Goal: Task Accomplishment & Management: Use online tool/utility

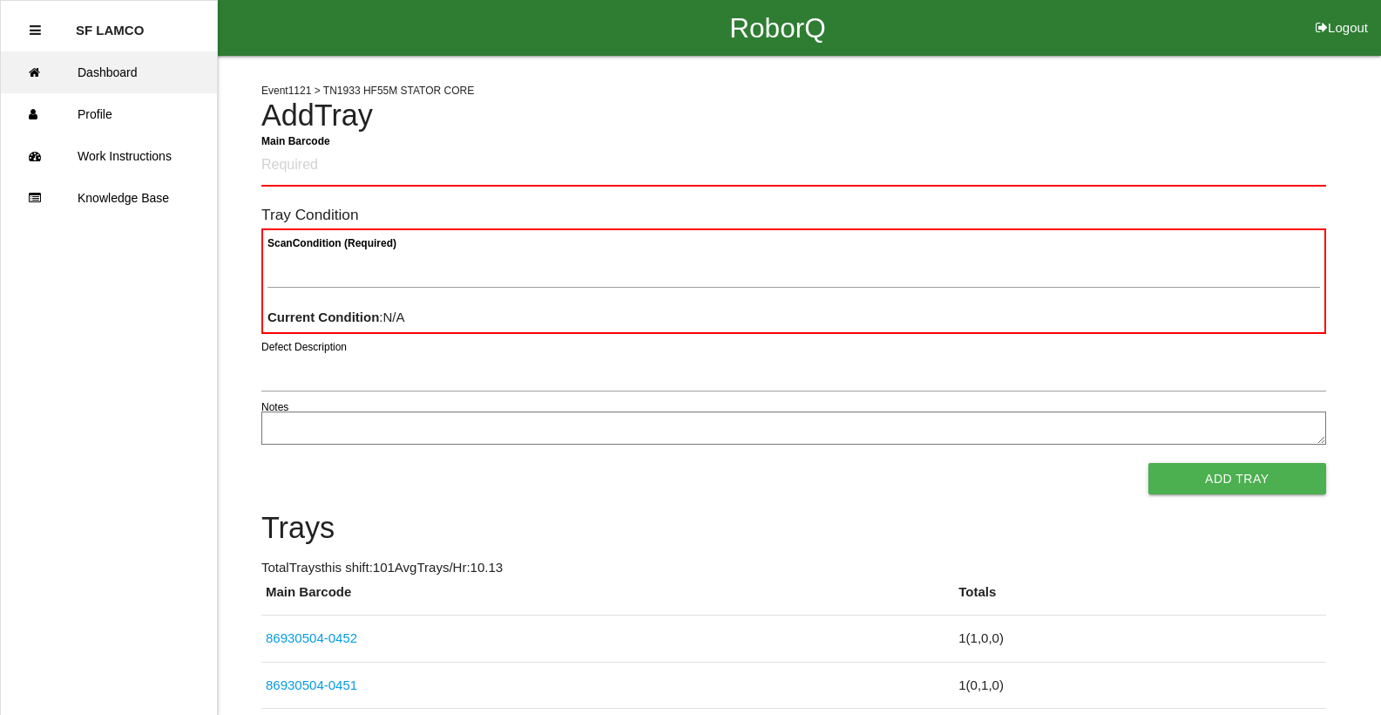
click at [136, 74] on link "Dashboard" at bounding box center [109, 72] width 216 height 42
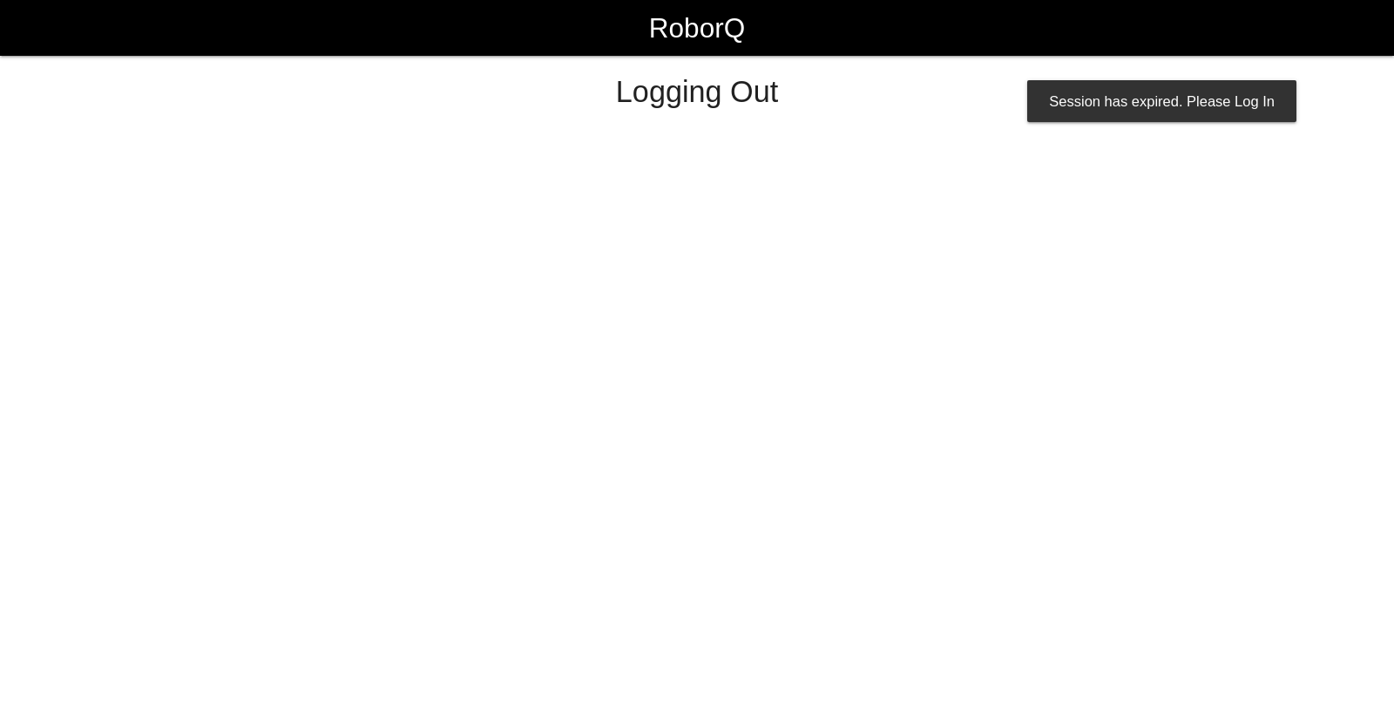
select select "Worker"
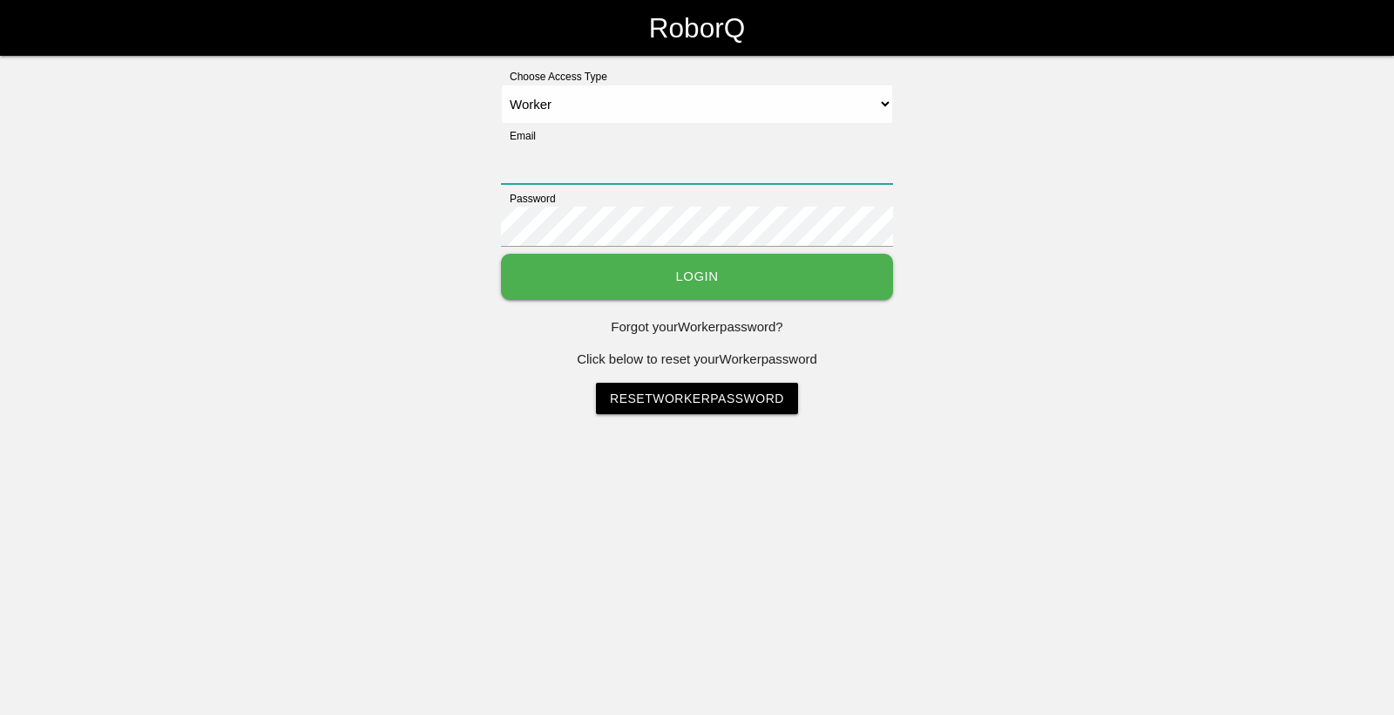
click at [770, 153] on input "Email" at bounding box center [697, 164] width 392 height 40
type input "[EMAIL_ADDRESS][DOMAIN_NAME]"
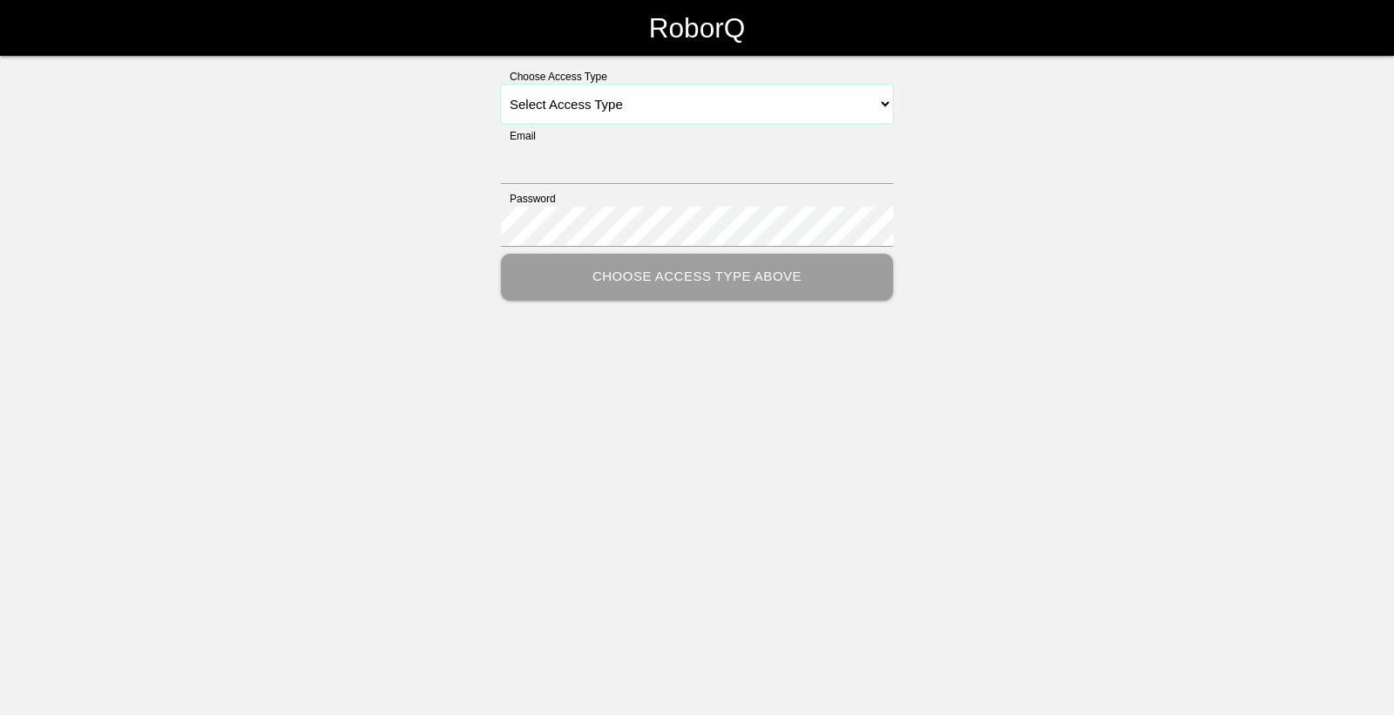
click at [618, 107] on select "Select Access Type Admin Customer Supervisor Worker" at bounding box center [697, 104] width 392 height 39
select select "Worker"
click at [501, 85] on select "Select Access Type Admin Customer Supervisor Worker" at bounding box center [697, 104] width 392 height 39
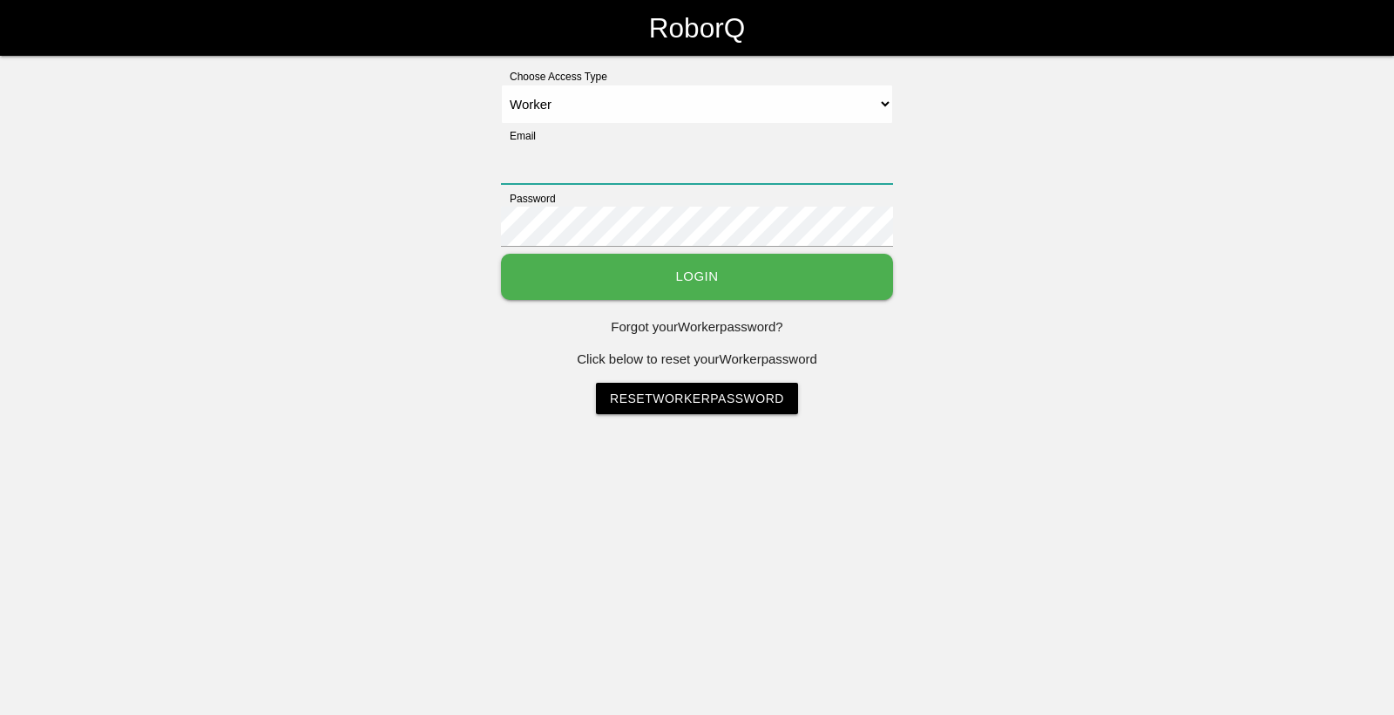
click at [581, 177] on input "Email" at bounding box center [697, 164] width 392 height 40
type input "[EMAIL_ADDRESS][DOMAIN_NAME]"
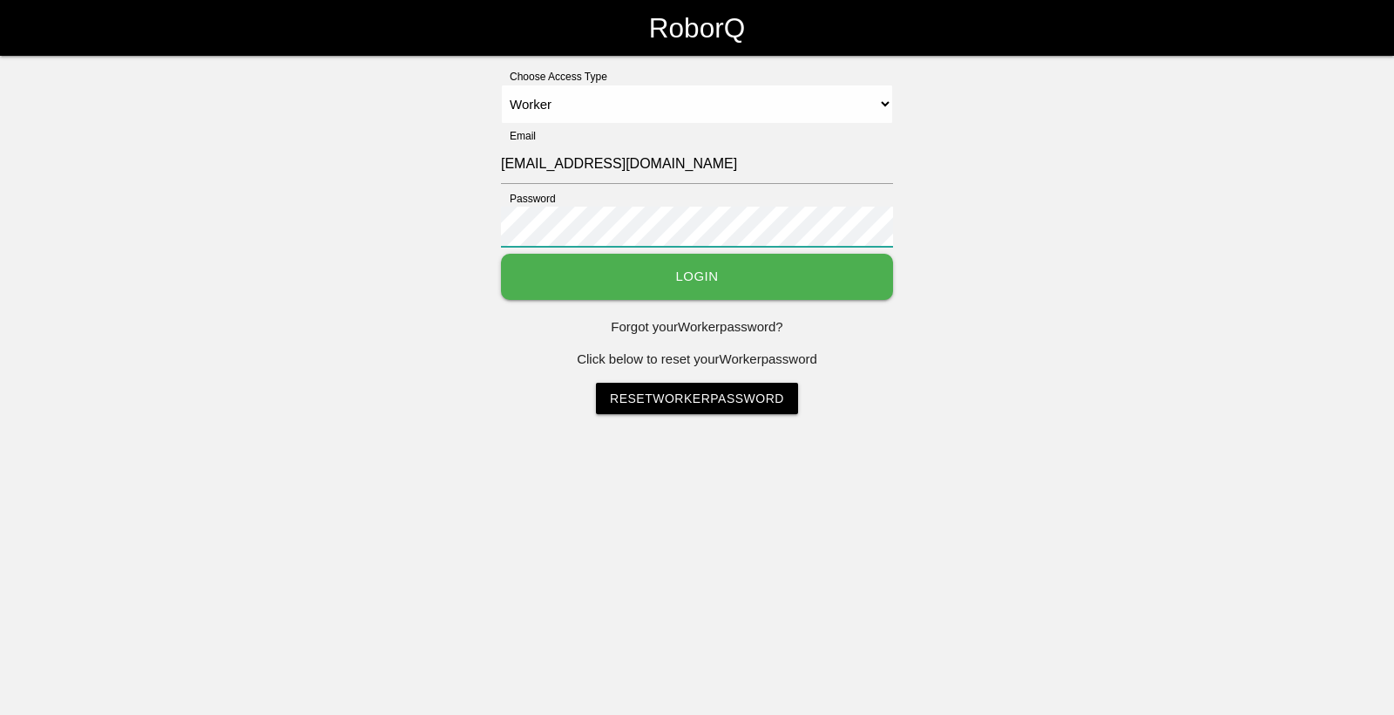
click at [501, 254] on button "Login" at bounding box center [697, 277] width 392 height 46
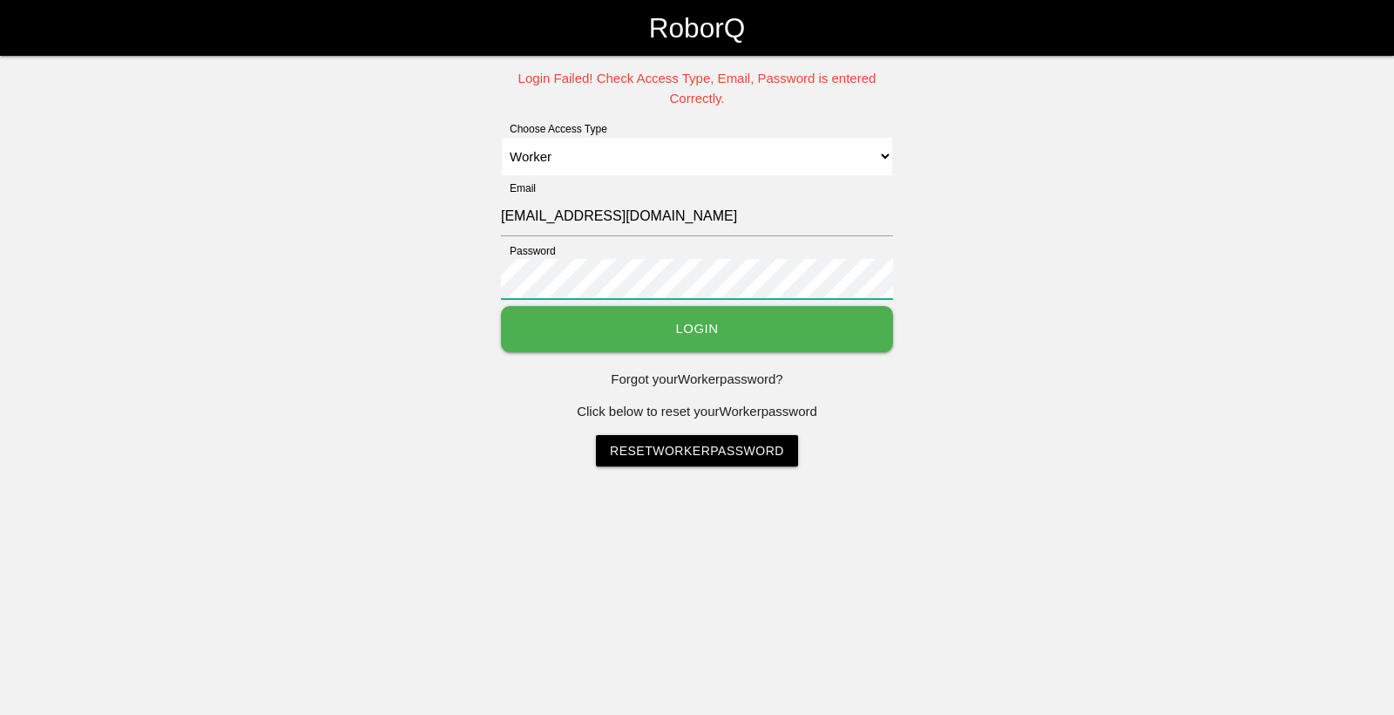
click at [501, 306] on button "Login" at bounding box center [697, 329] width 392 height 46
click at [710, 309] on button "Login" at bounding box center [697, 329] width 392 height 46
click at [646, 342] on button "Login" at bounding box center [697, 329] width 392 height 46
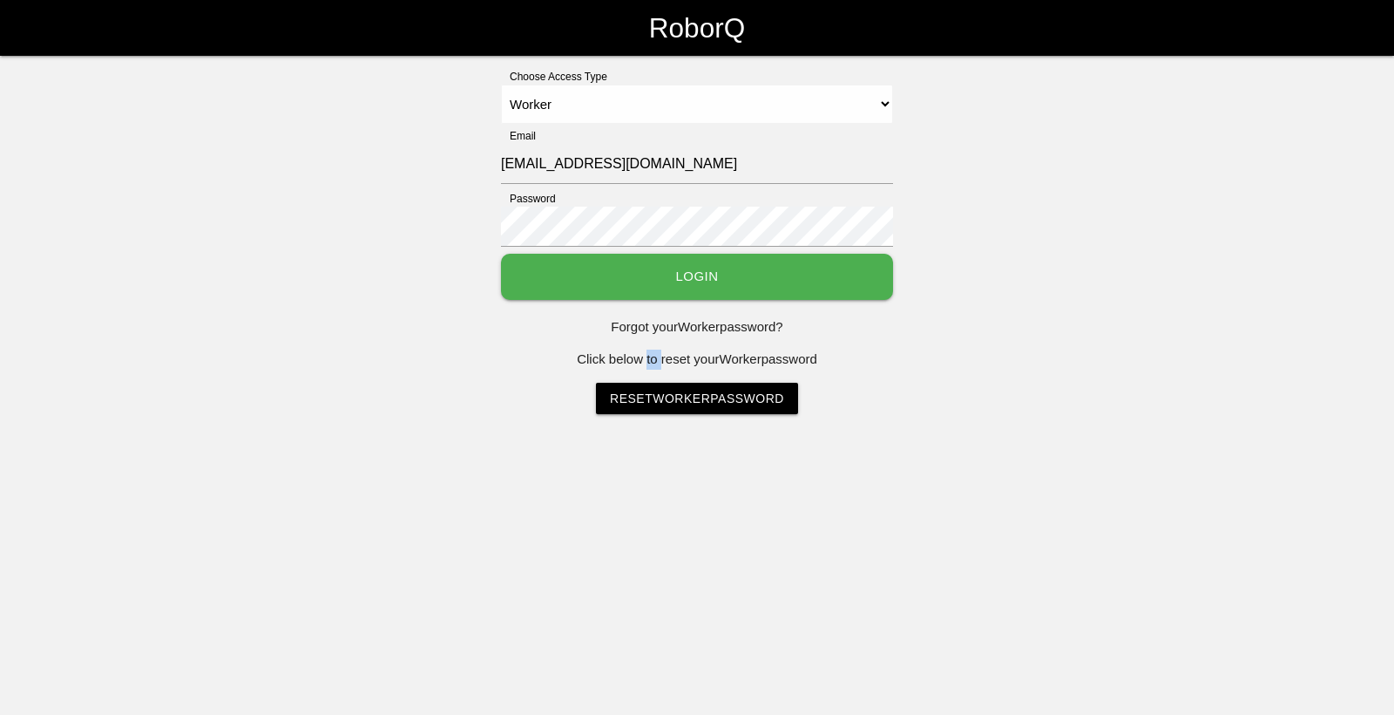
click at [646, 342] on div "Choose Access Type Select Access Type Admin Customer Supervisor Worker Email sf…" at bounding box center [697, 241] width 392 height 345
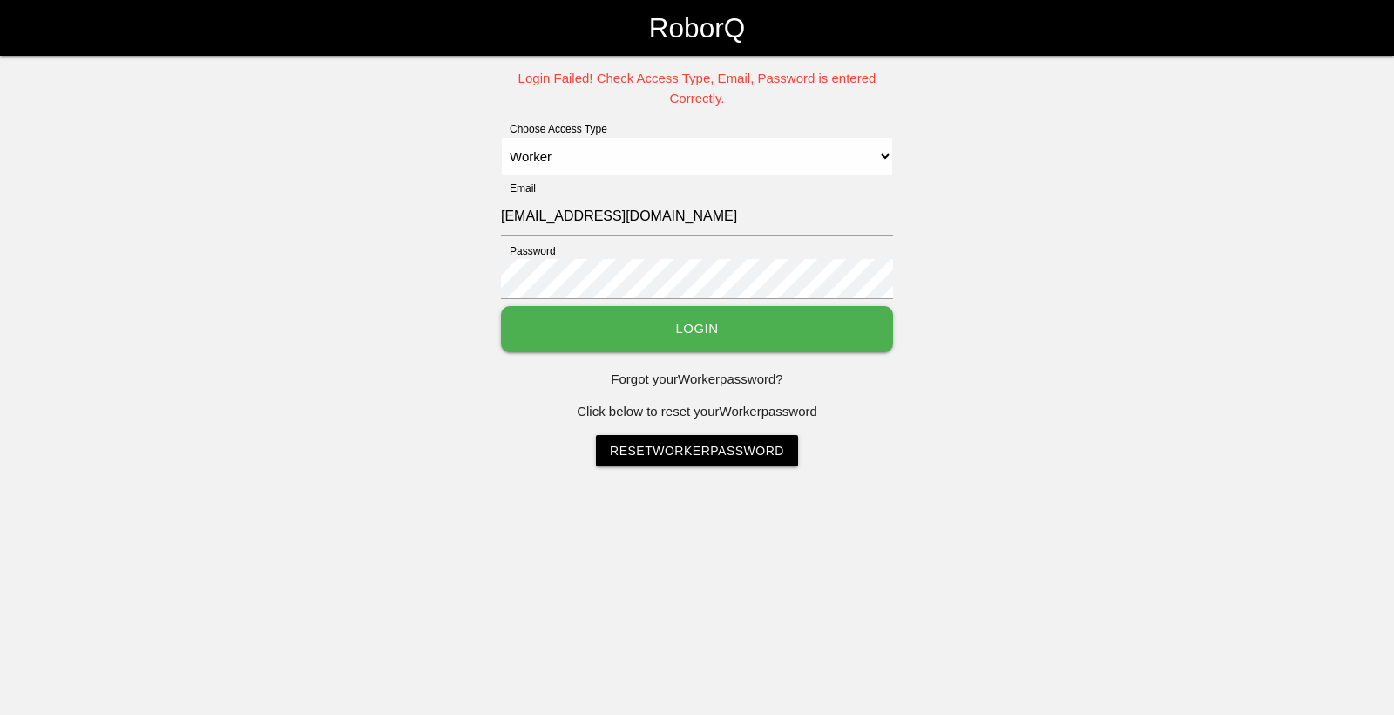
click at [1082, 191] on div "Login Failed! Check Access Type, Email, Password is entered Correctly. Choose A…" at bounding box center [697, 267] width 1394 height 397
click at [779, 320] on button "Login" at bounding box center [697, 329] width 392 height 46
click at [378, 287] on div "Login Failed! Check Access Type, Email, Password is entered Correctly. Choose A…" at bounding box center [697, 267] width 1394 height 397
click at [501, 306] on button "Login" at bounding box center [697, 329] width 392 height 46
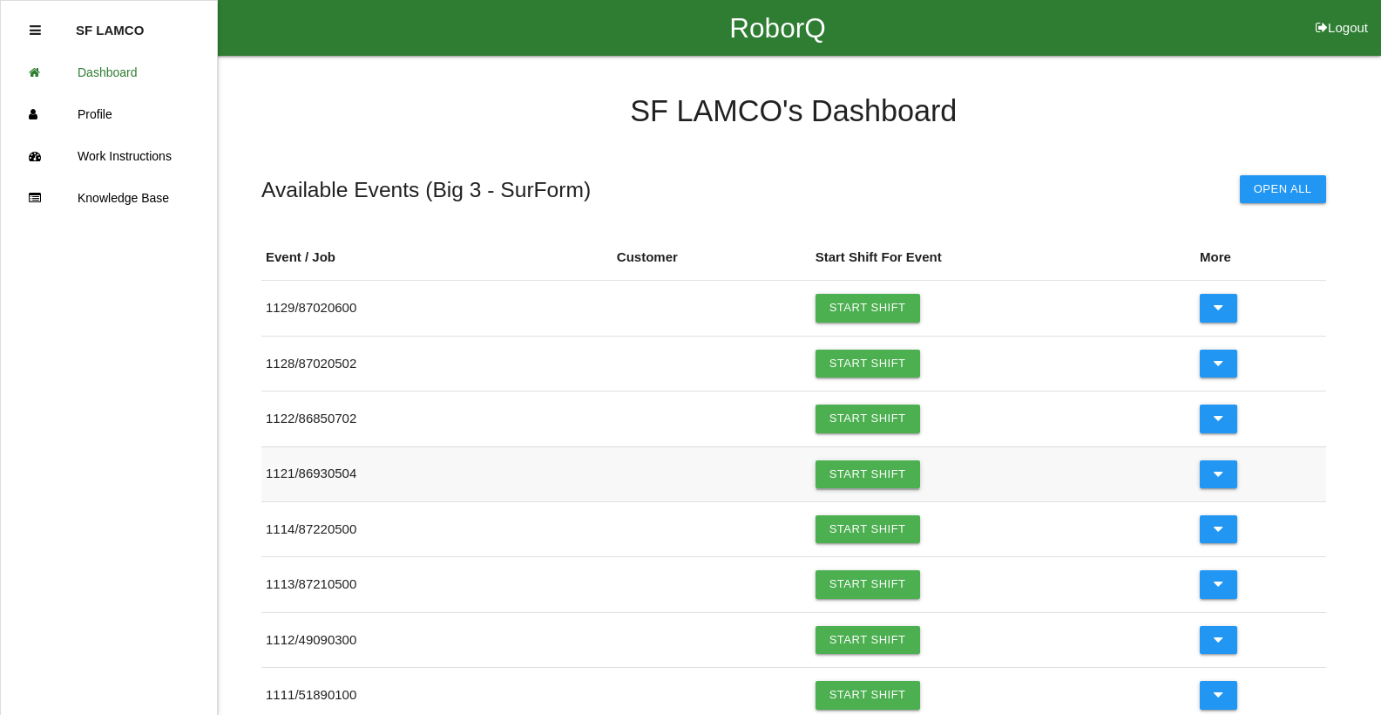
click at [854, 473] on link "Start Shift" at bounding box center [868, 474] width 105 height 28
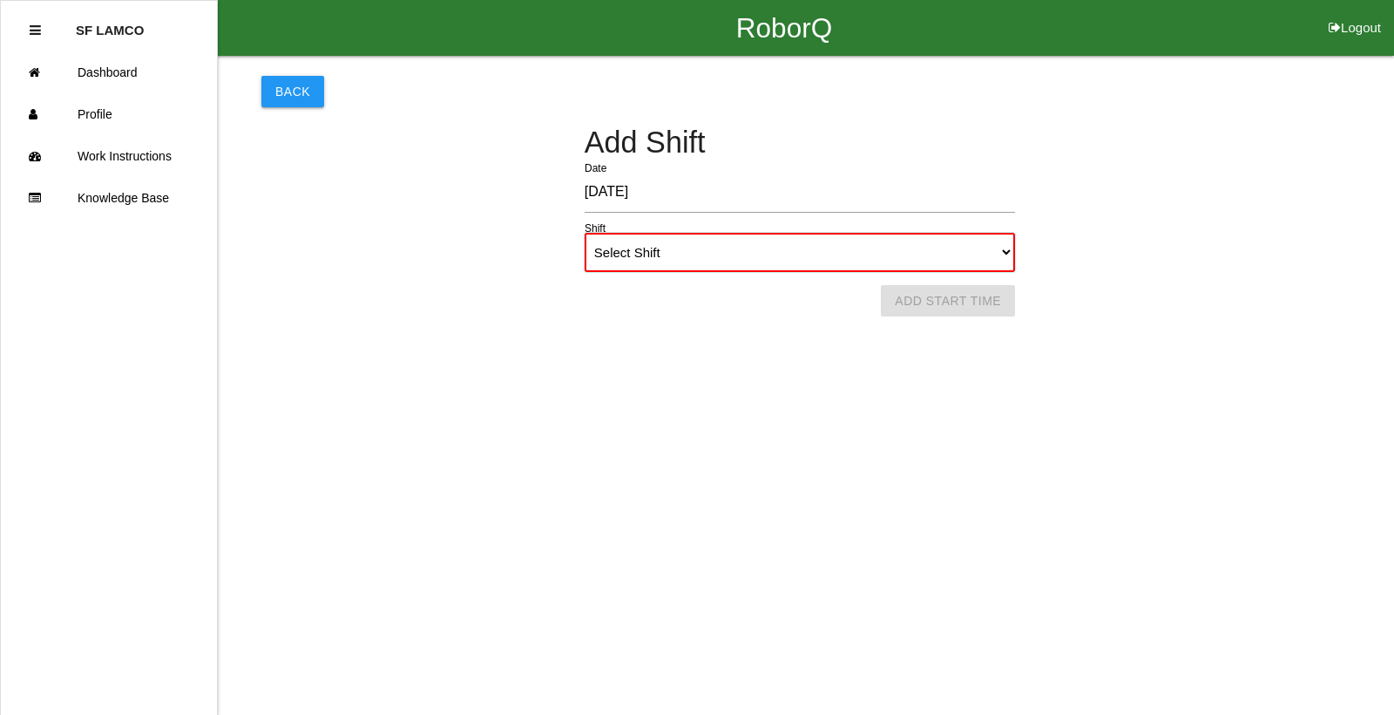
click at [681, 271] on select "Select Shift 1st Shift 2nd Shift 3rd Shift 4th Shift" at bounding box center [800, 252] width 431 height 39
select select "1"
click at [585, 233] on select "Select Shift 1st Shift 2nd Shift 3rd Shift 4th Shift" at bounding box center [800, 252] width 431 height 39
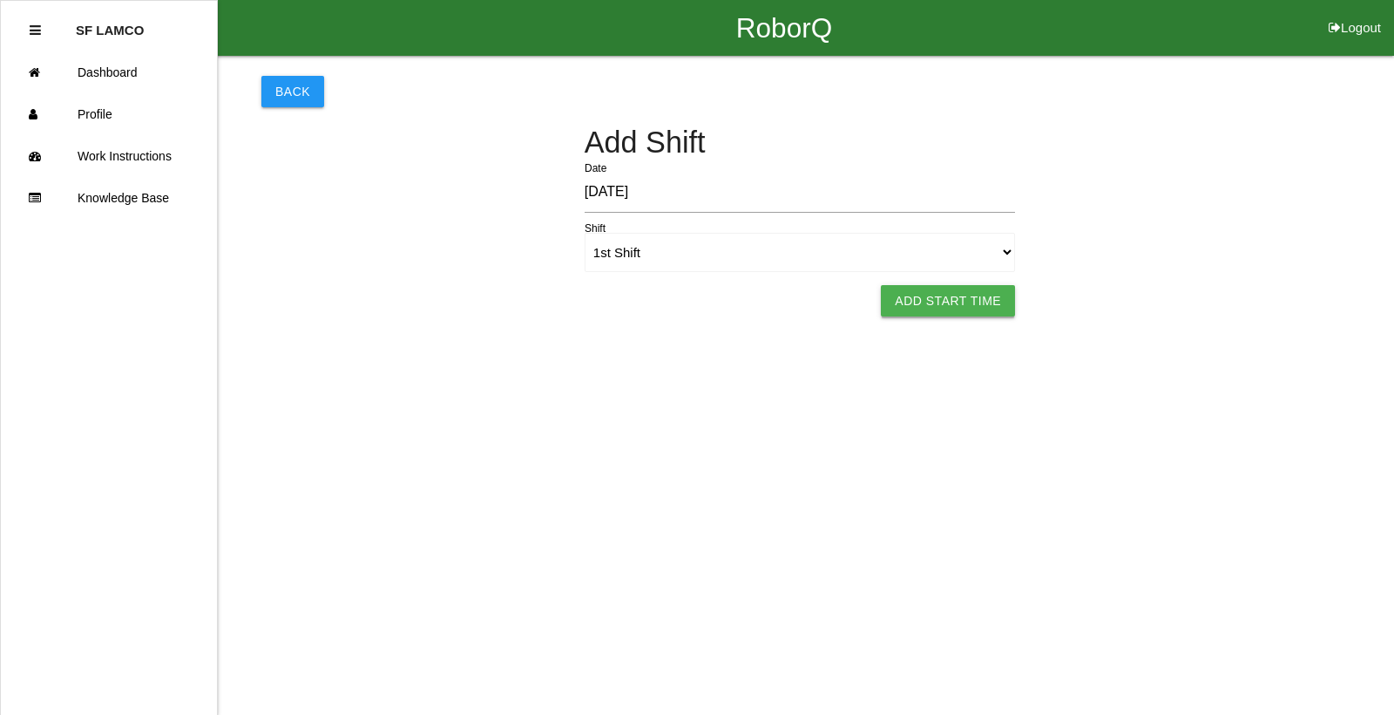
click at [928, 302] on button "Add Start Time" at bounding box center [948, 300] width 134 height 31
select select "6"
select select "9"
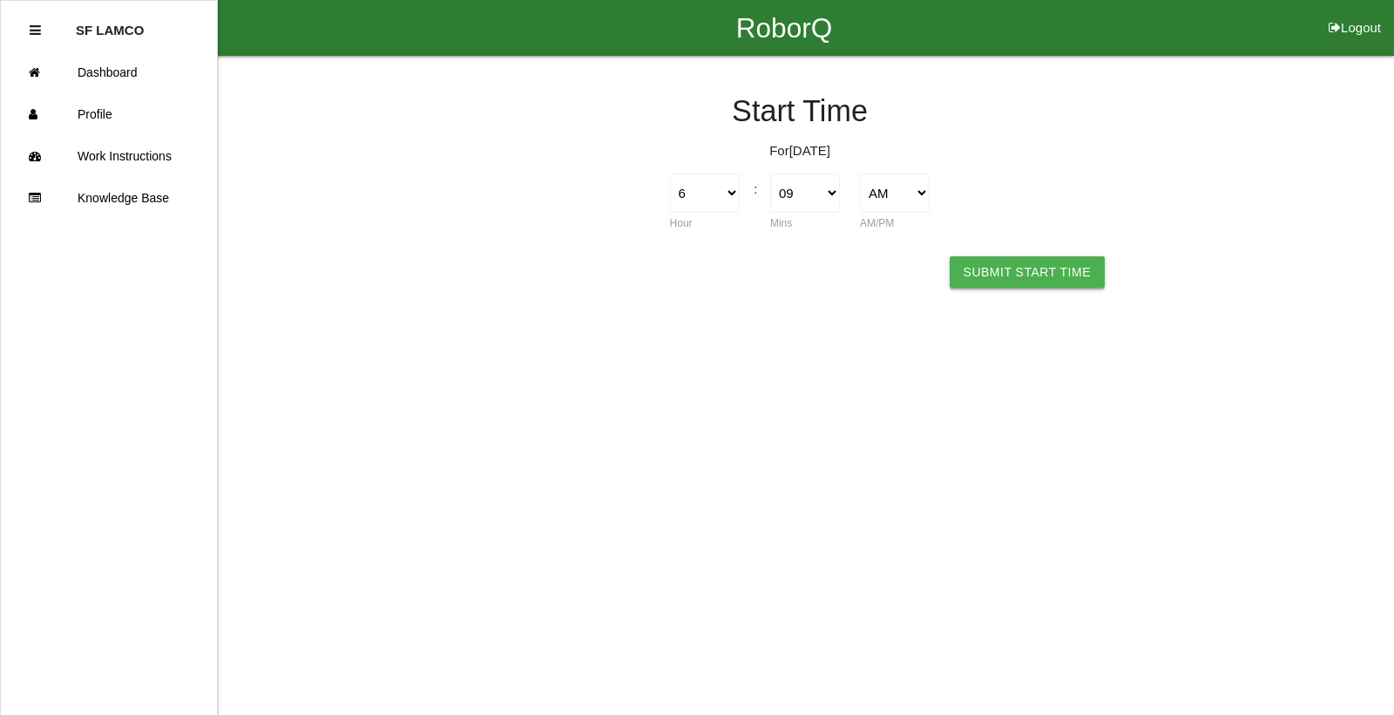
click at [1016, 261] on button "Submit Start Time" at bounding box center [1027, 271] width 155 height 31
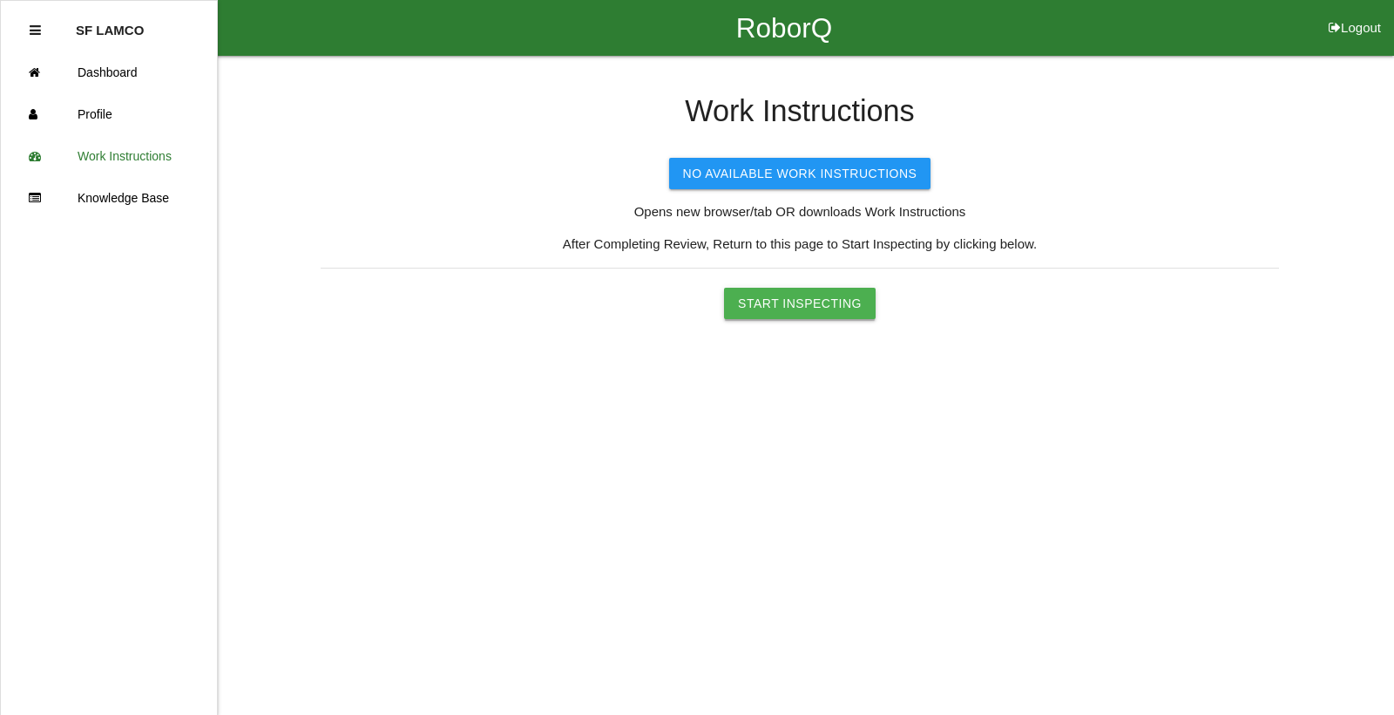
click at [836, 288] on button "Start Inspecting" at bounding box center [800, 303] width 152 height 31
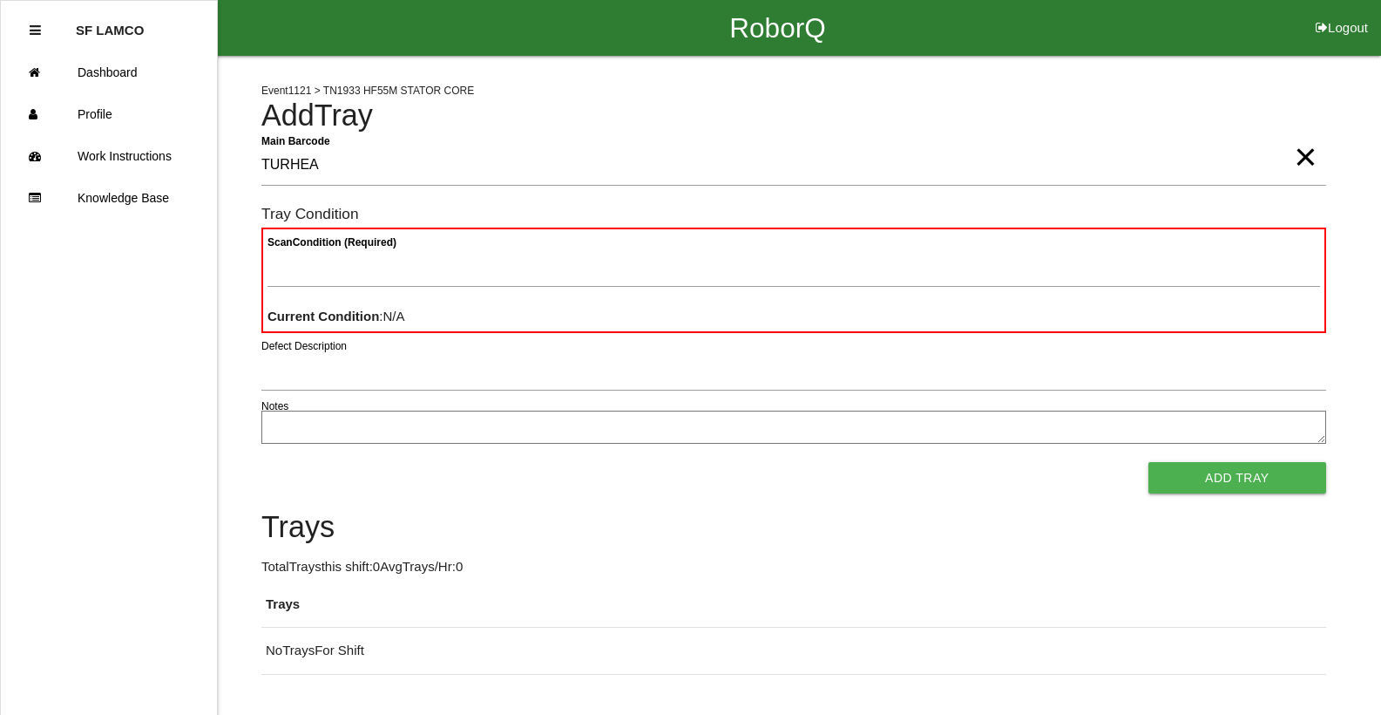
type Barcode "TURHEA"
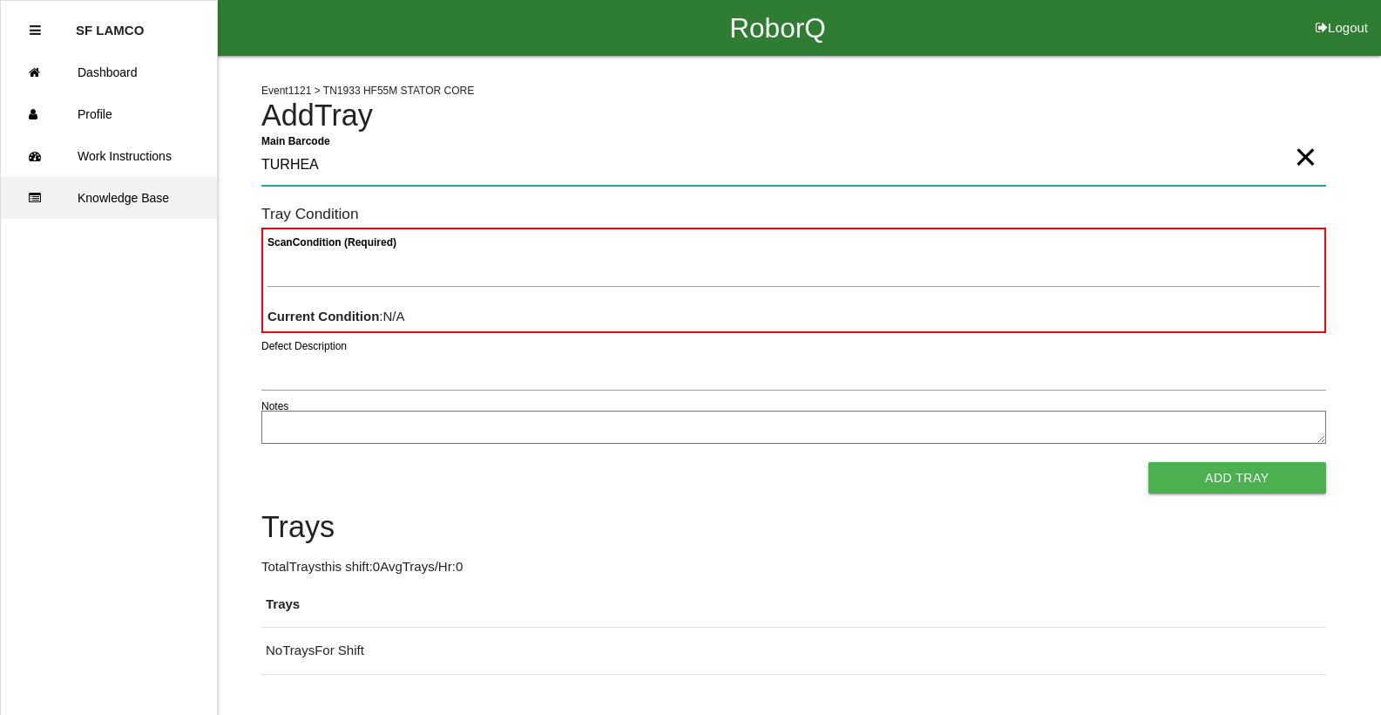
drag, startPoint x: 449, startPoint y: 159, endPoint x: 71, endPoint y: 187, distance: 379.2
click at [72, 186] on div "RoborQ Logout SF LAMCO Dashboard Profile Work Instructions Knowledge Base Event…" at bounding box center [690, 337] width 1381 height 675
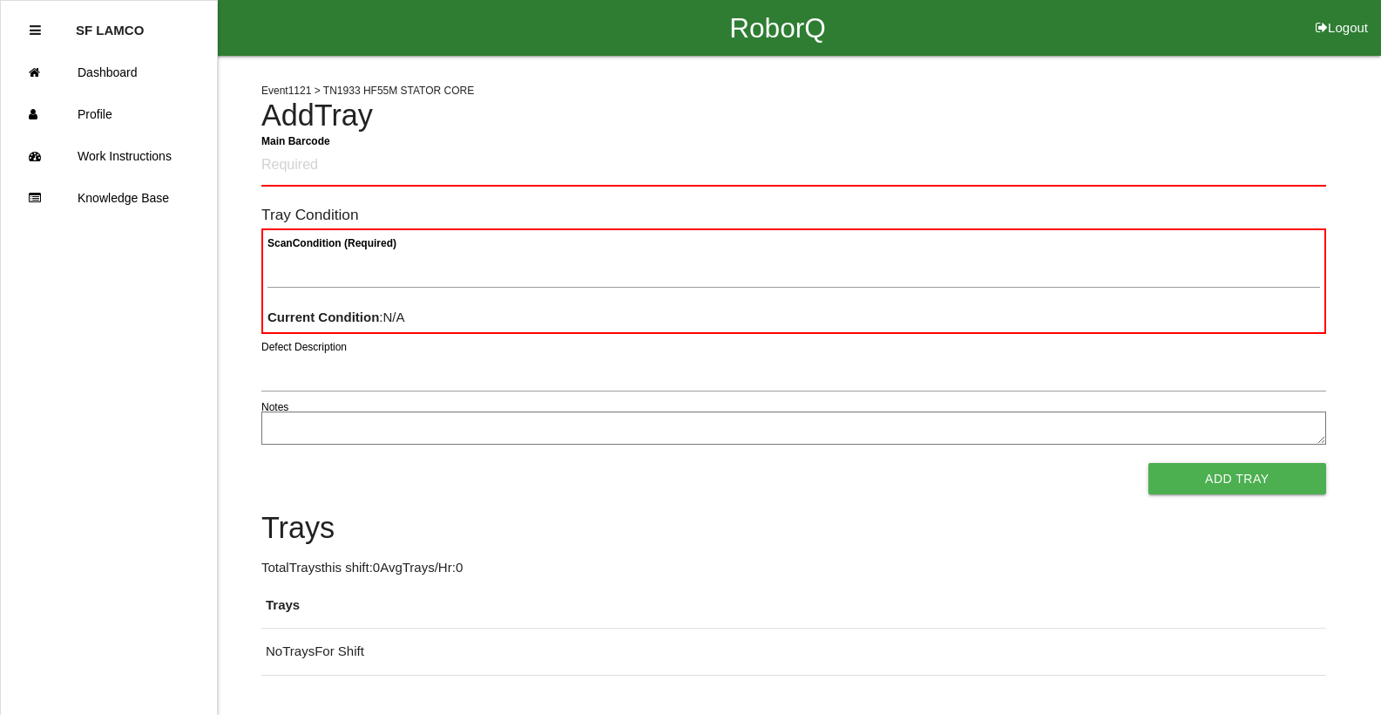
click at [1200, 33] on div "RoborQ Logout" at bounding box center [777, 28] width 1207 height 56
click at [465, 171] on Barcode "Main Barcode" at bounding box center [793, 166] width 1065 height 41
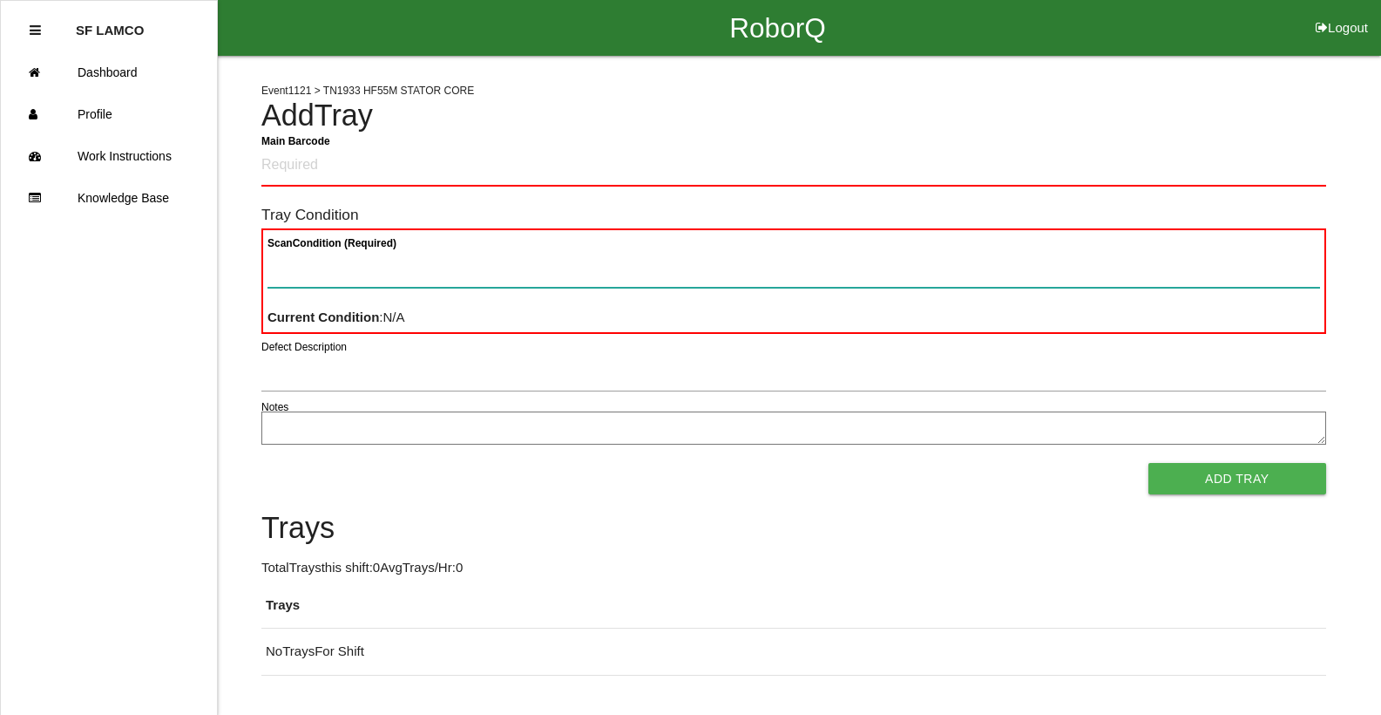
click at [375, 271] on Condition "Scan Condition (Required)" at bounding box center [794, 267] width 1053 height 40
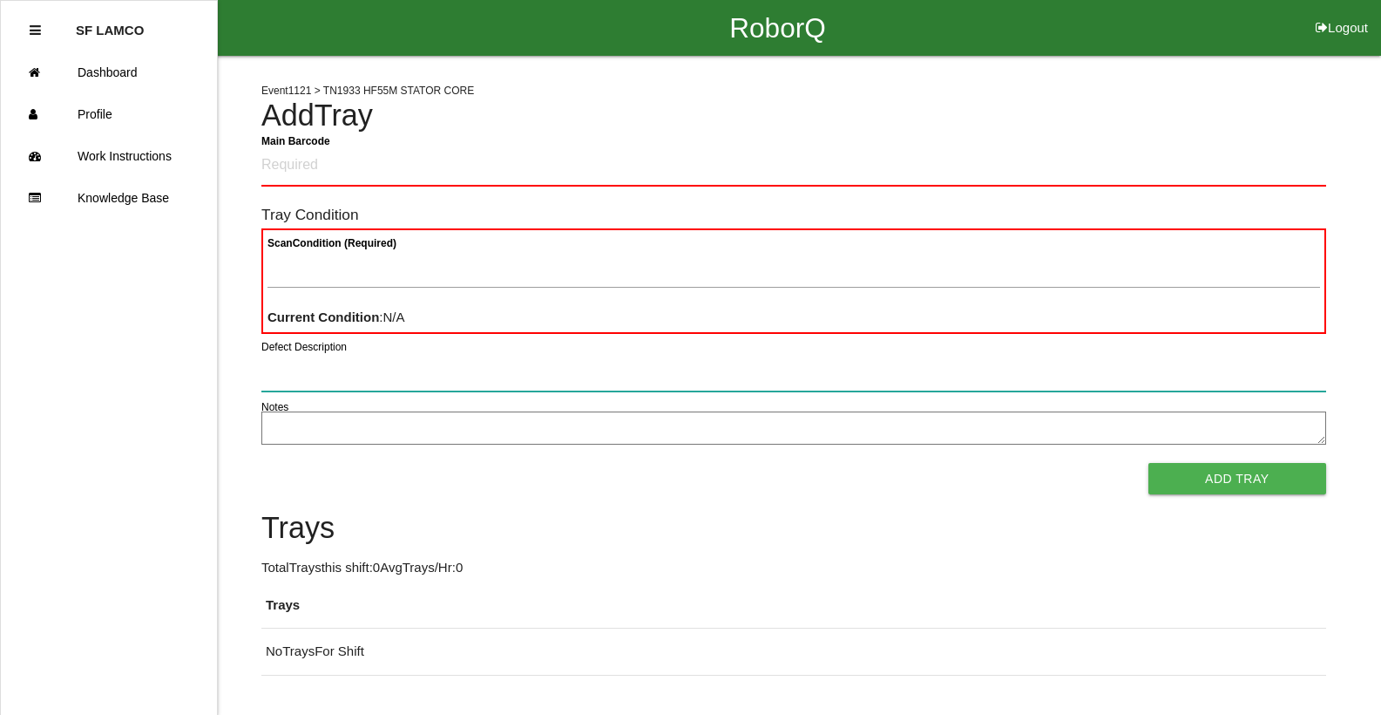
click at [404, 380] on input "Defect Description" at bounding box center [793, 371] width 1065 height 40
type input "good"
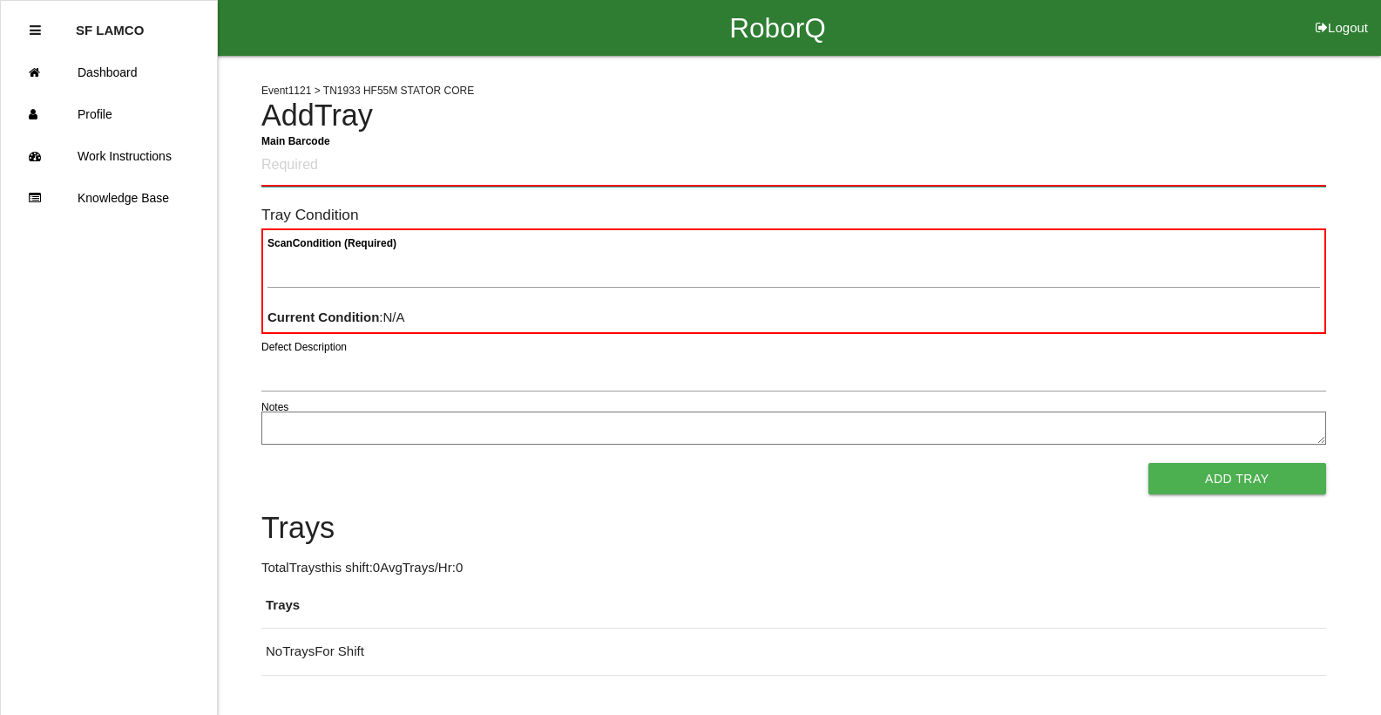
drag, startPoint x: 382, startPoint y: 162, endPoint x: 382, endPoint y: 173, distance: 10.5
click at [382, 170] on Barcode "Main Barcode" at bounding box center [793, 166] width 1065 height 41
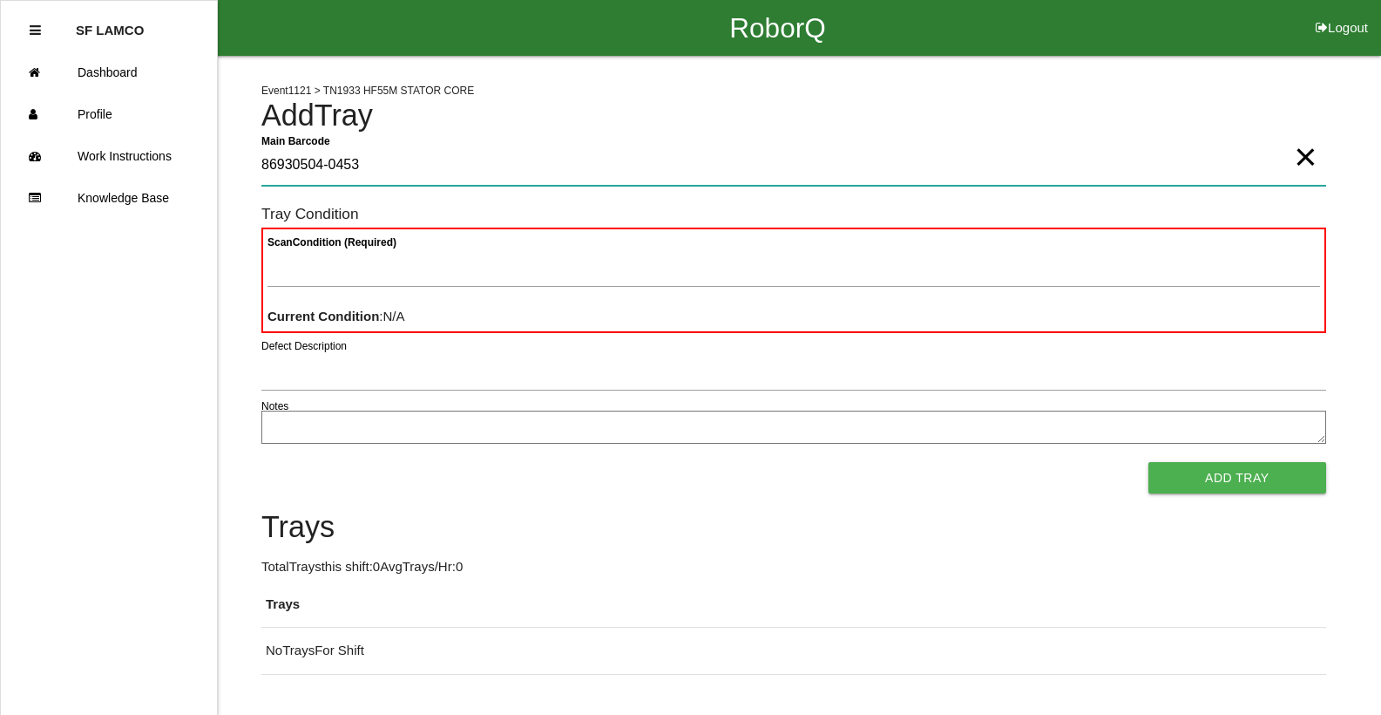
type Barcode "86930504-0453"
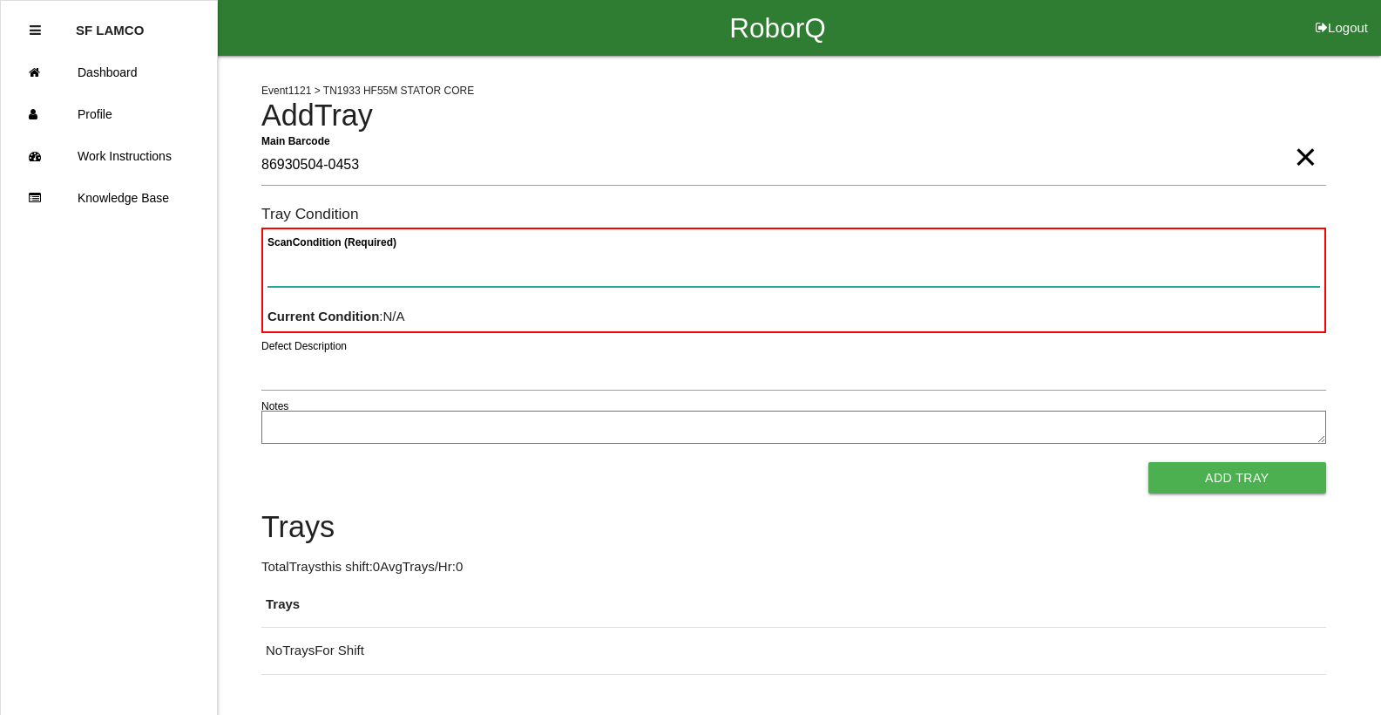
paste Condition "text"
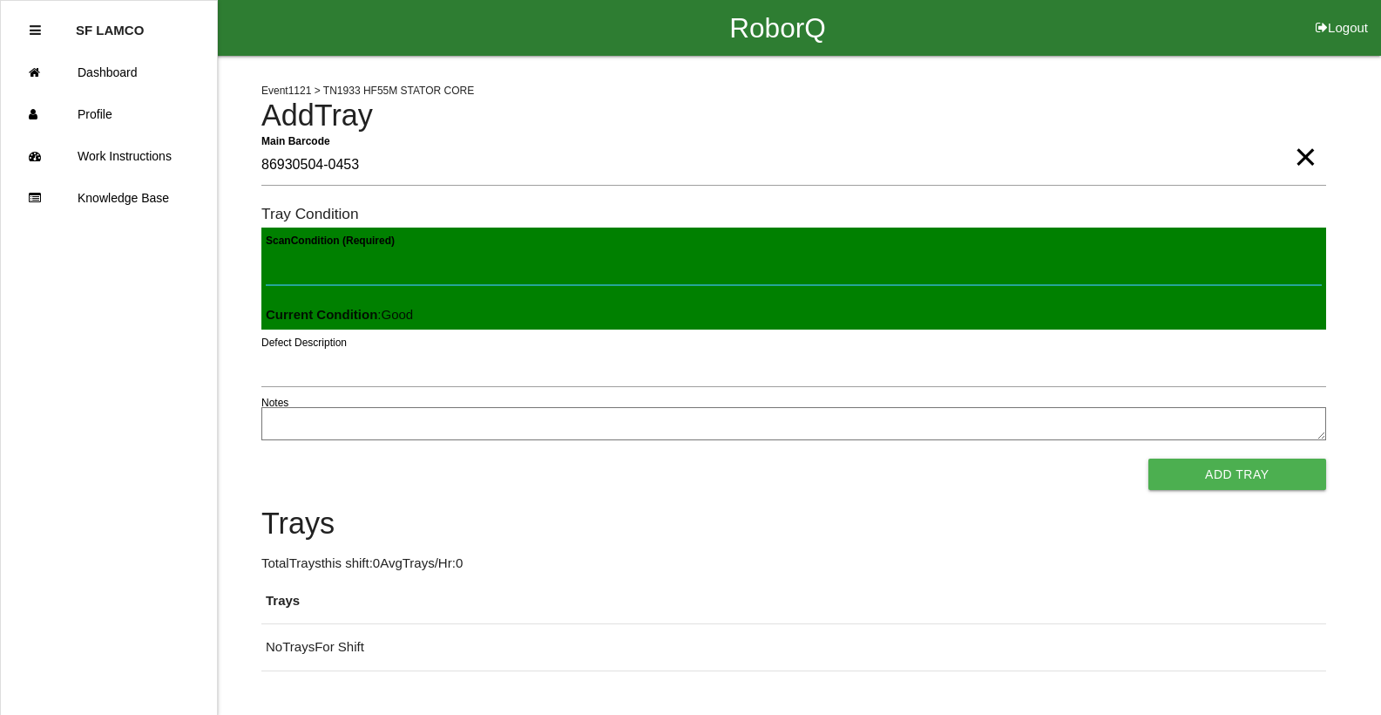
click at [1149, 458] on button "Add Tray" at bounding box center [1238, 473] width 178 height 31
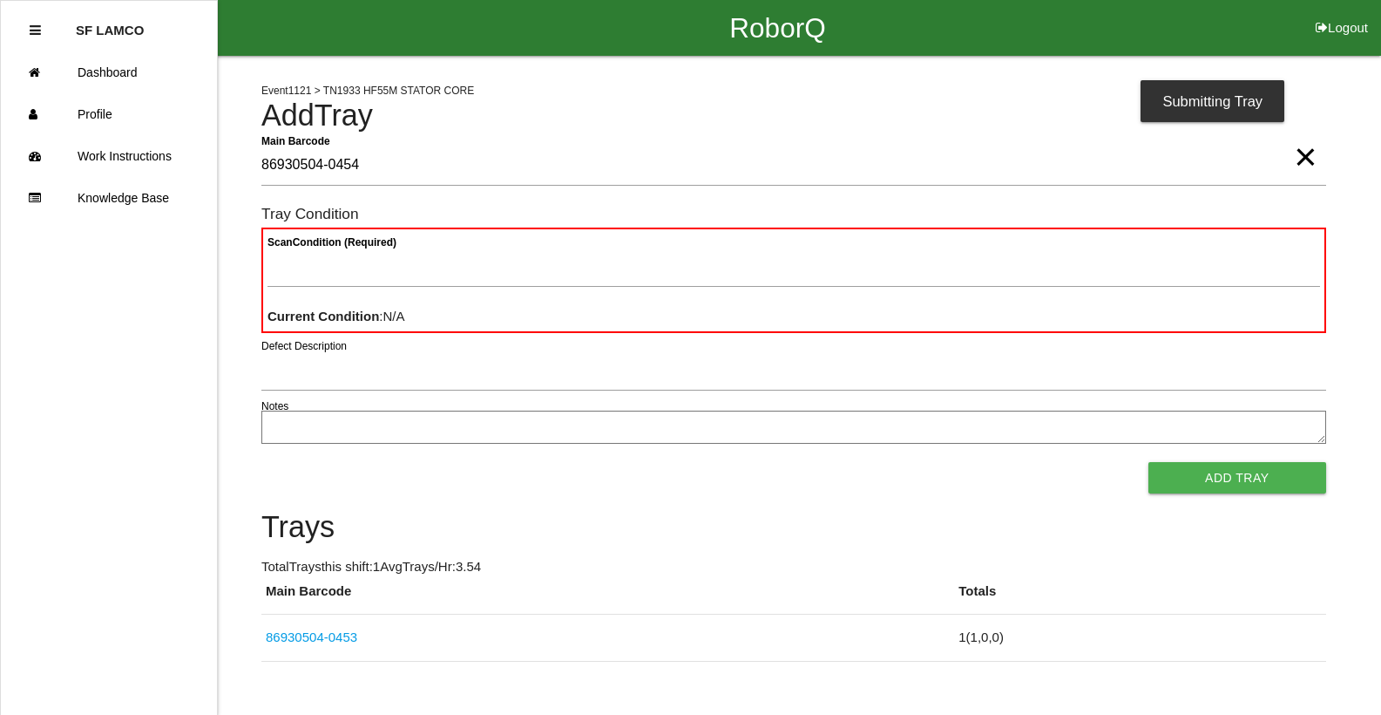
type Barcode "86930504-0454"
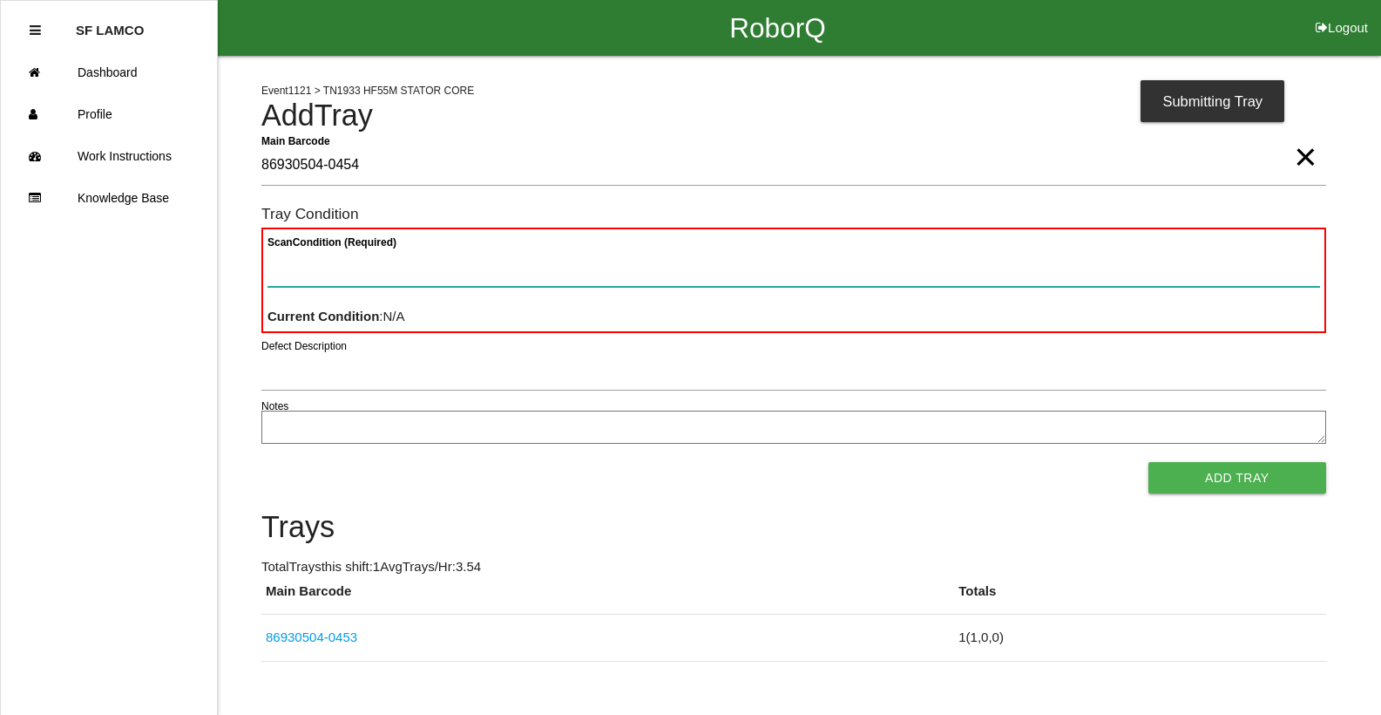
paste Condition "text"
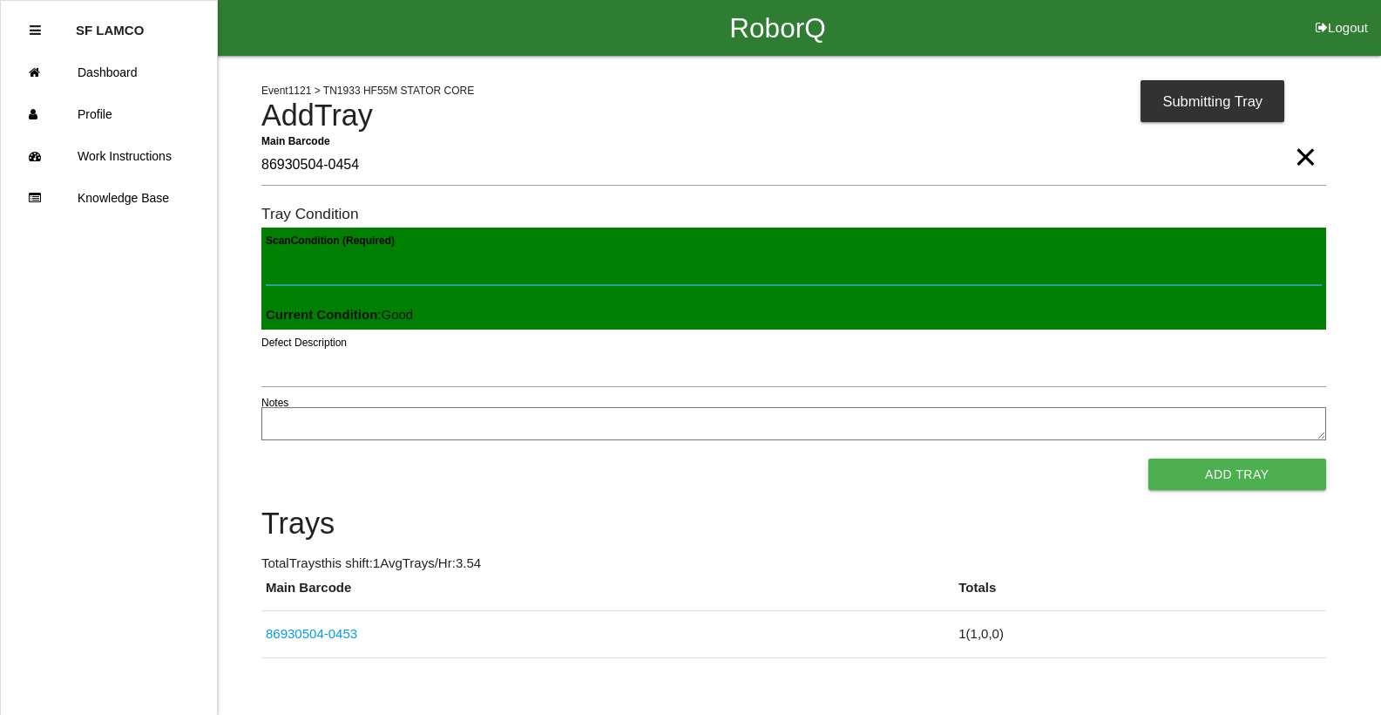
click at [1149, 458] on button "Add Tray" at bounding box center [1238, 473] width 178 height 31
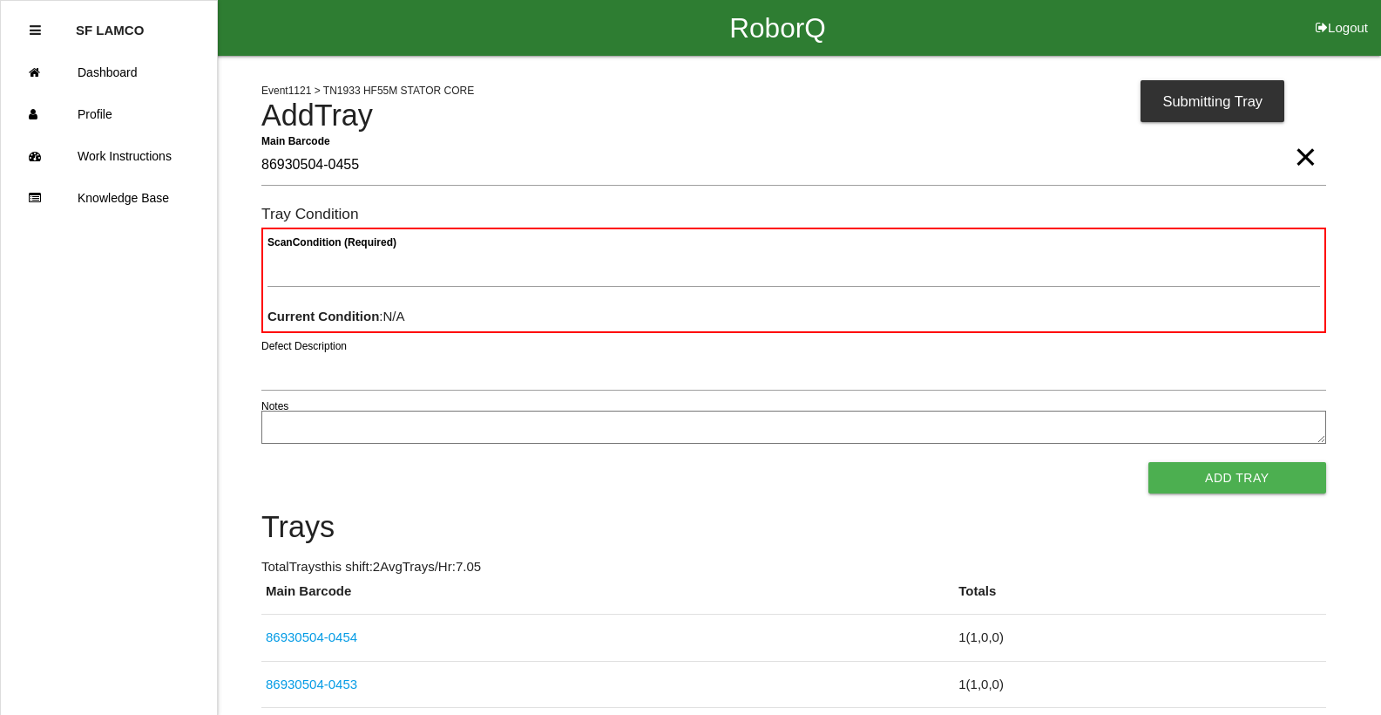
type Barcode "86930504-0455"
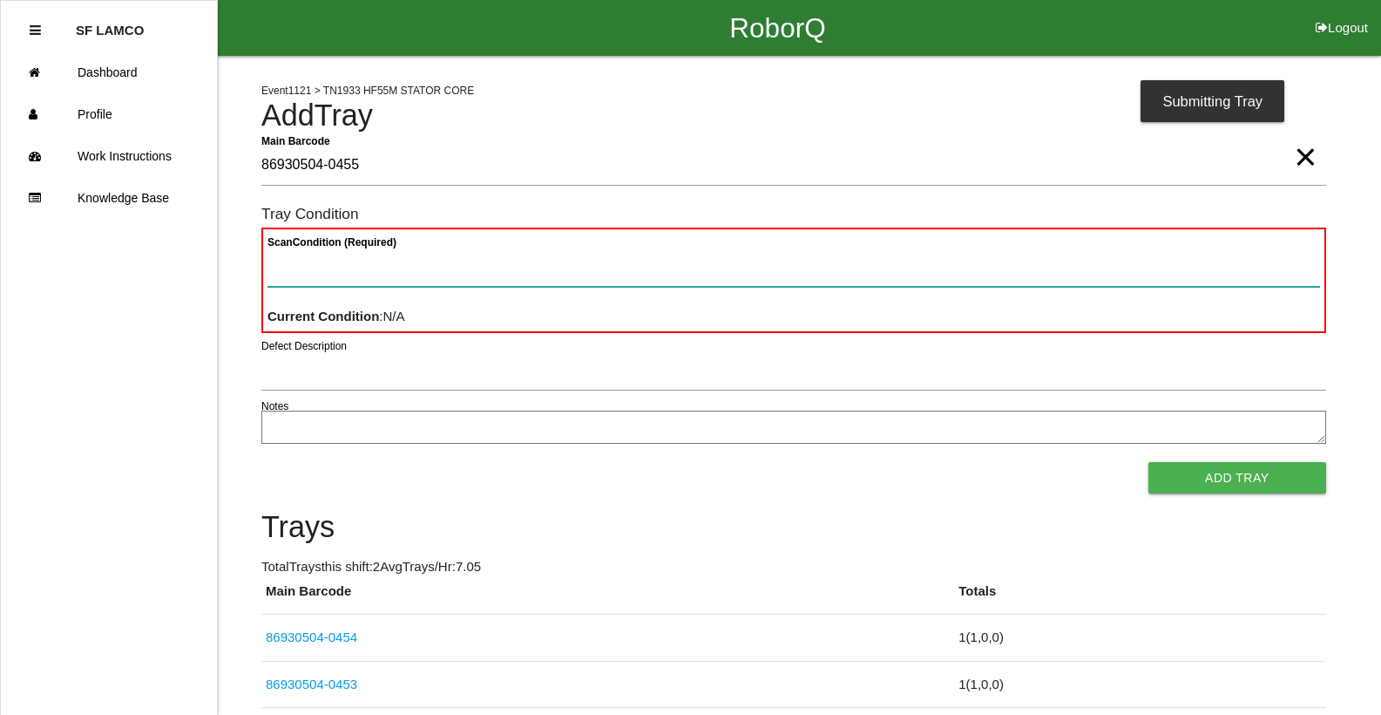
paste Condition "text"
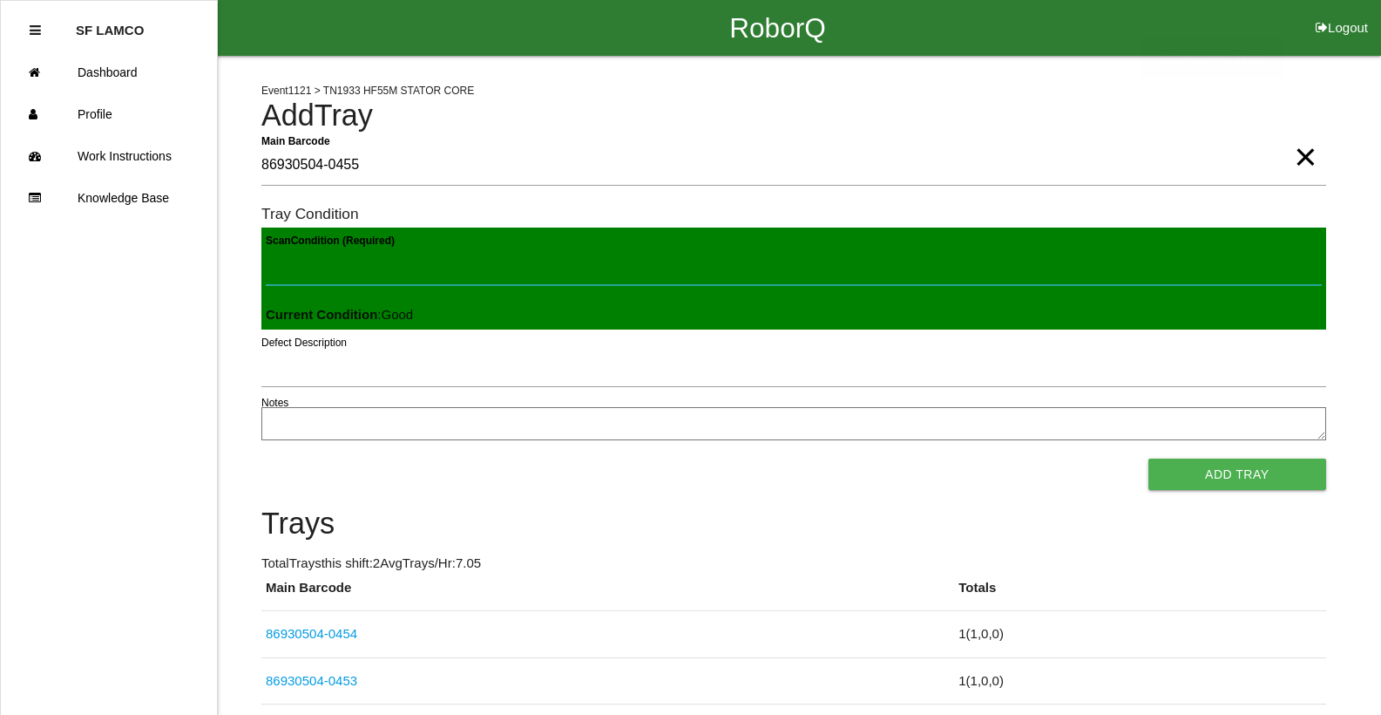
click at [1149, 458] on button "Add Tray" at bounding box center [1238, 473] width 178 height 31
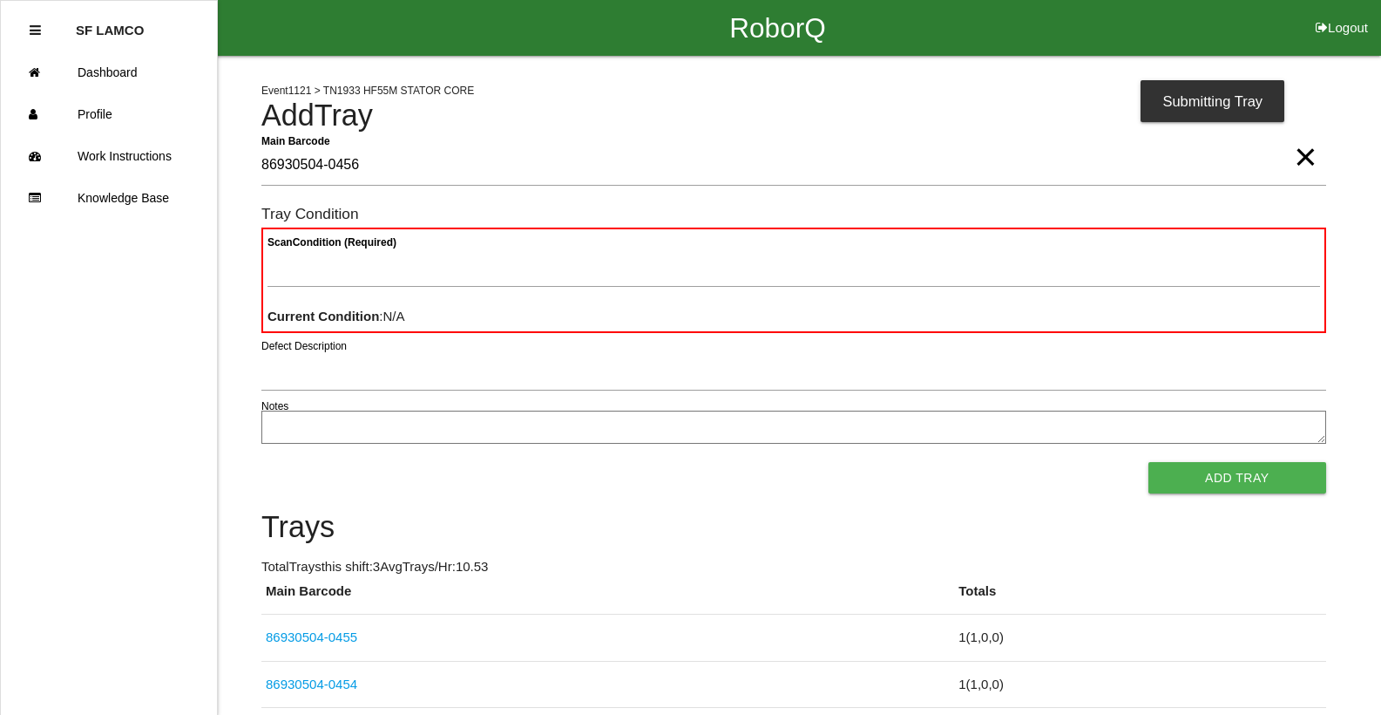
type Barcode "86930504-0456"
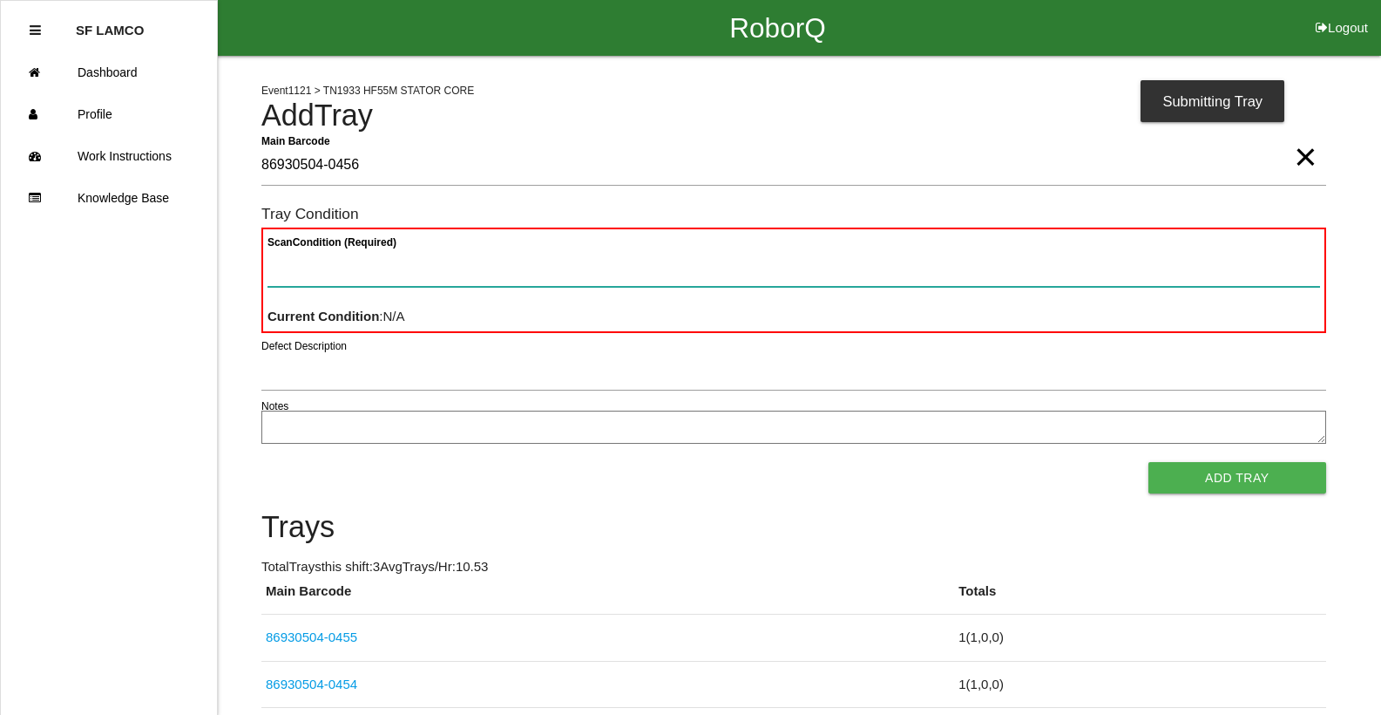
paste Condition "text"
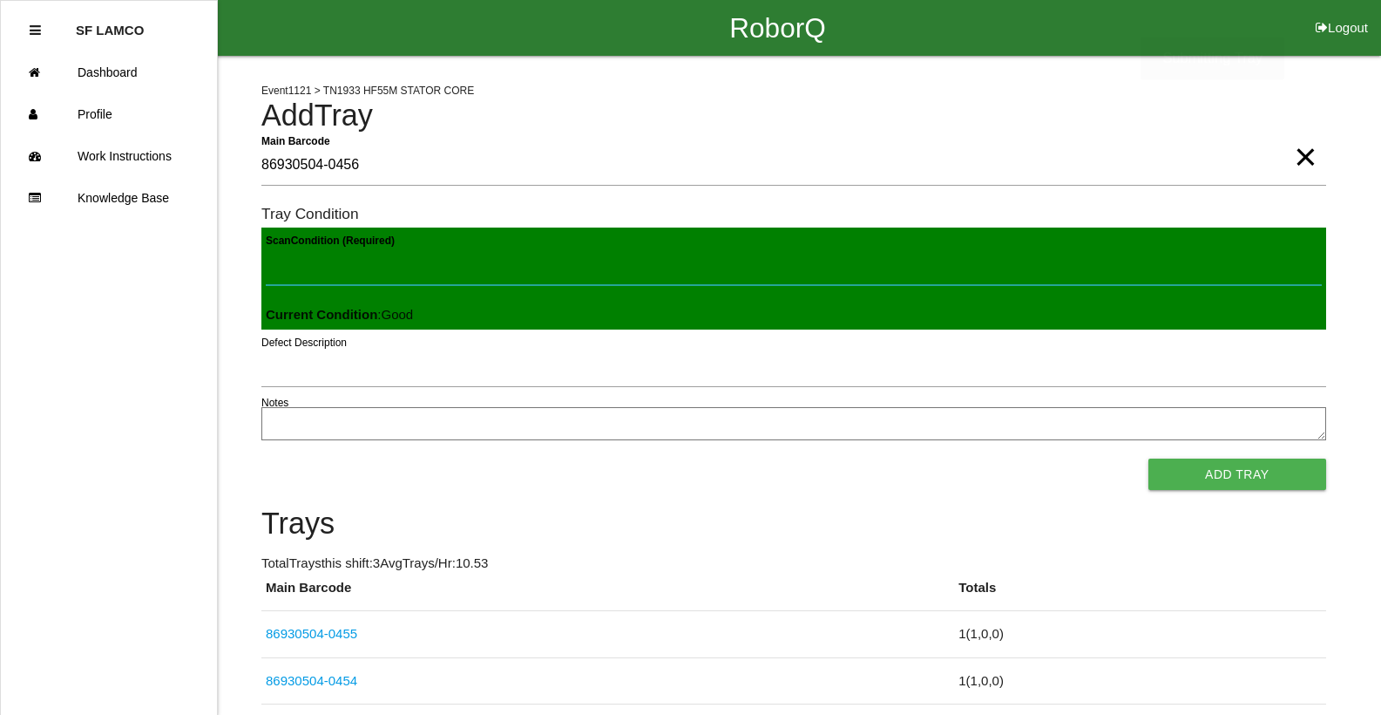
click at [1149, 458] on button "Add Tray" at bounding box center [1238, 473] width 178 height 31
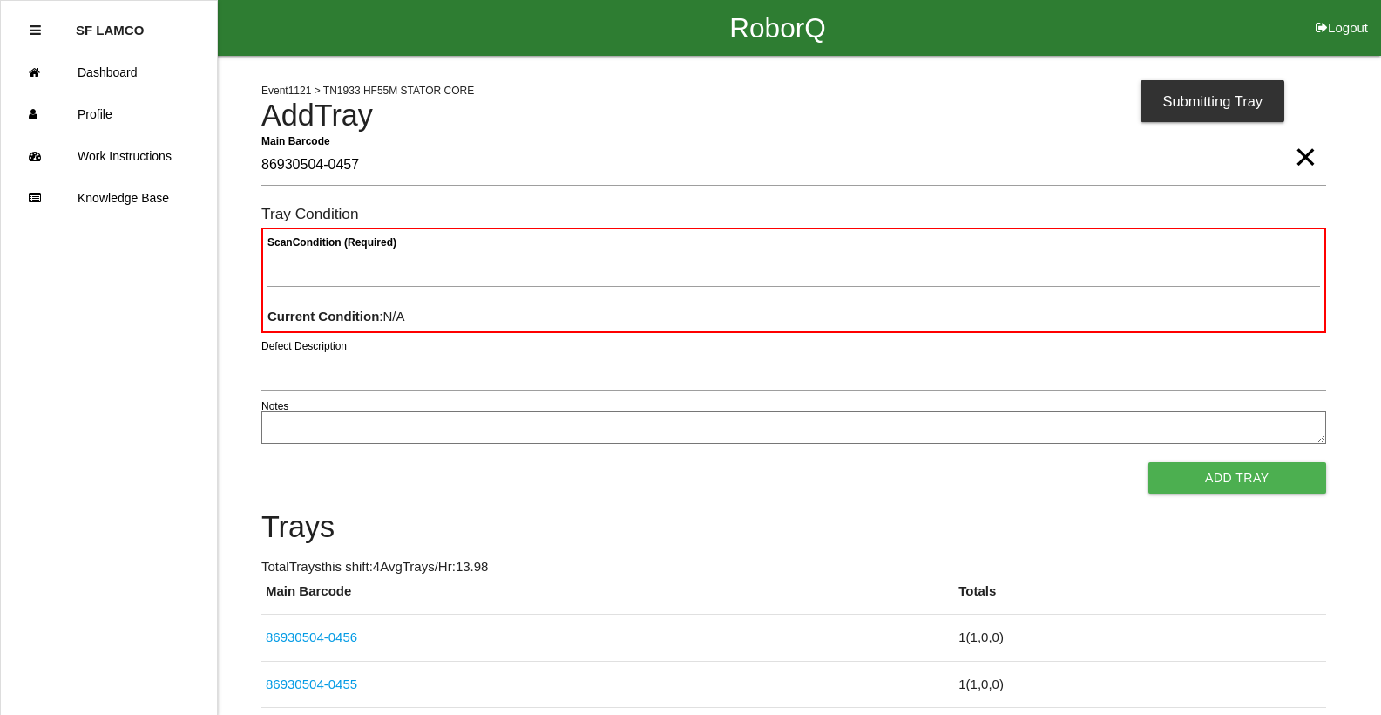
type Barcode "86930504-0457"
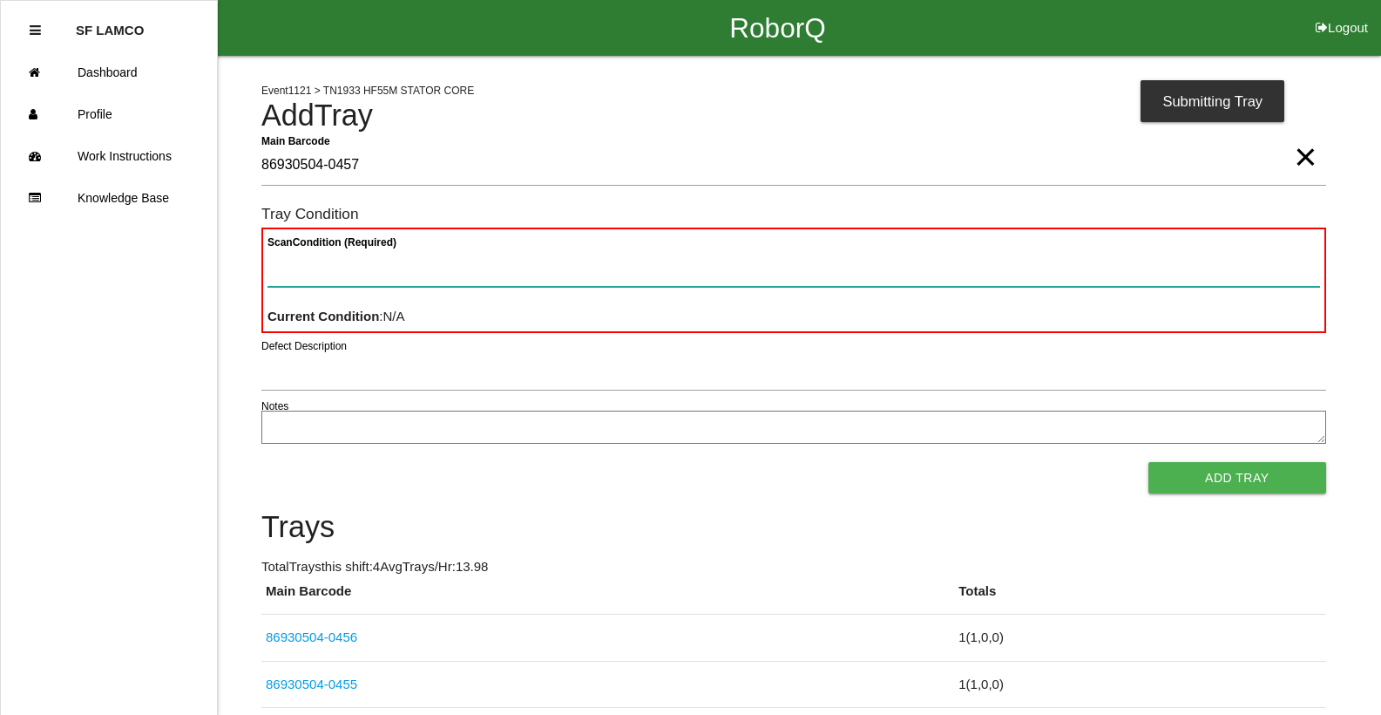
paste Condition "text"
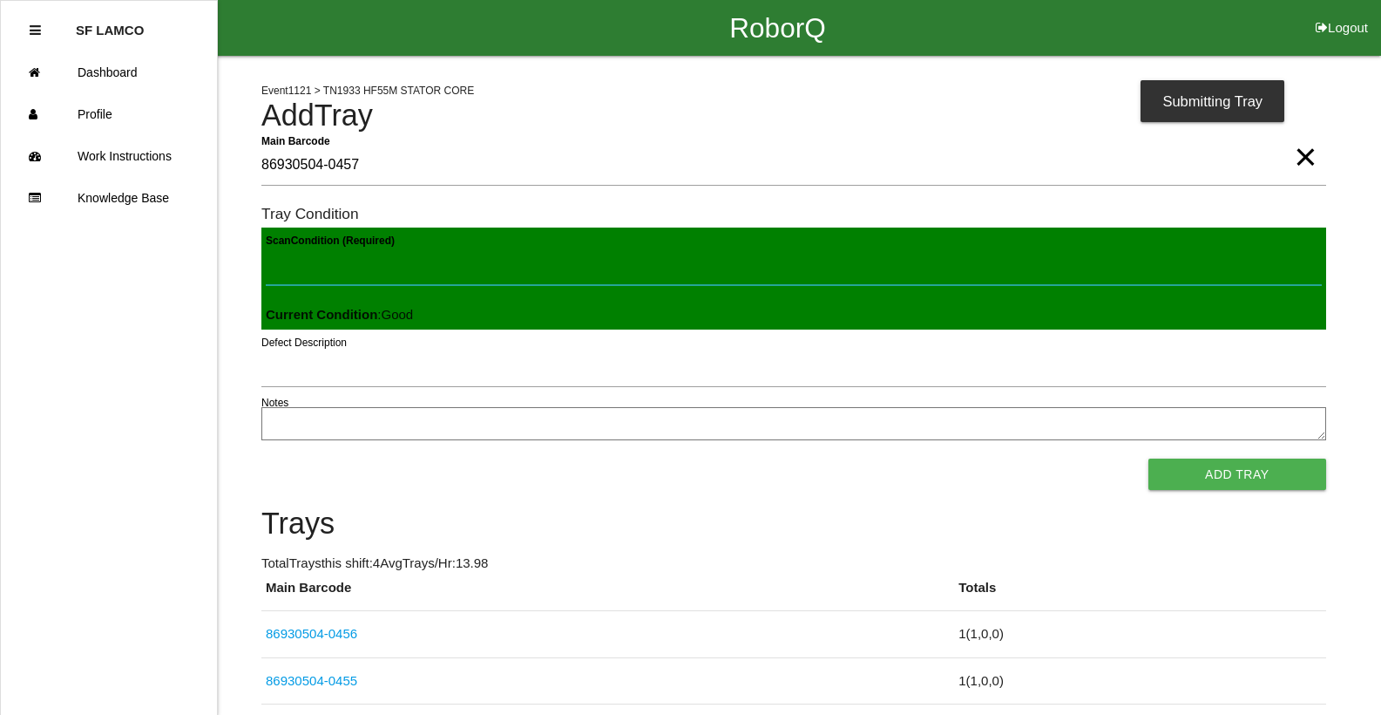
click at [1149, 458] on button "Add Tray" at bounding box center [1238, 473] width 178 height 31
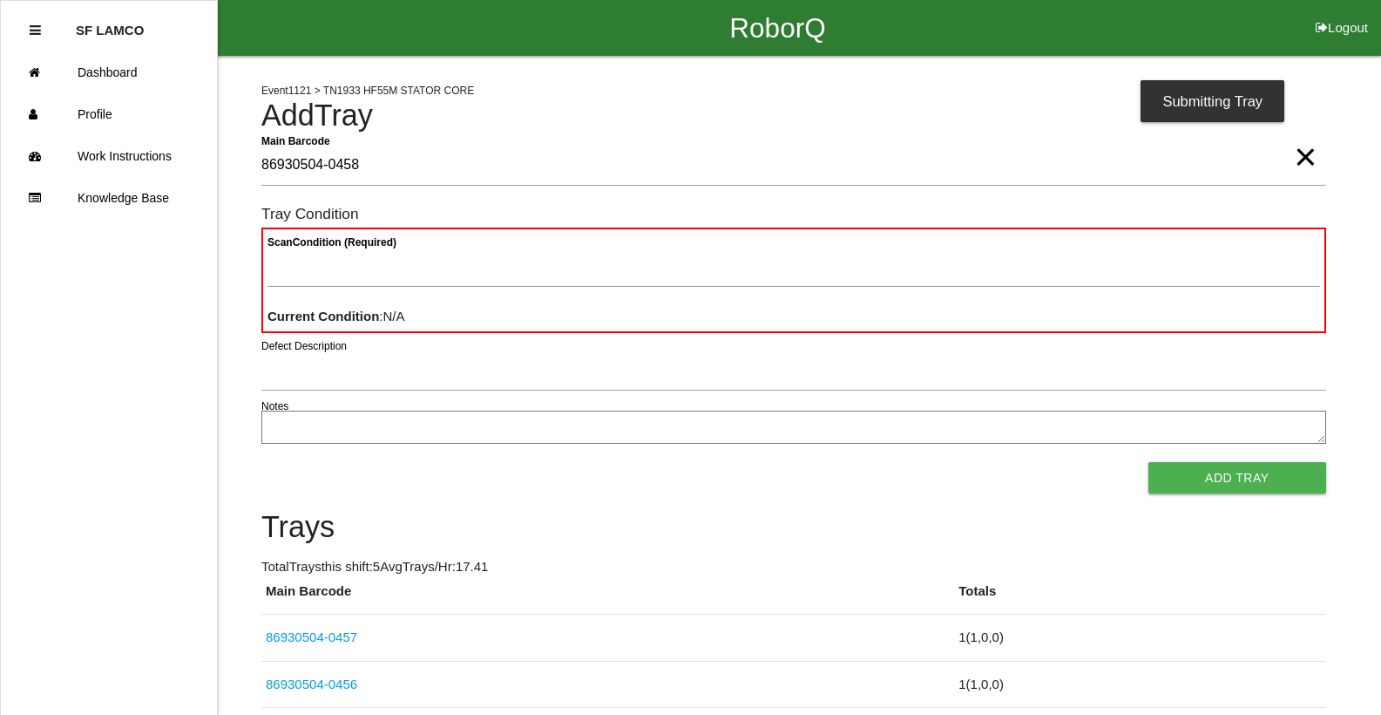
type Barcode "86930504-0458"
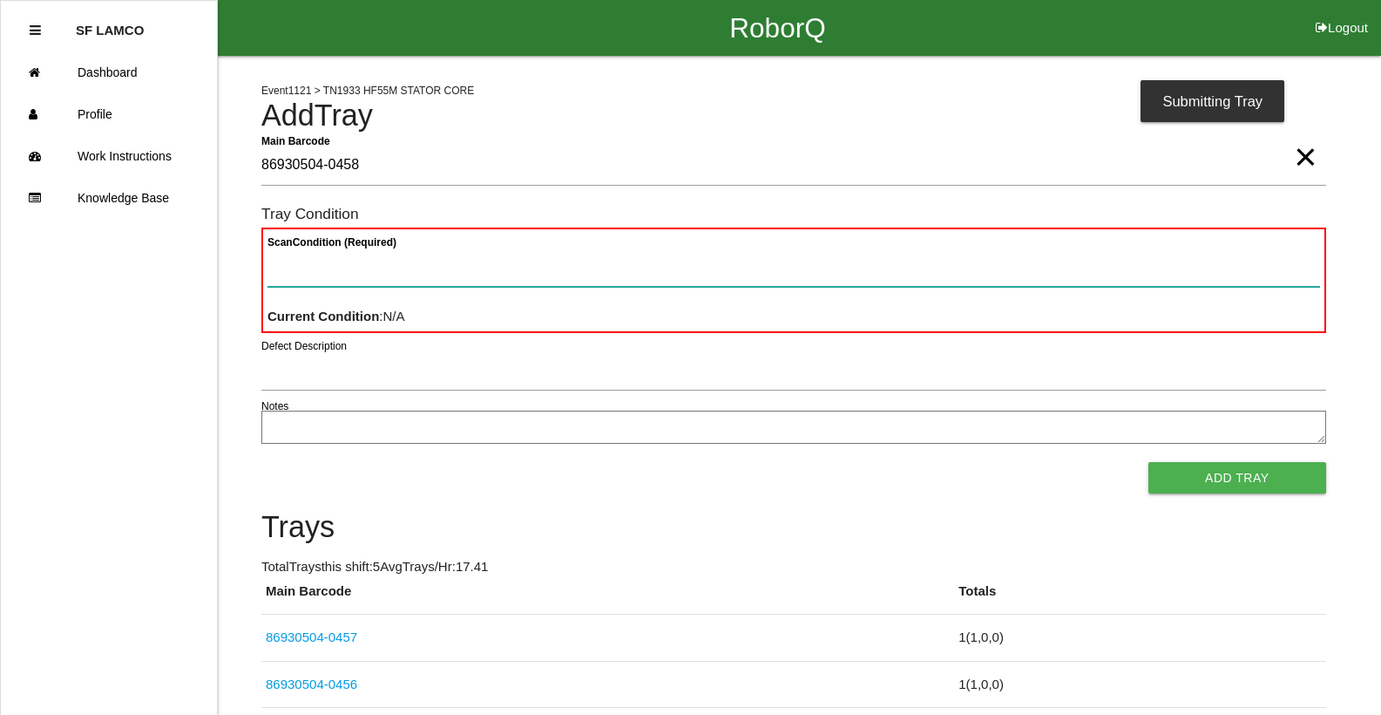
paste Condition "text"
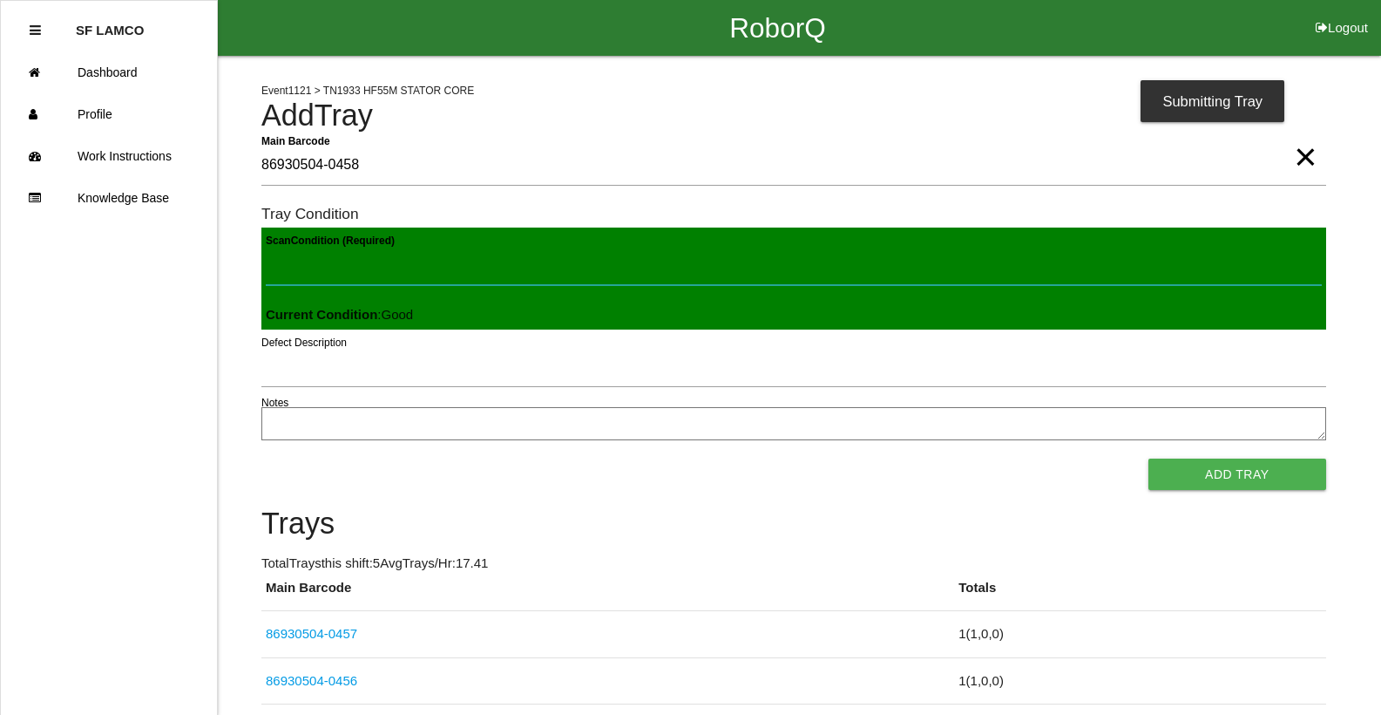
click at [1149, 458] on button "Add Tray" at bounding box center [1238, 473] width 178 height 31
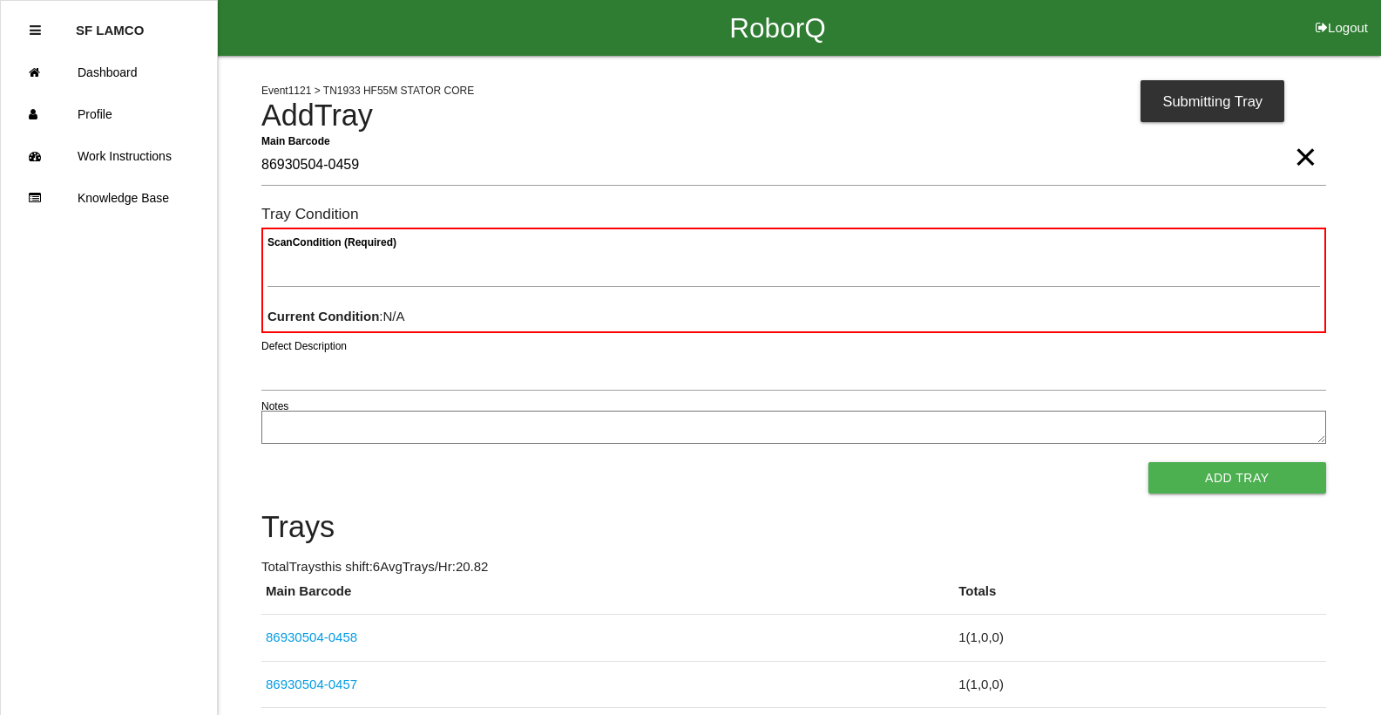
type Barcode "86930504-0459"
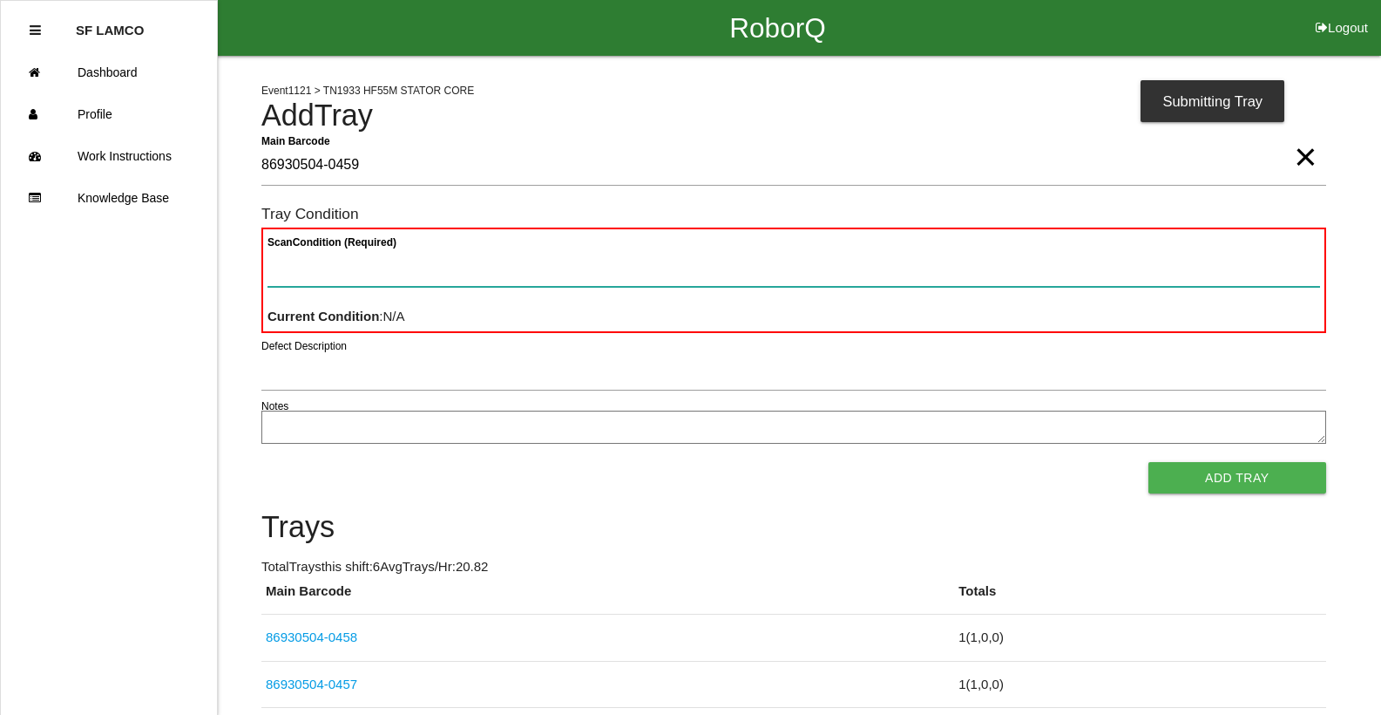
paste Condition "text"
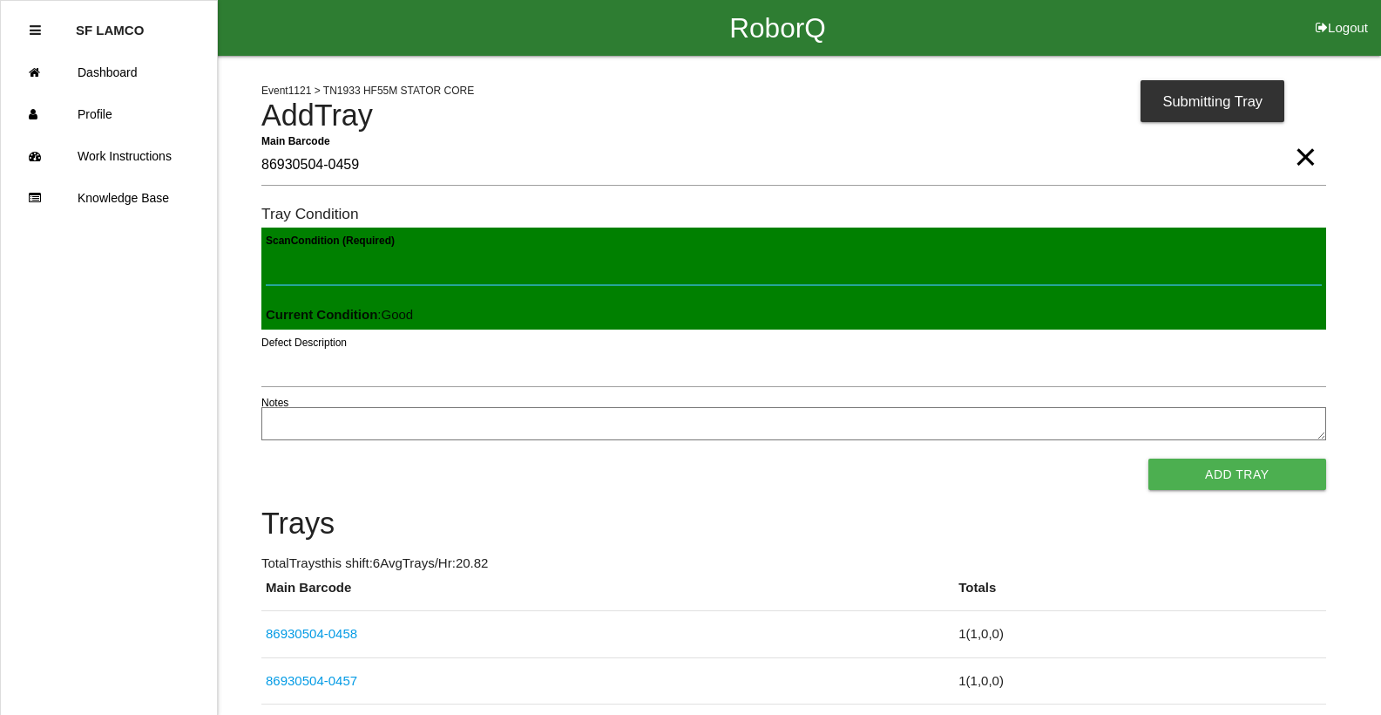
click at [1149, 458] on button "Add Tray" at bounding box center [1238, 473] width 178 height 31
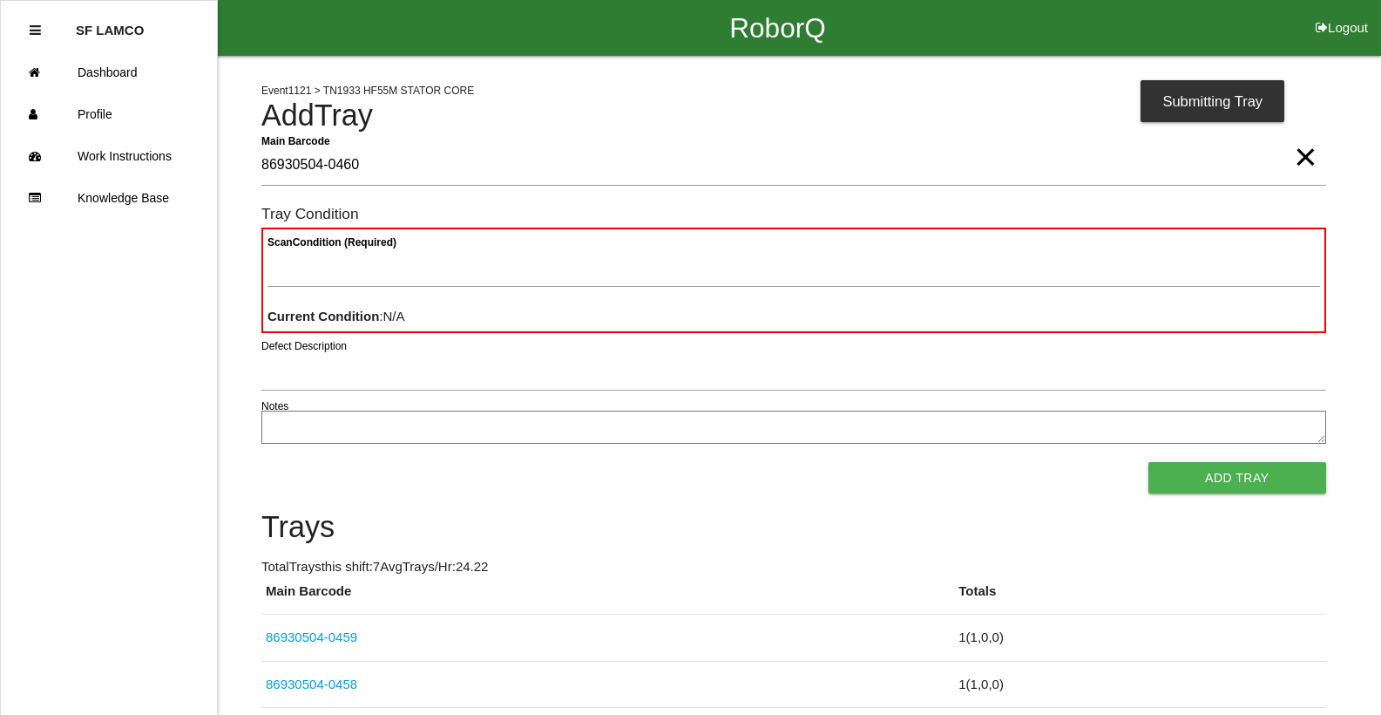
type Barcode "86930504-0460"
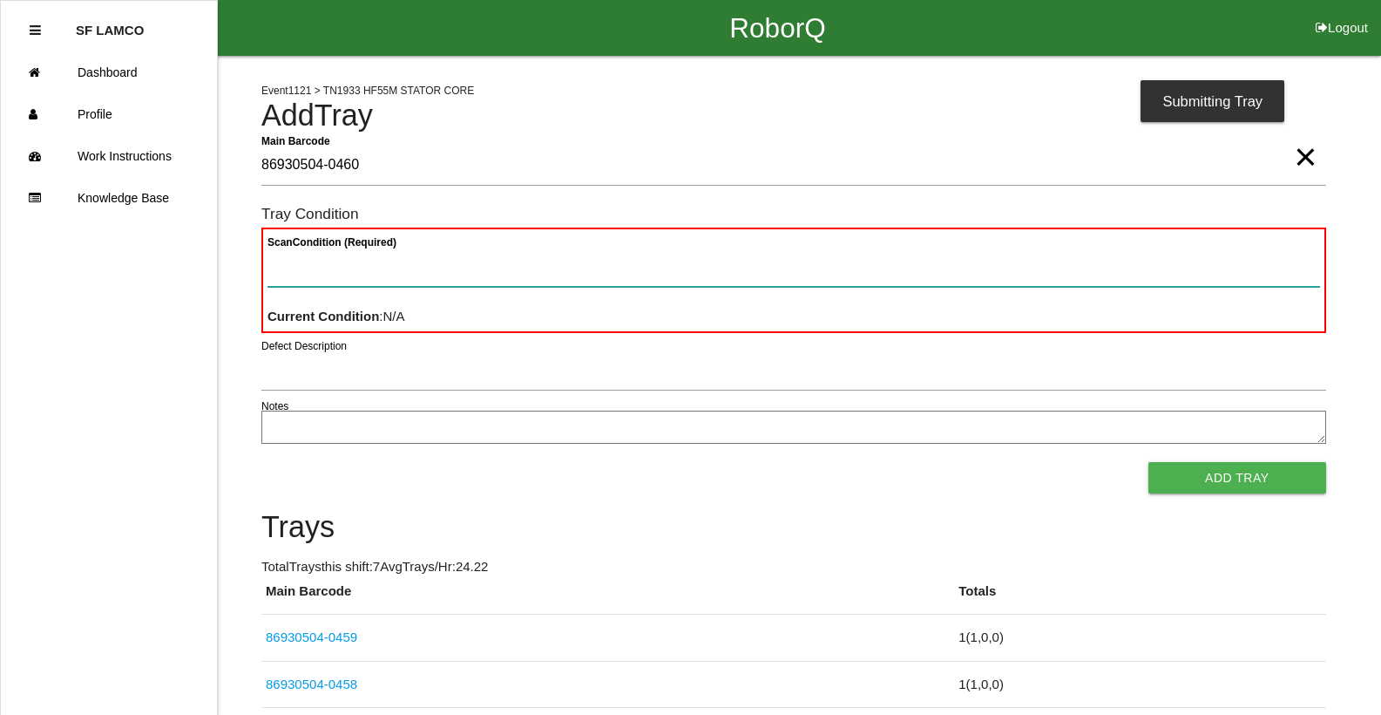
paste Condition "text"
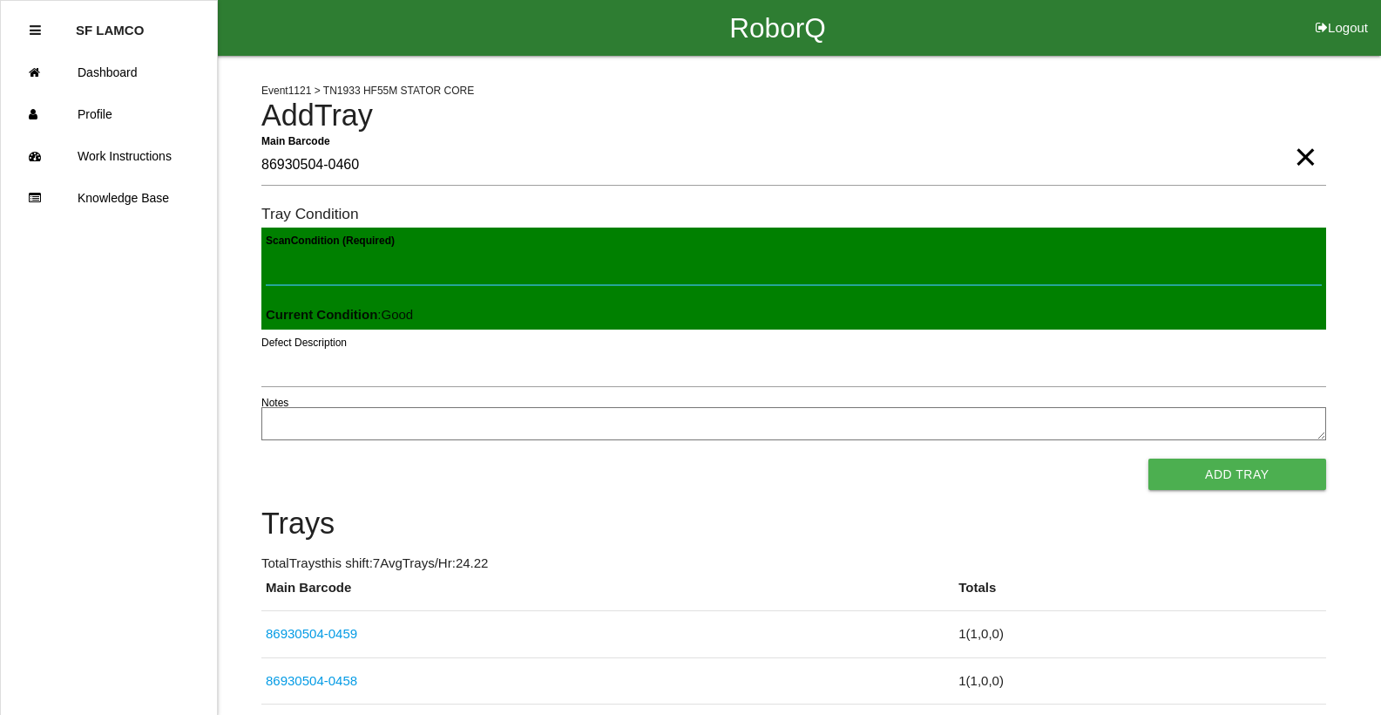
click at [1149, 458] on button "Add Tray" at bounding box center [1238, 473] width 178 height 31
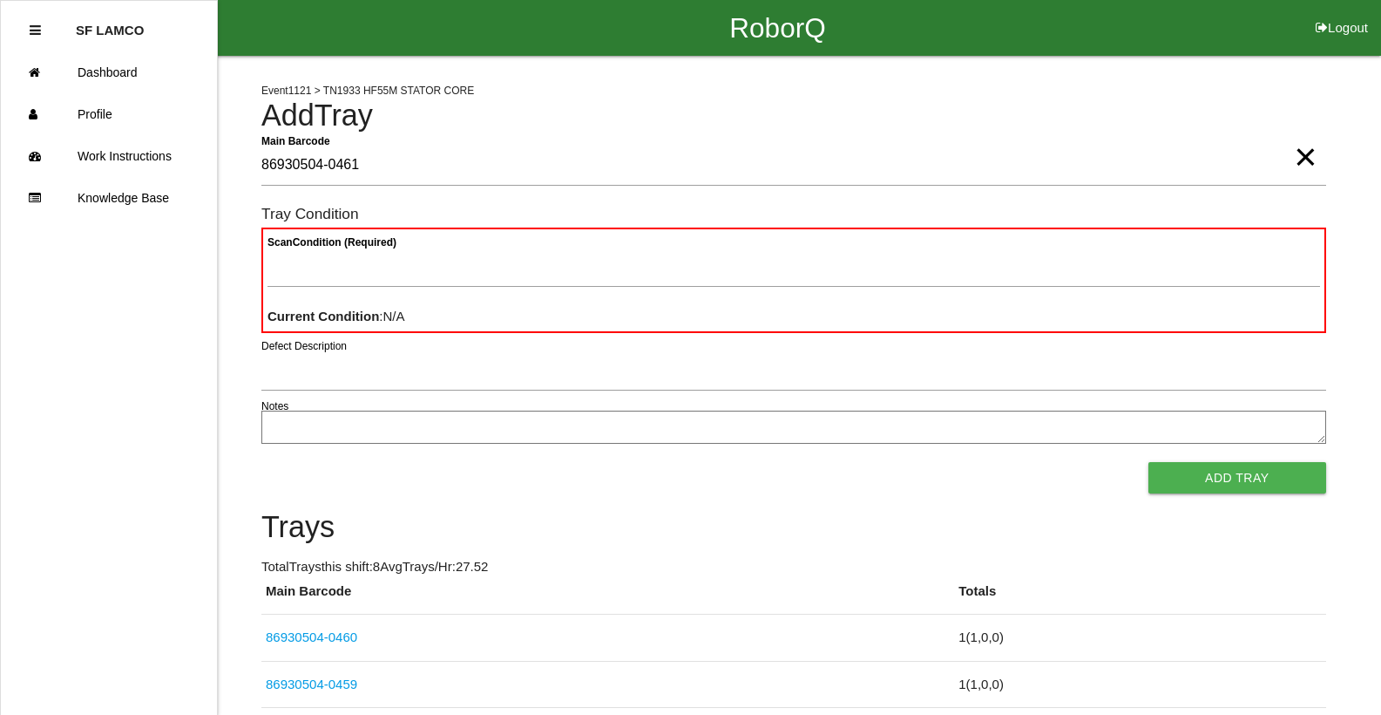
type Barcode "86930504-0461"
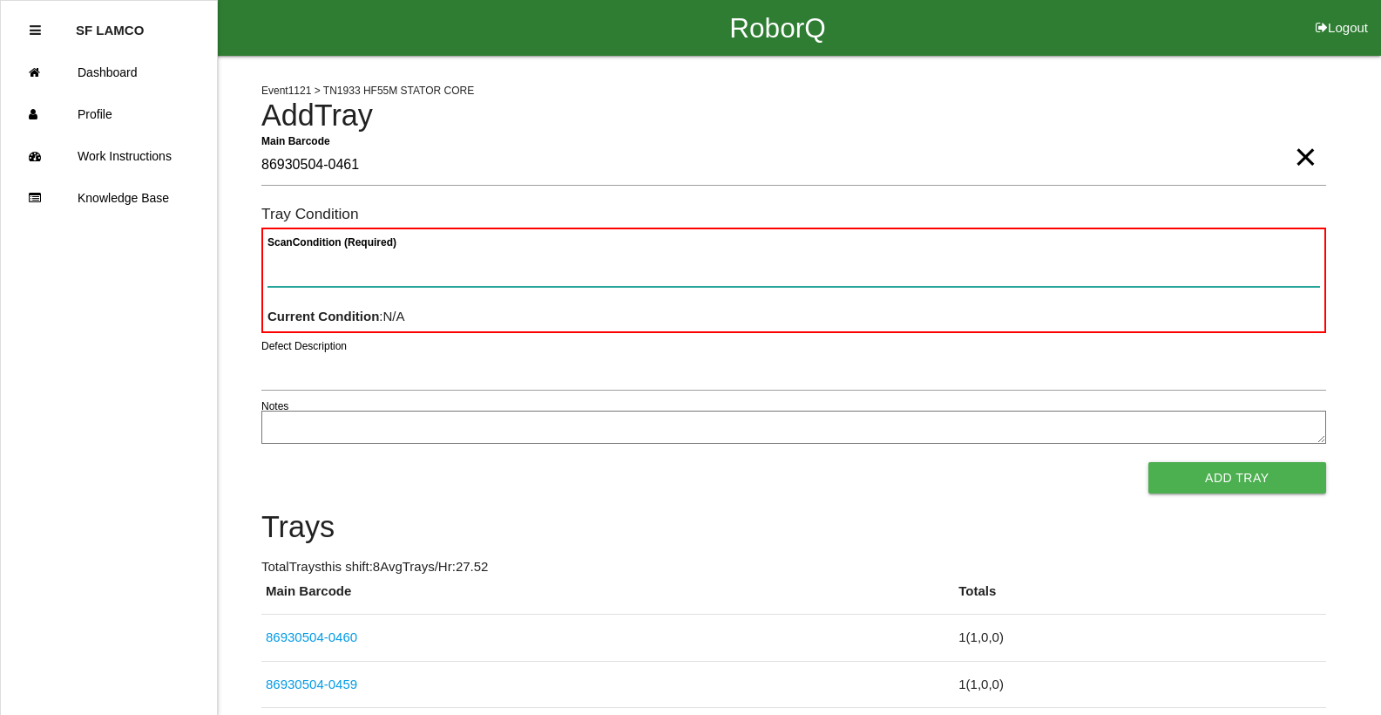
paste Condition "text"
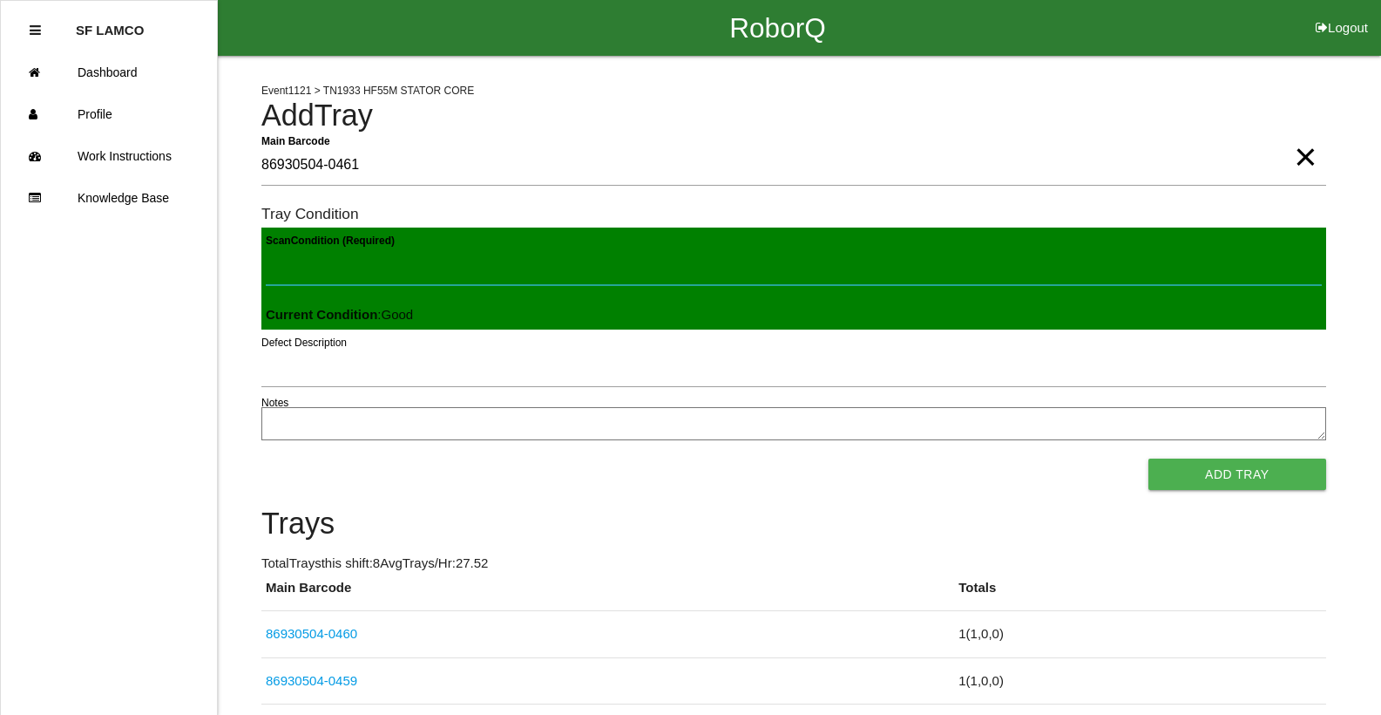
click at [1149, 458] on button "Add Tray" at bounding box center [1238, 473] width 178 height 31
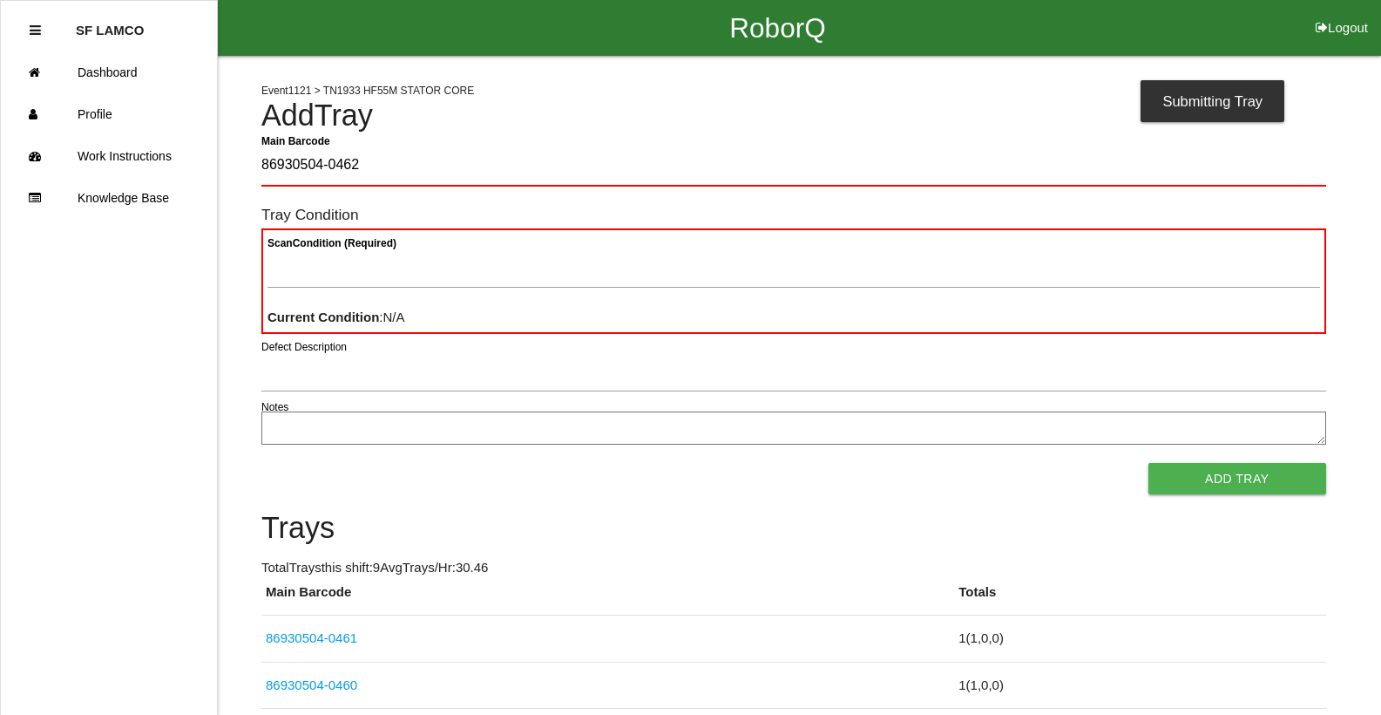
type Barcode "86930504-0462"
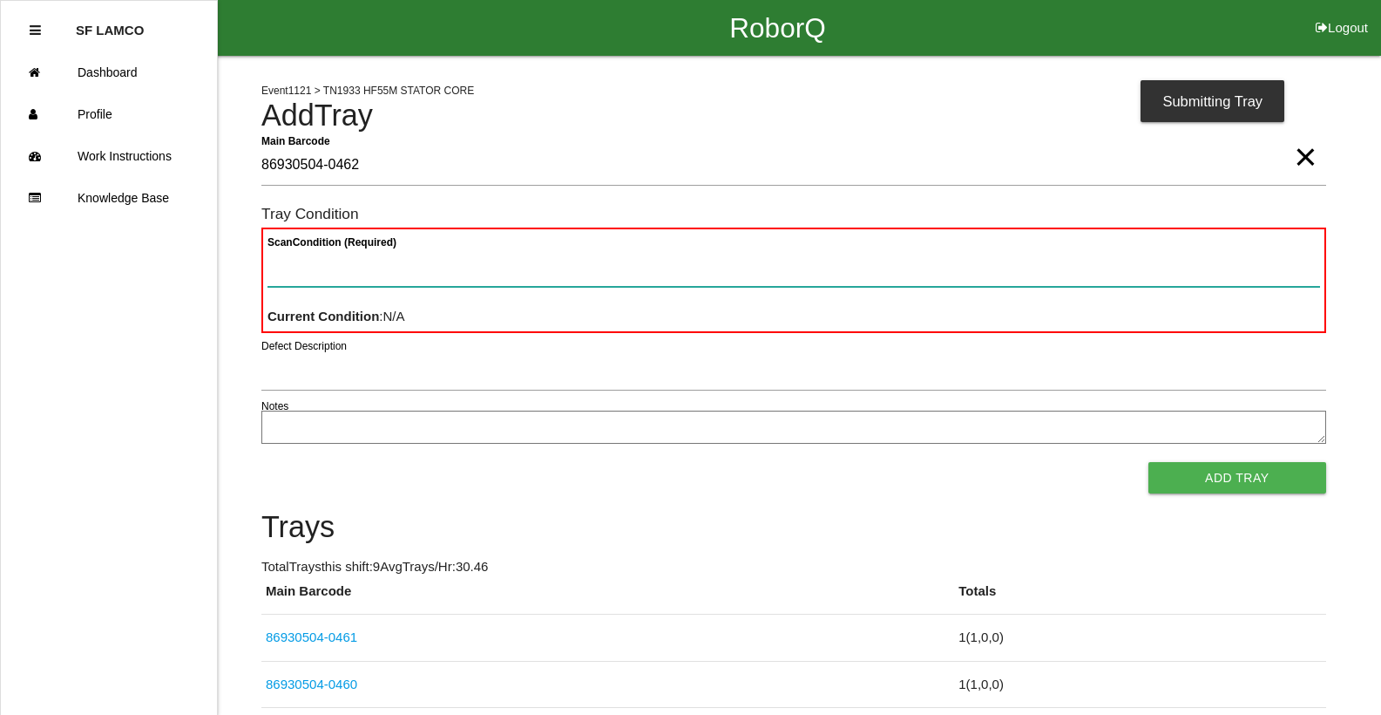
paste Condition "text"
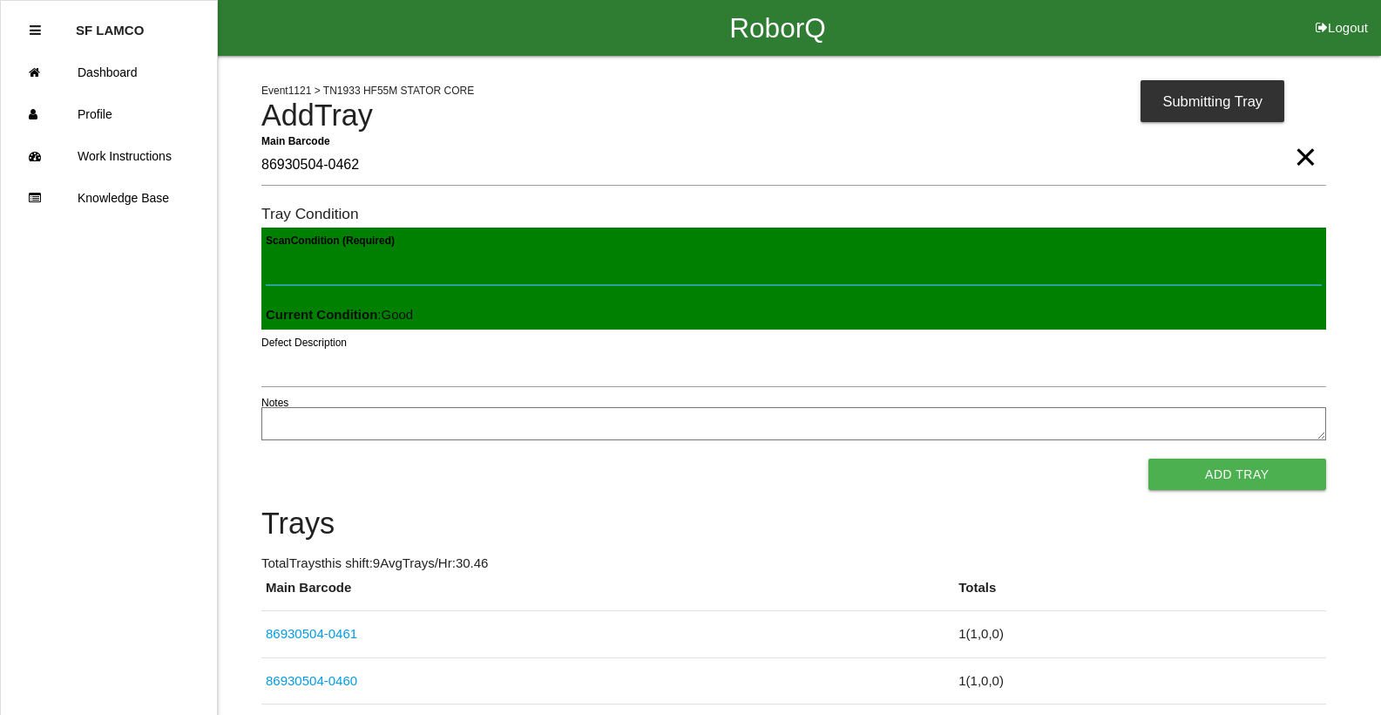
click at [1149, 458] on button "Add Tray" at bounding box center [1238, 473] width 178 height 31
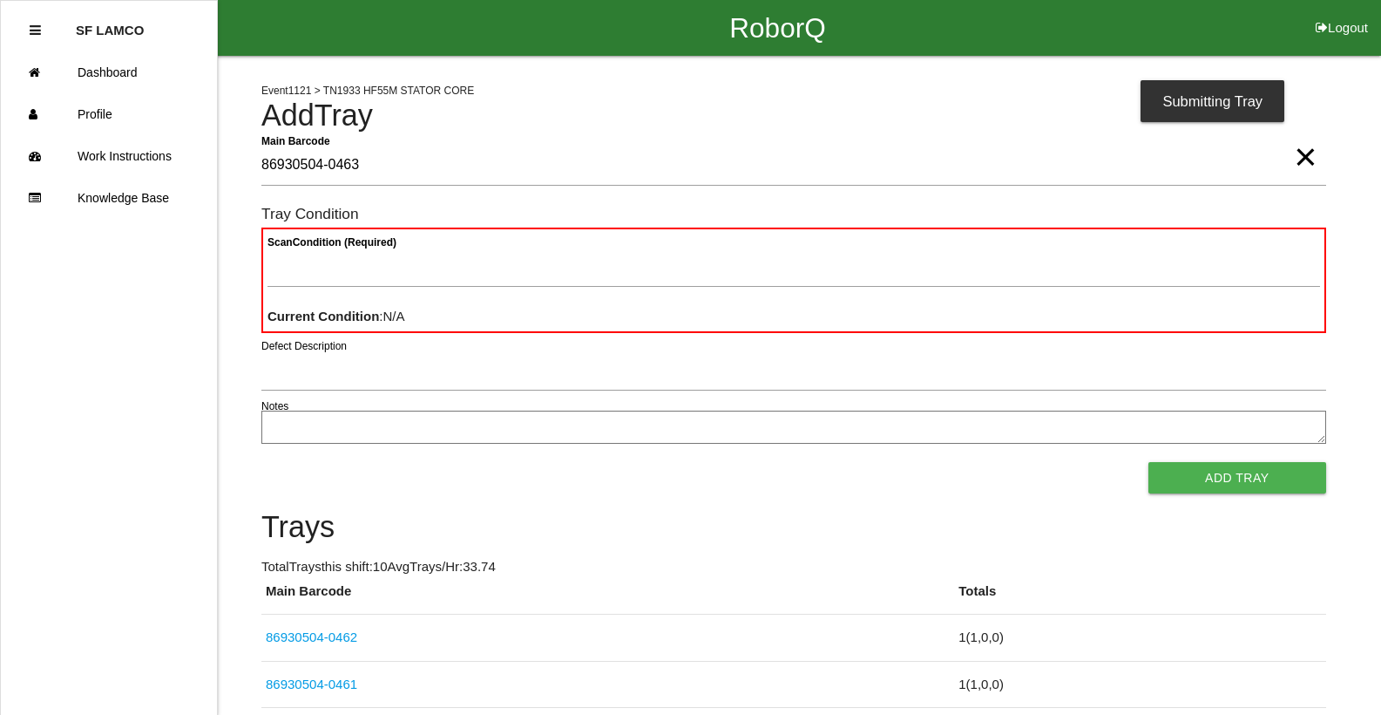
type Barcode "86930504-0463"
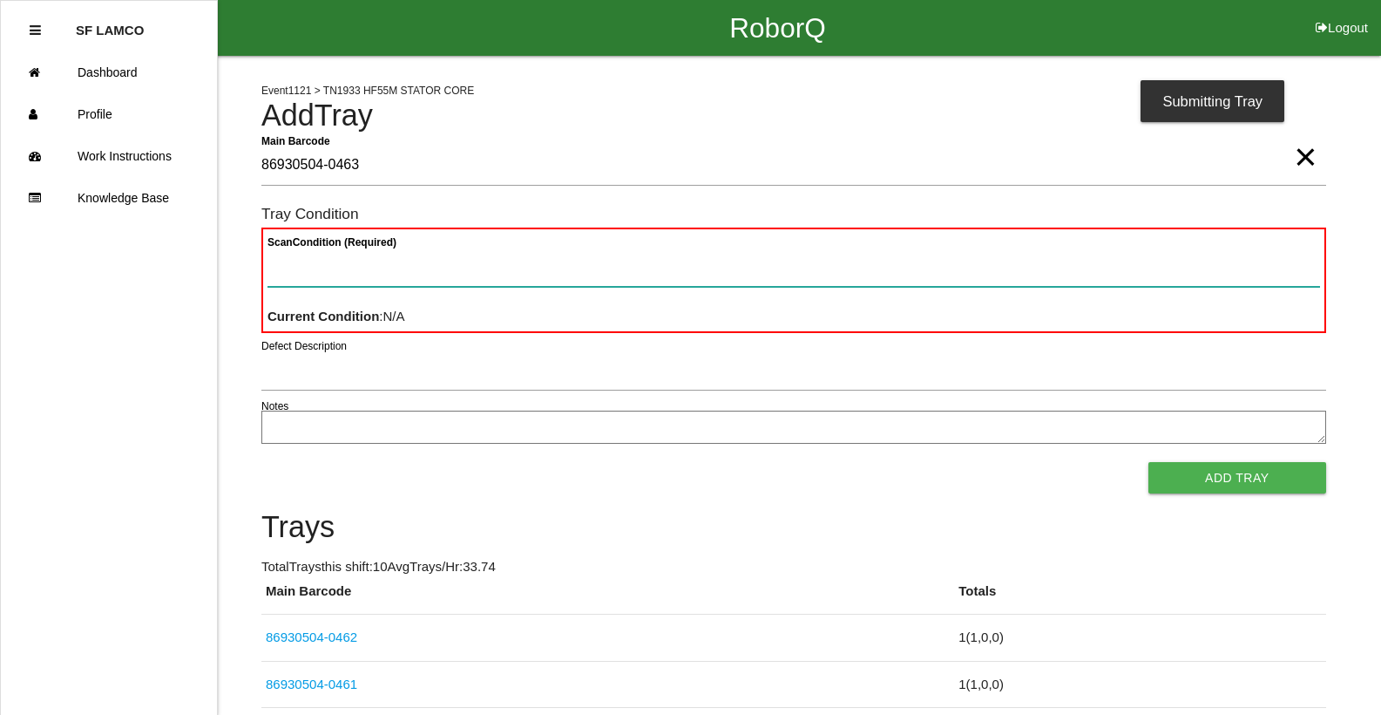
paste Condition "text"
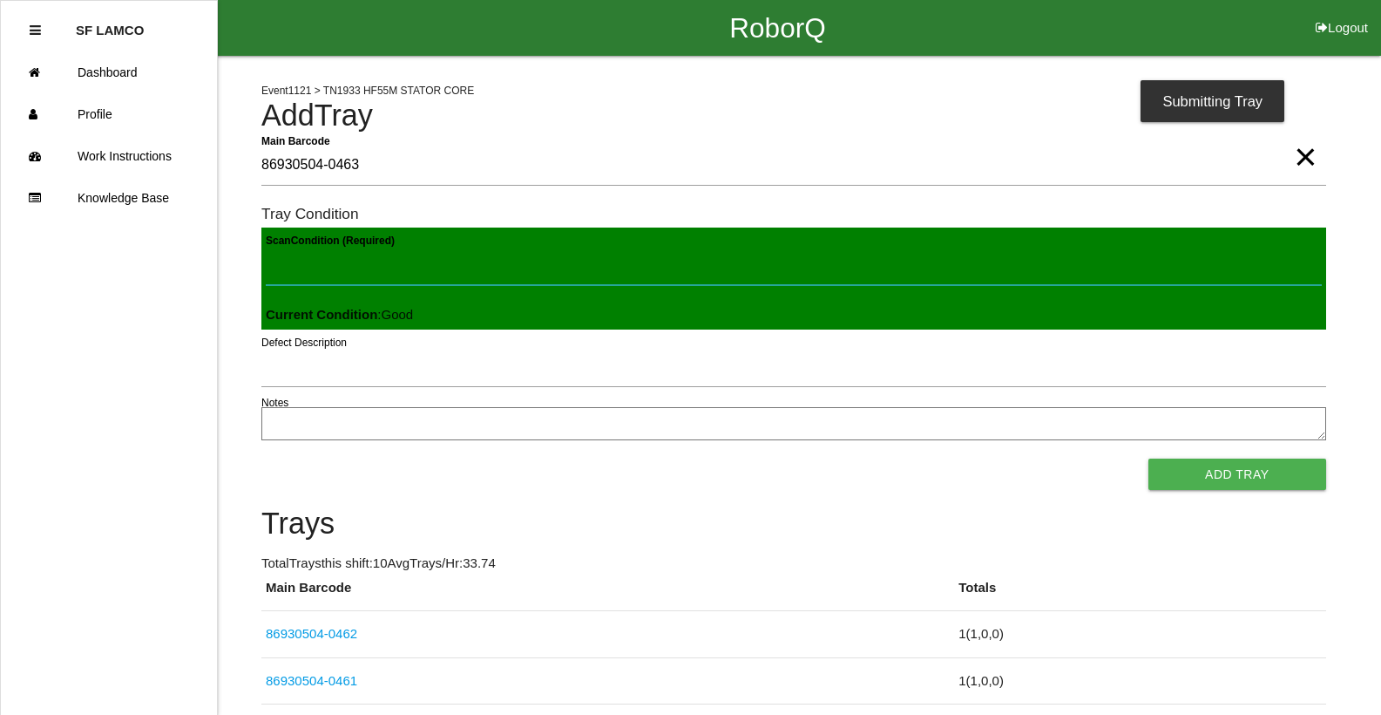
click at [1149, 458] on button "Add Tray" at bounding box center [1238, 473] width 178 height 31
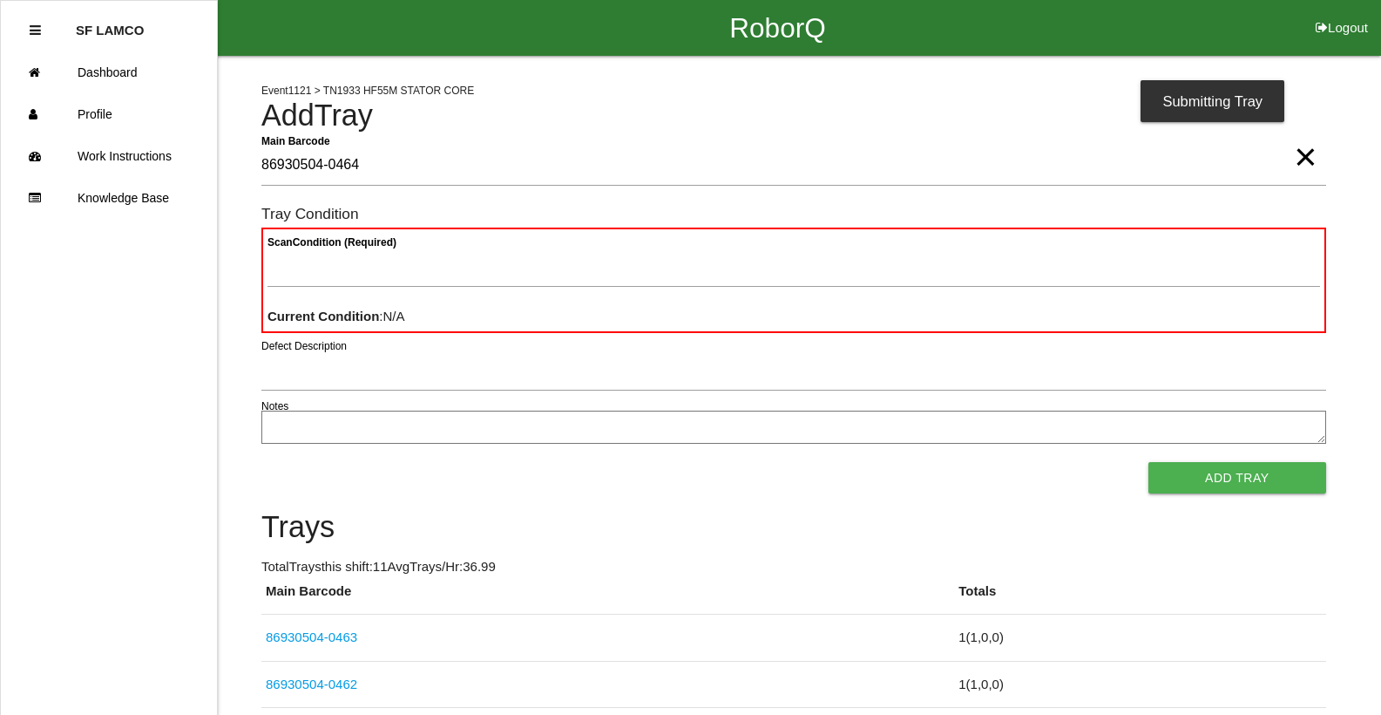
type Barcode "86930504-0464"
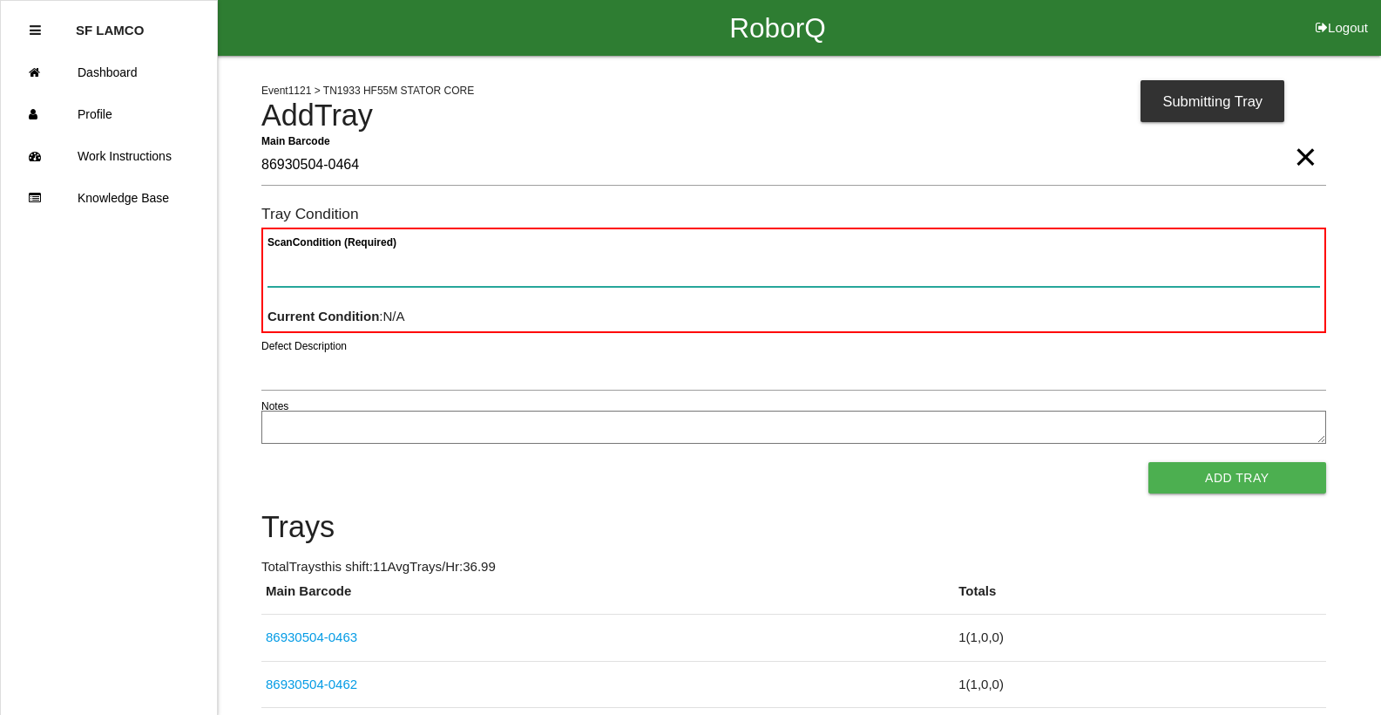
paste Condition "text"
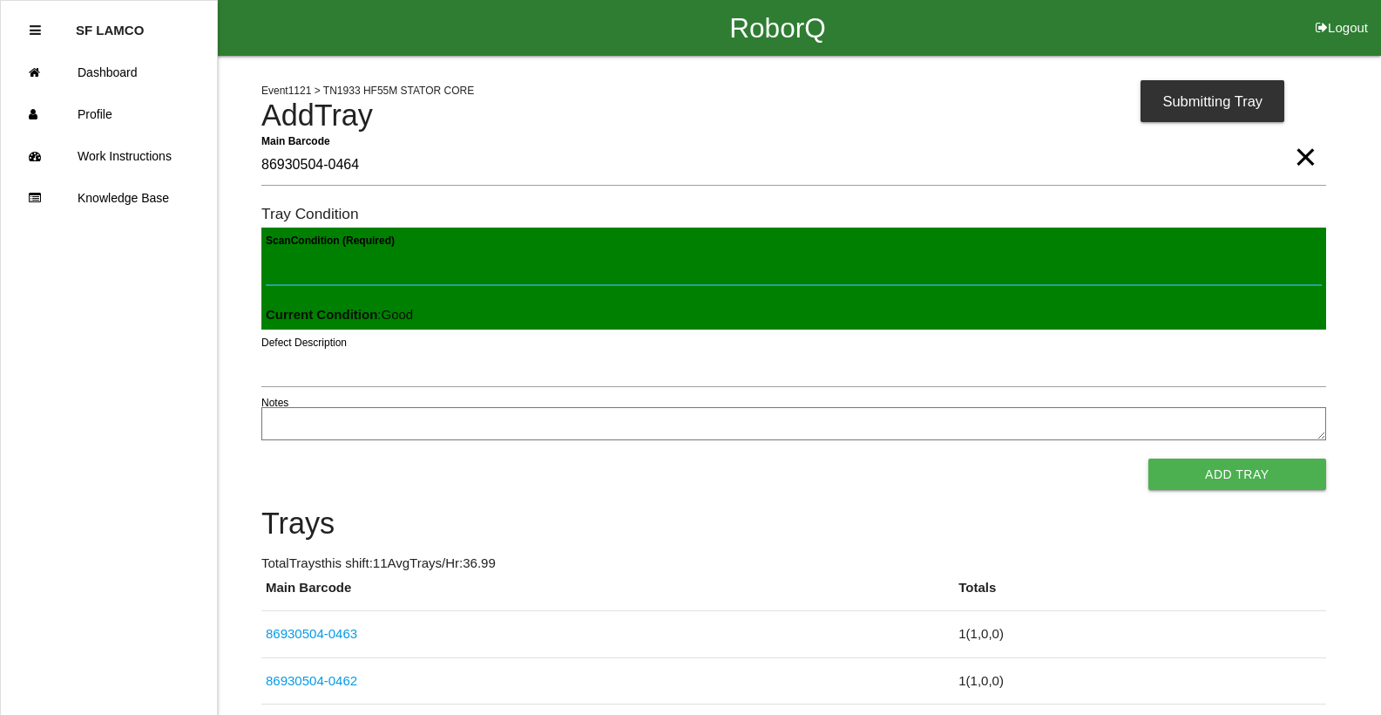
click at [1149, 458] on button "Add Tray" at bounding box center [1238, 473] width 178 height 31
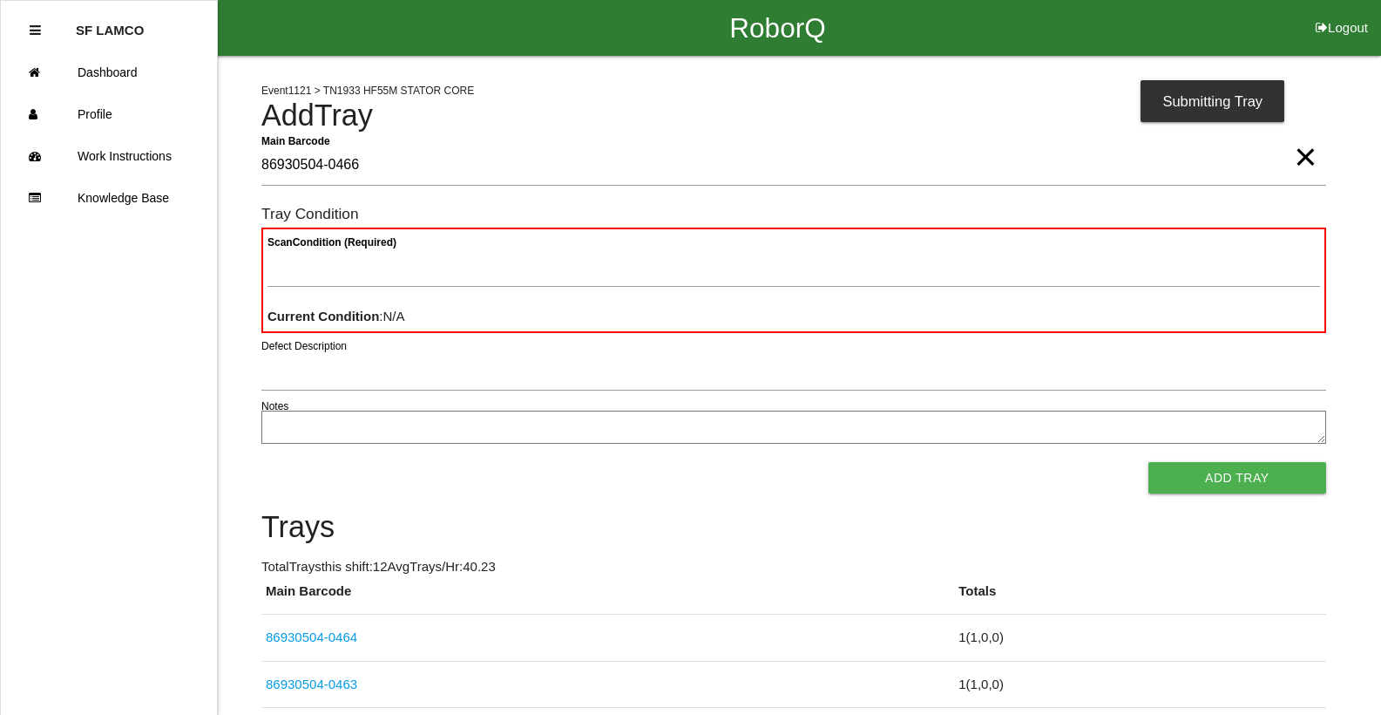
type Barcode "86930504-0466"
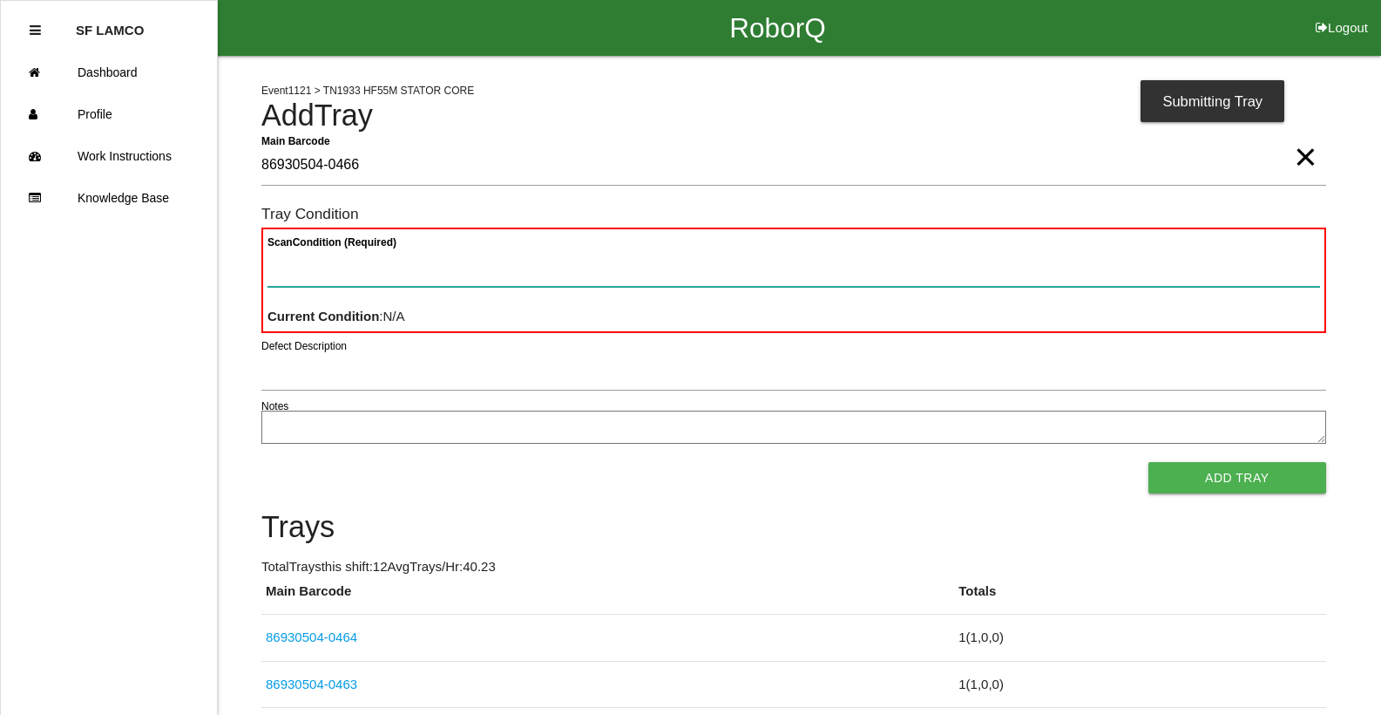
paste Condition "text"
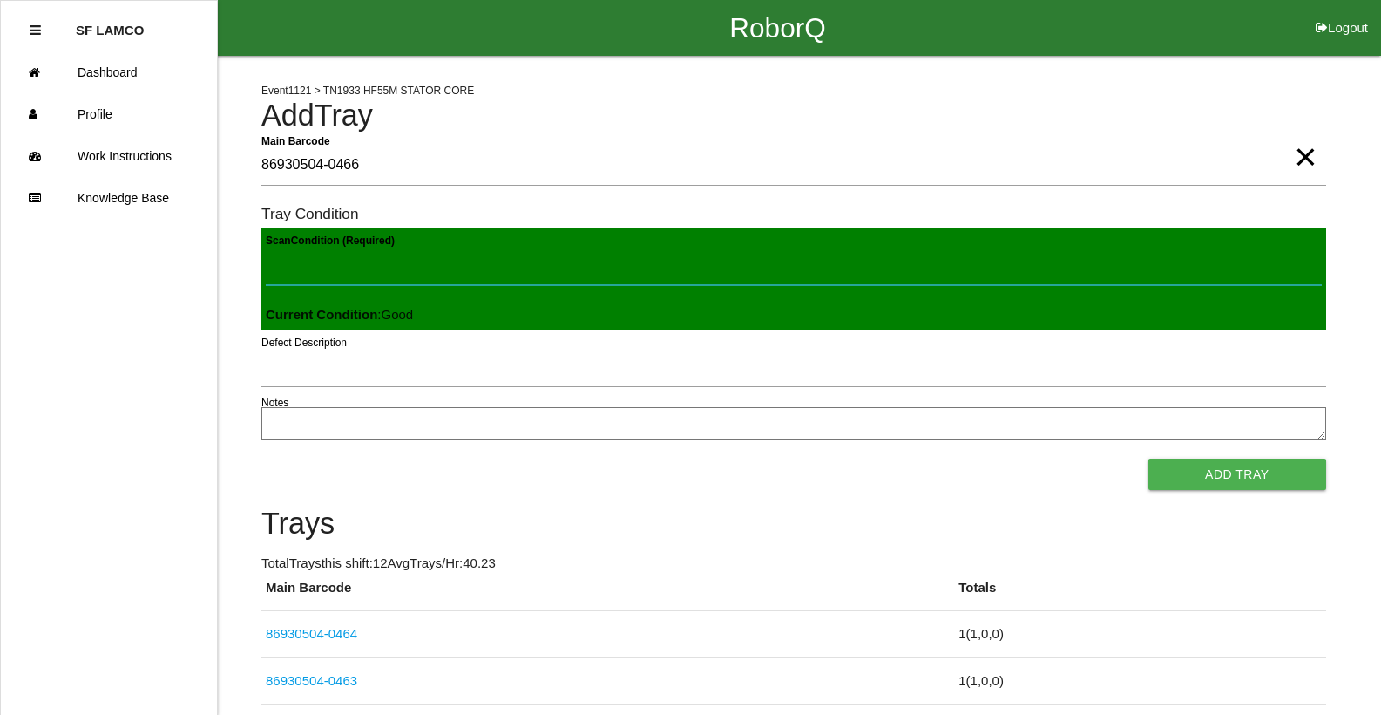
click at [1149, 458] on button "Add Tray" at bounding box center [1238, 473] width 178 height 31
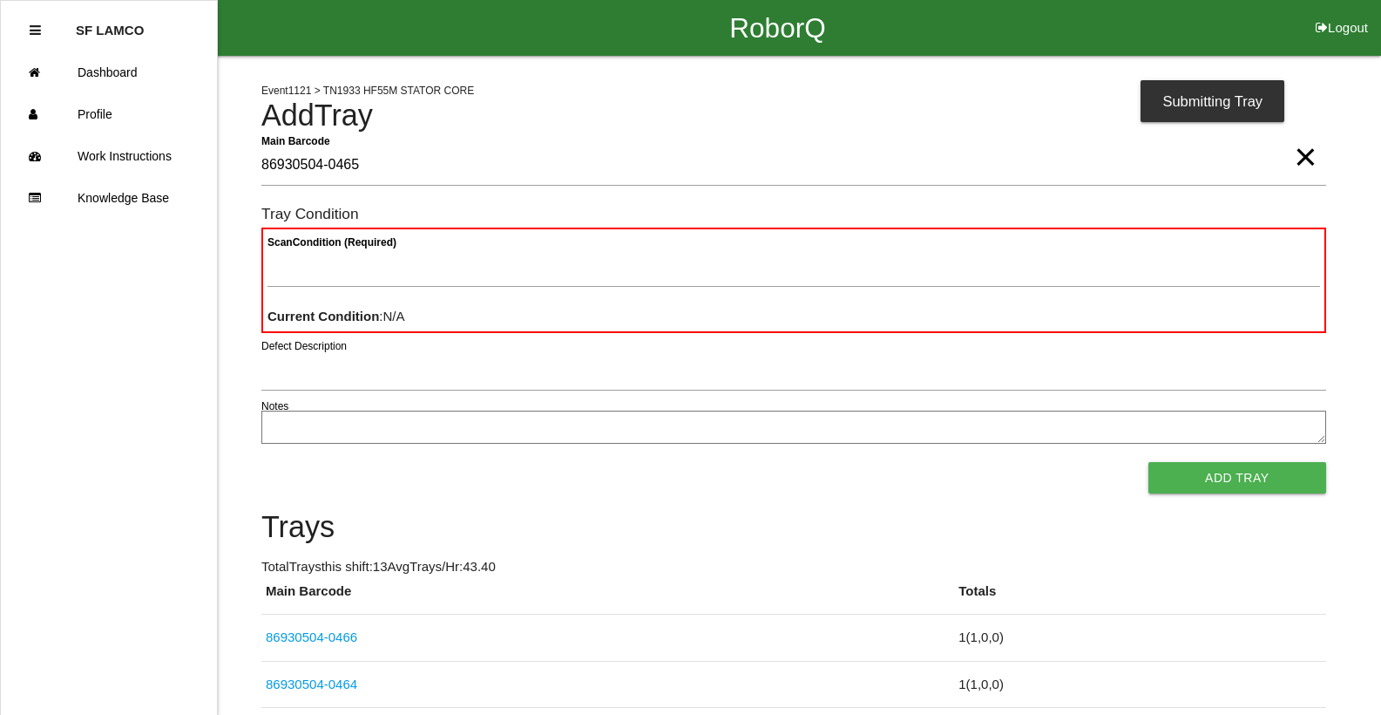
type Barcode "86930504-0465"
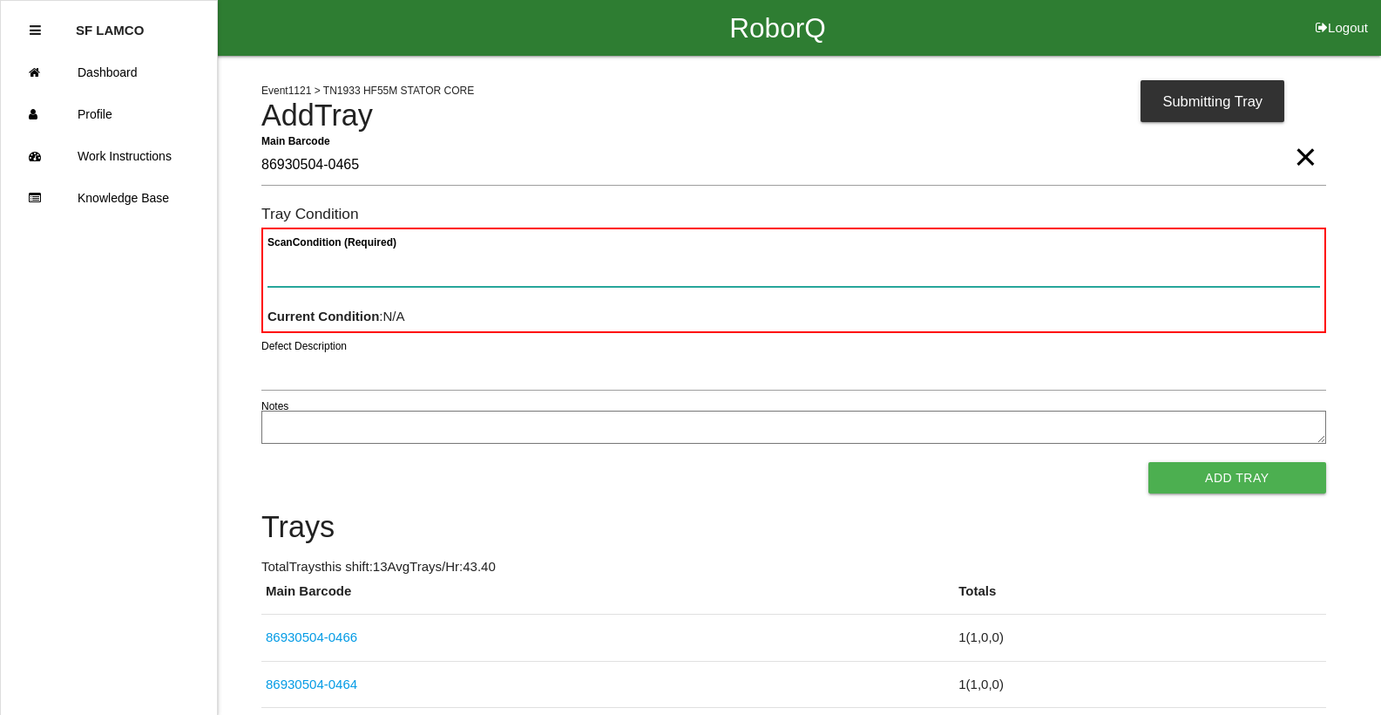
paste Condition "text"
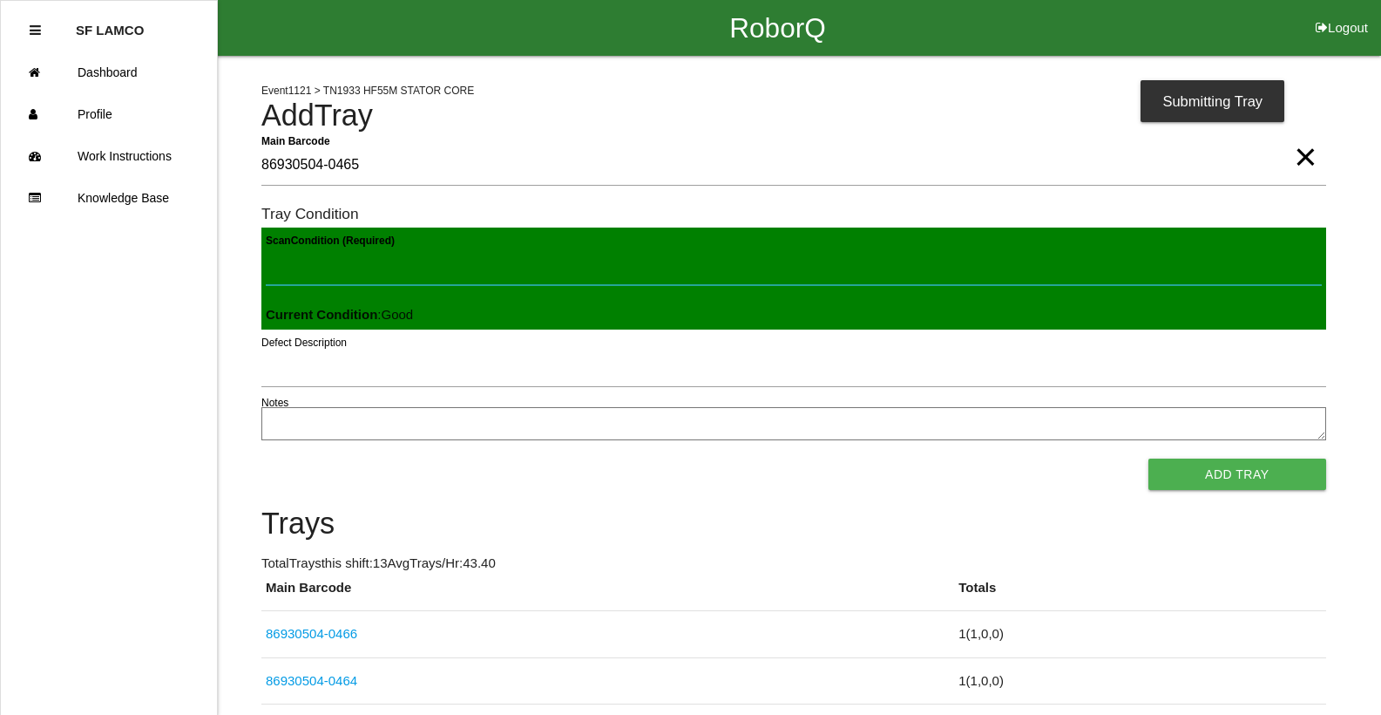
click at [1149, 458] on button "Add Tray" at bounding box center [1238, 473] width 178 height 31
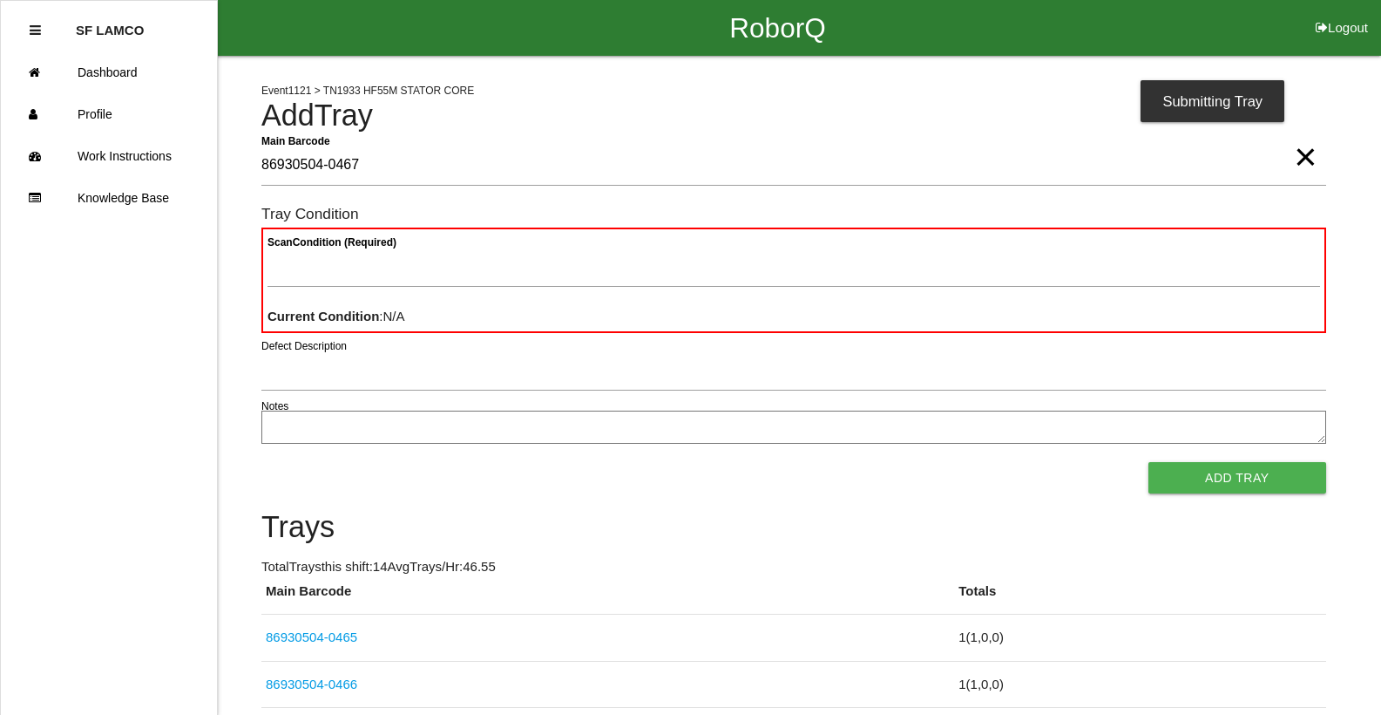
type Barcode "86930504-0467"
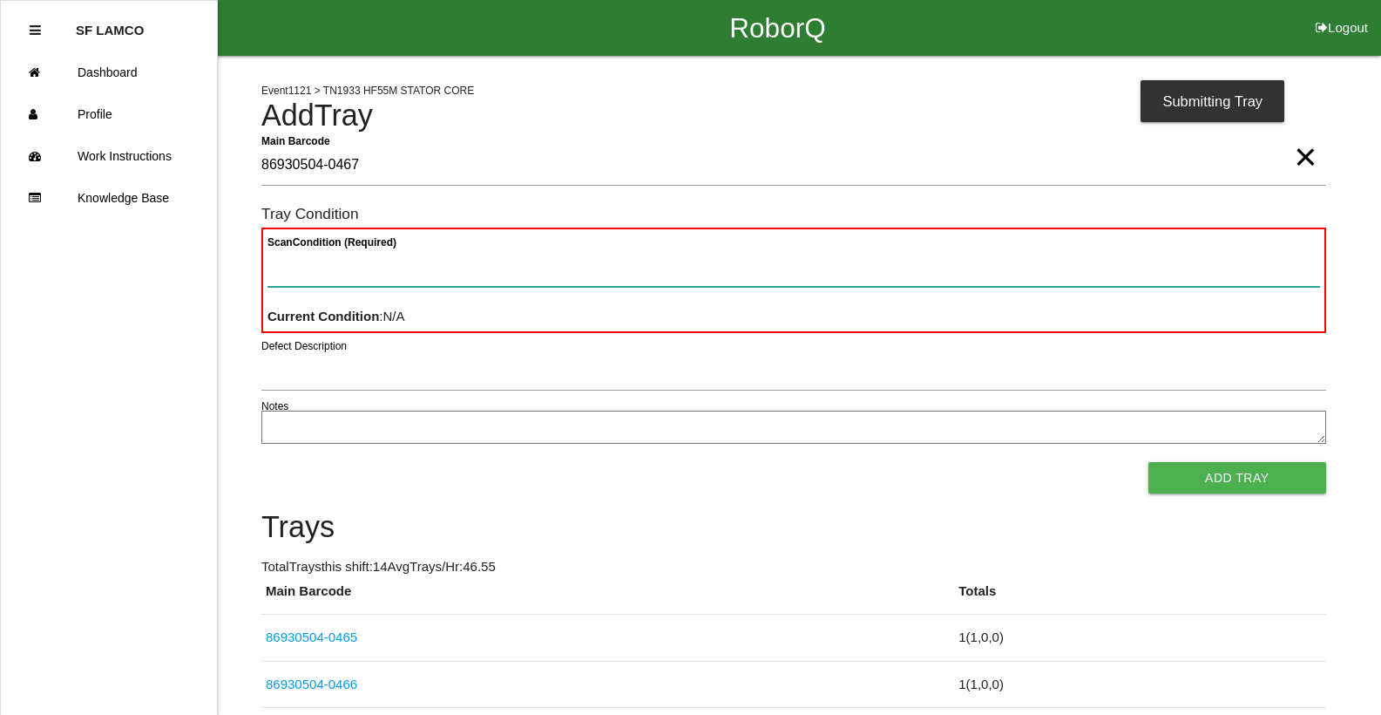
paste Condition "text"
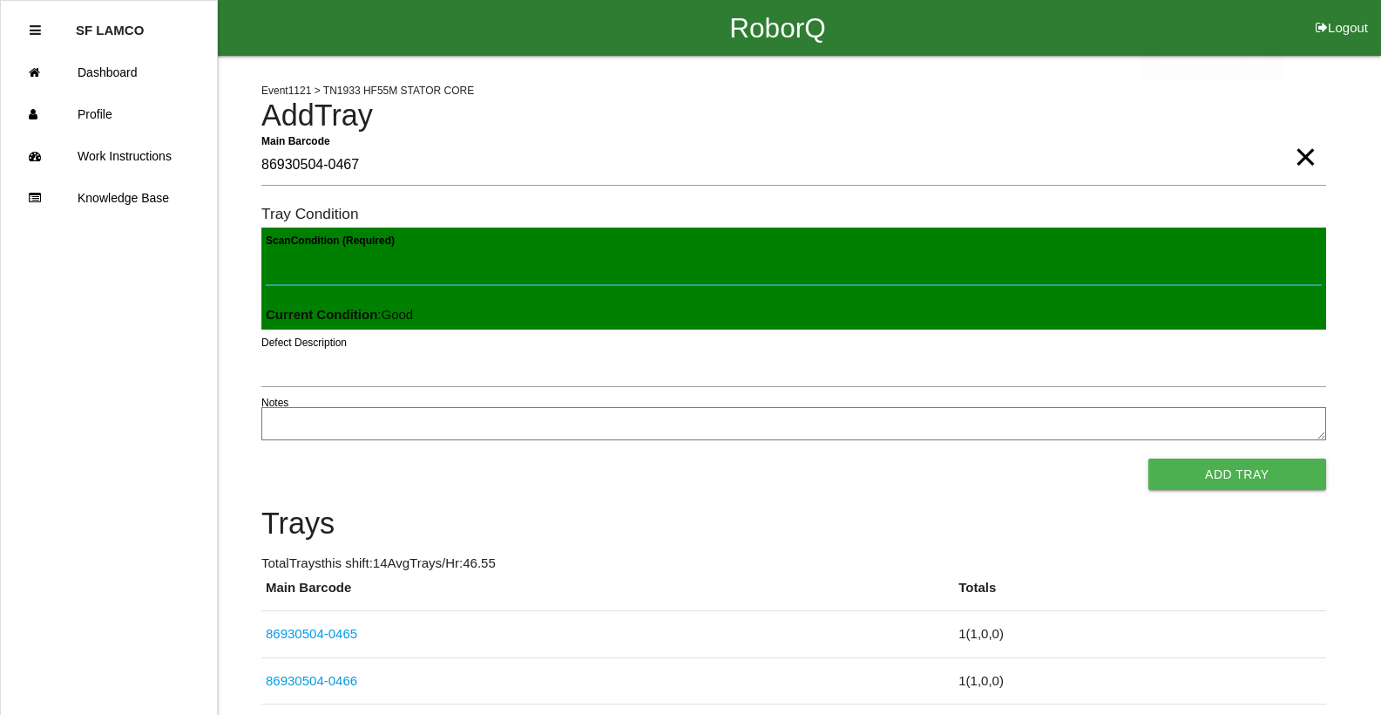
click at [1149, 458] on button "Add Tray" at bounding box center [1238, 473] width 178 height 31
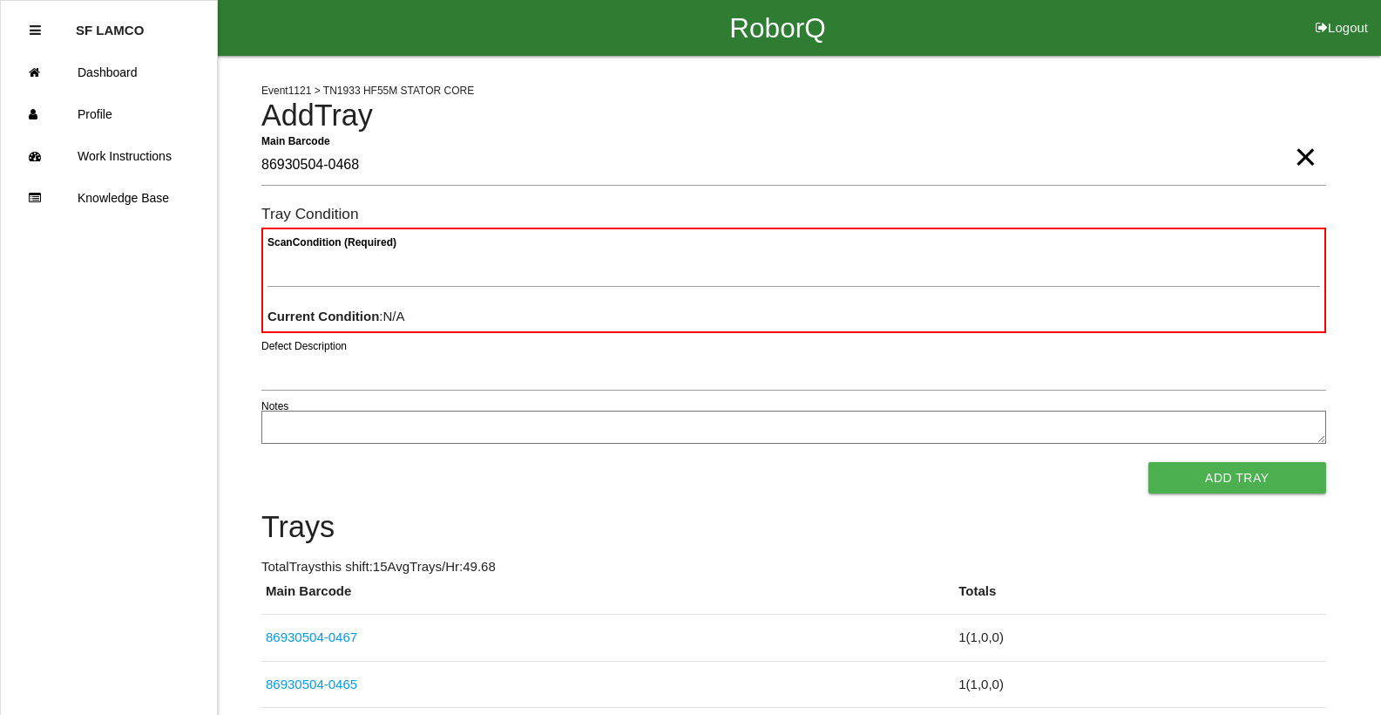
type Barcode "86930504-0468"
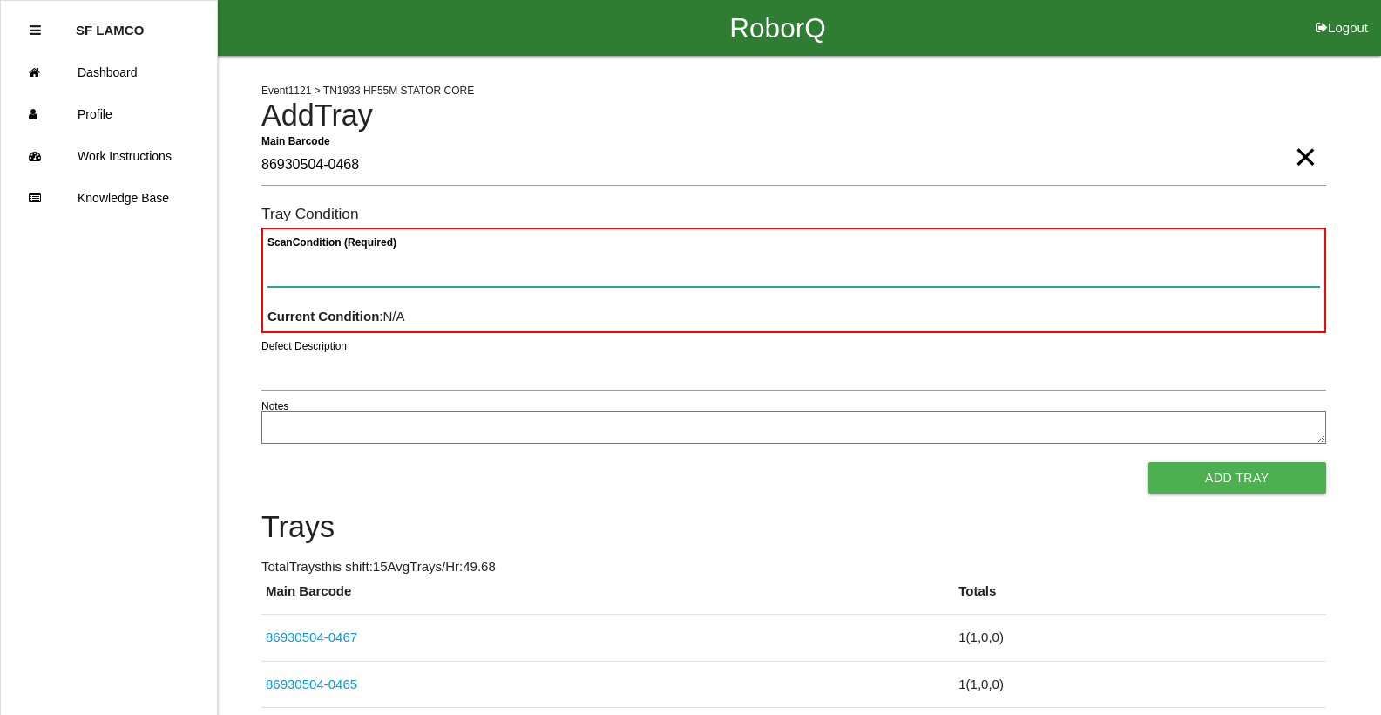
paste Condition "text"
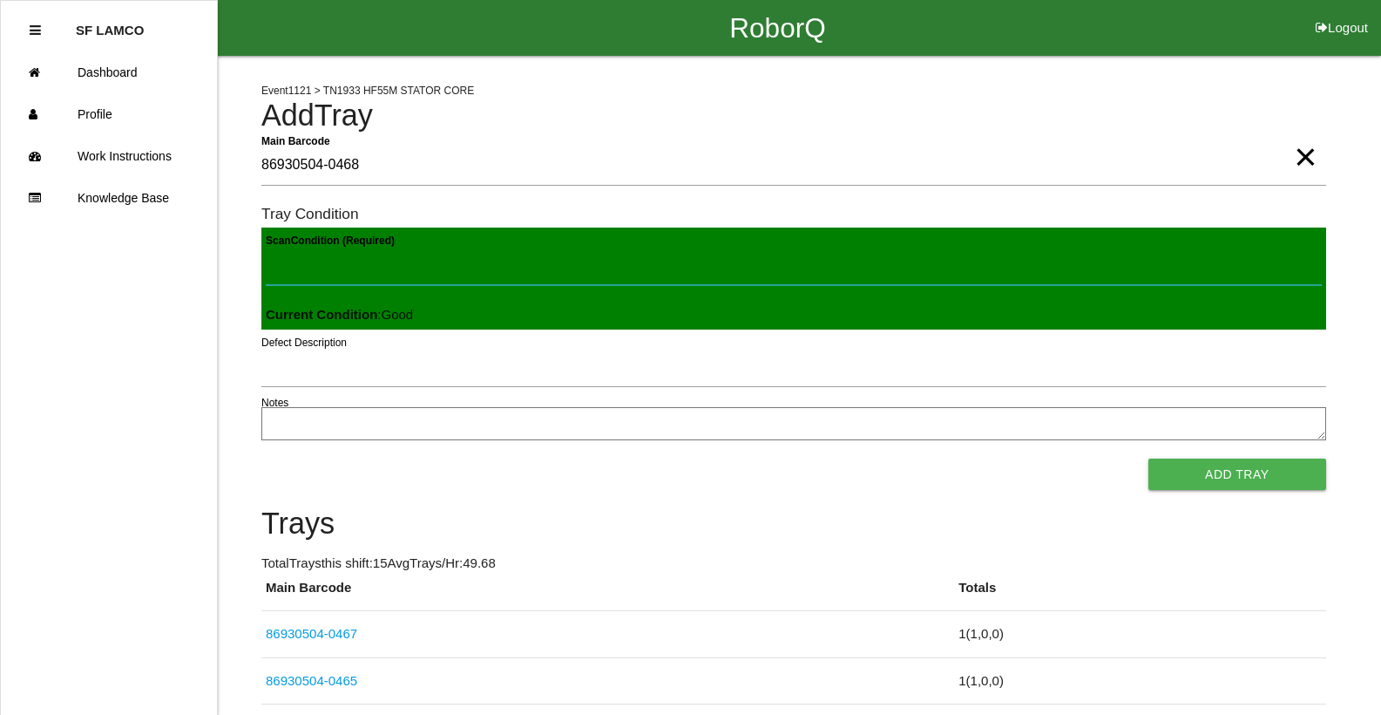
click at [1149, 458] on button "Add Tray" at bounding box center [1238, 473] width 178 height 31
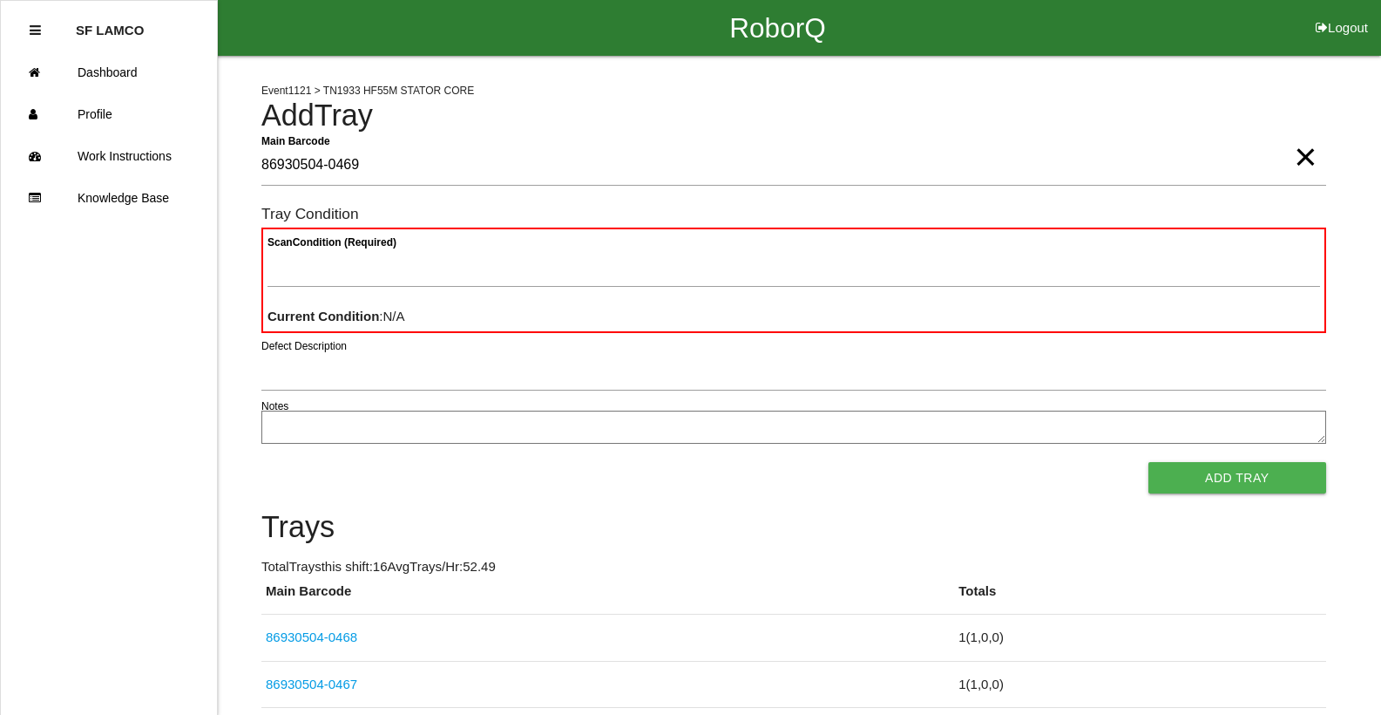
type Barcode "86930504-0469"
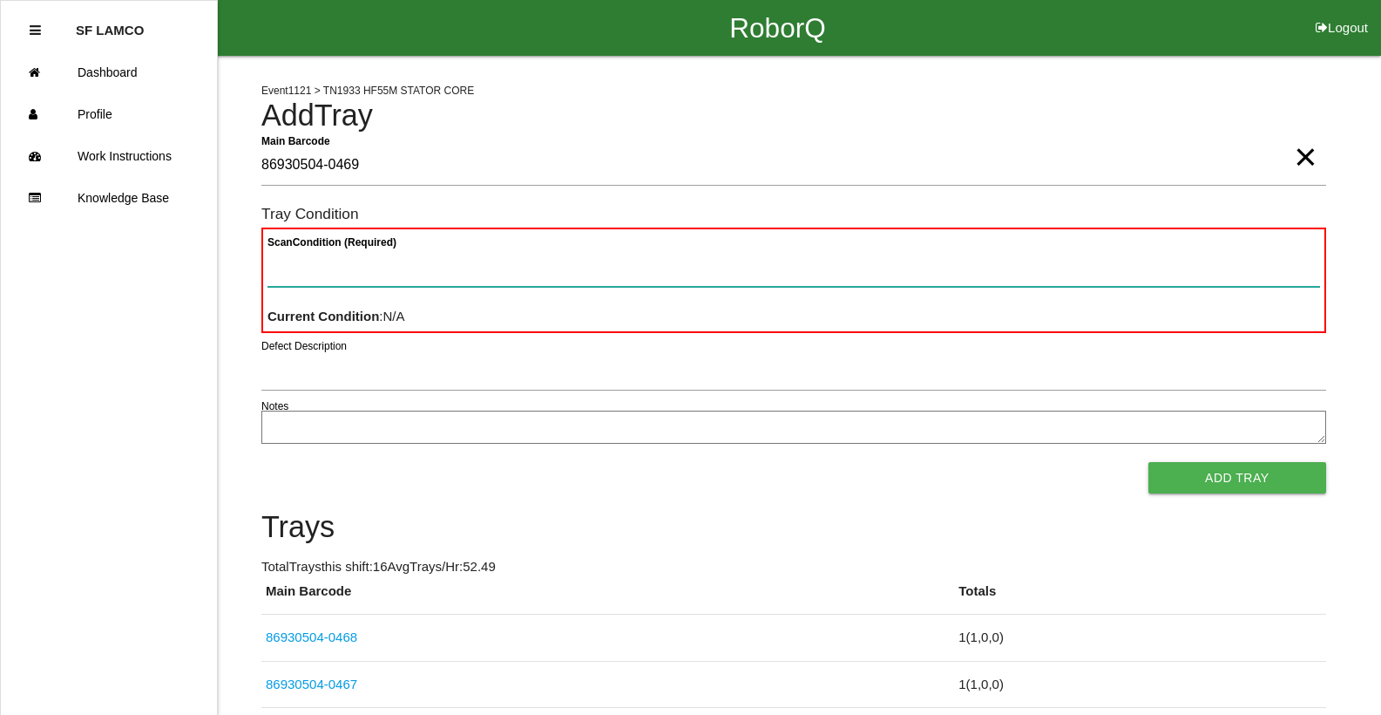
paste Condition "text"
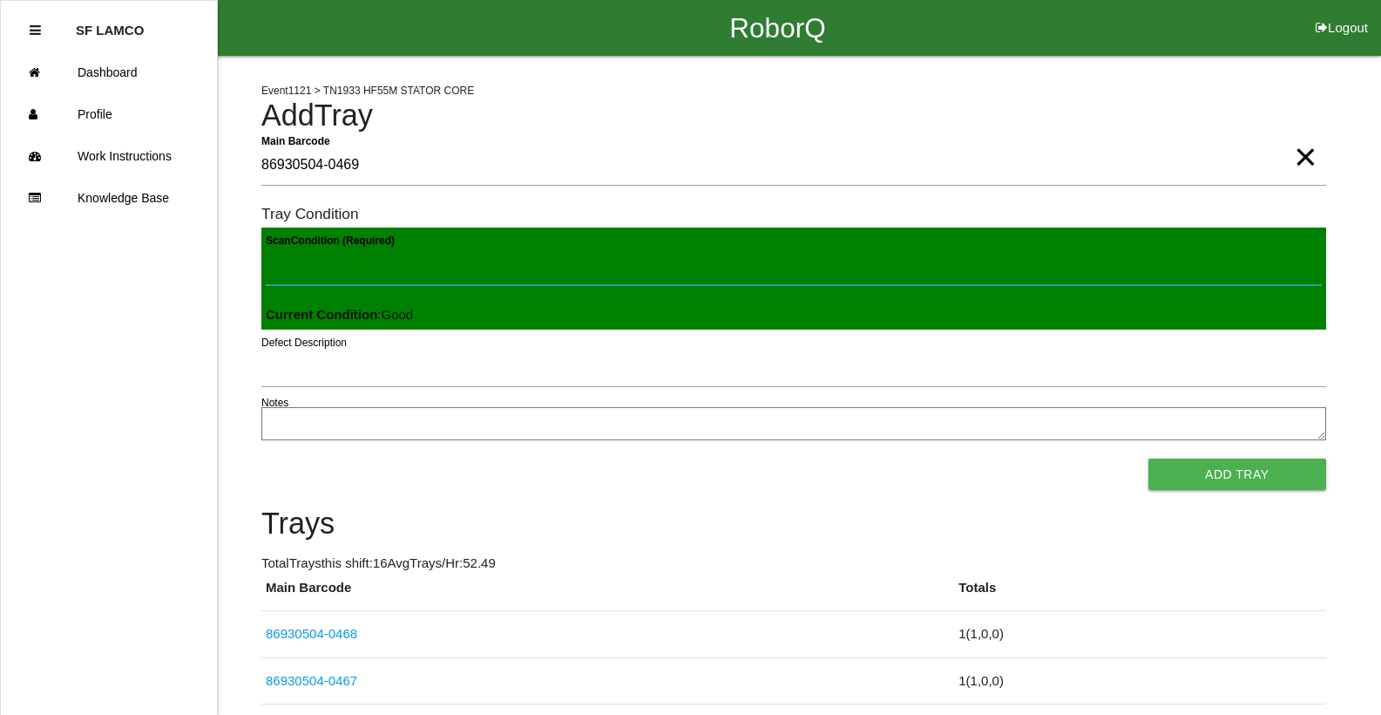
click at [1149, 458] on button "Add Tray" at bounding box center [1238, 473] width 178 height 31
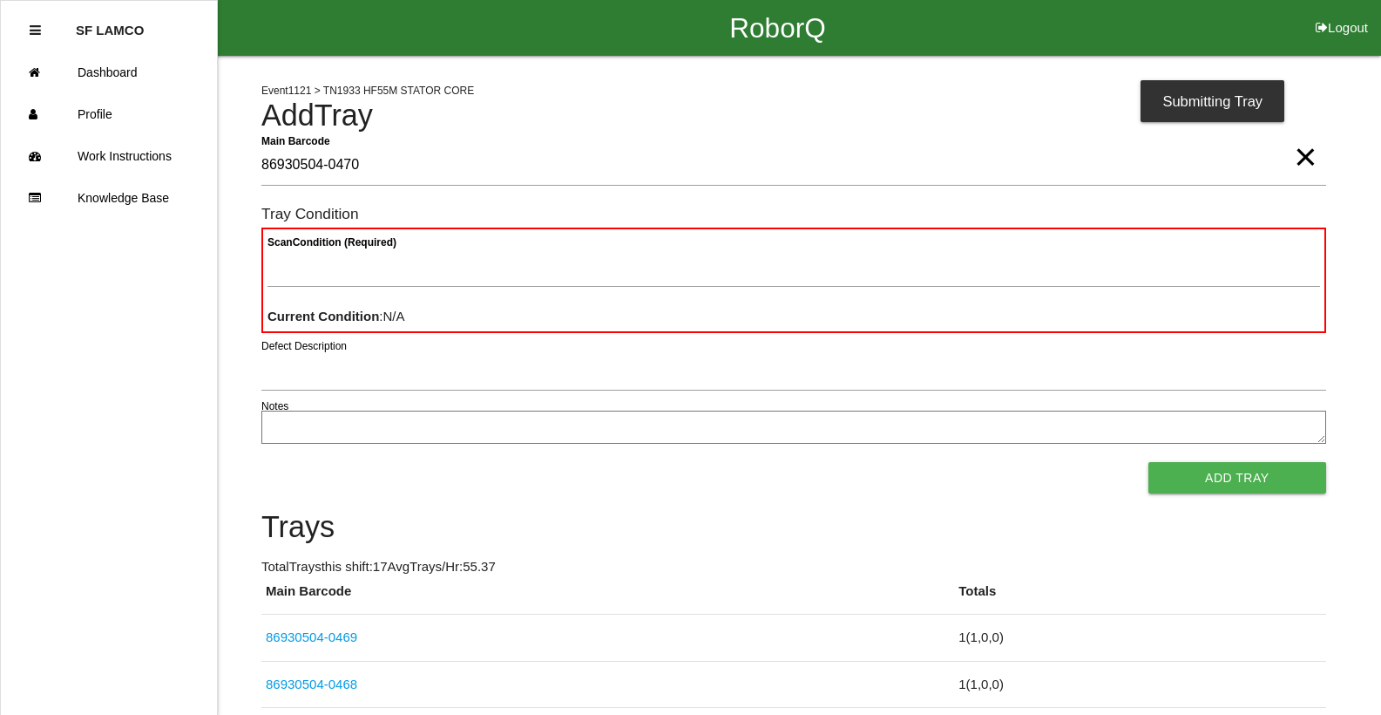
type Barcode "86930504-0470"
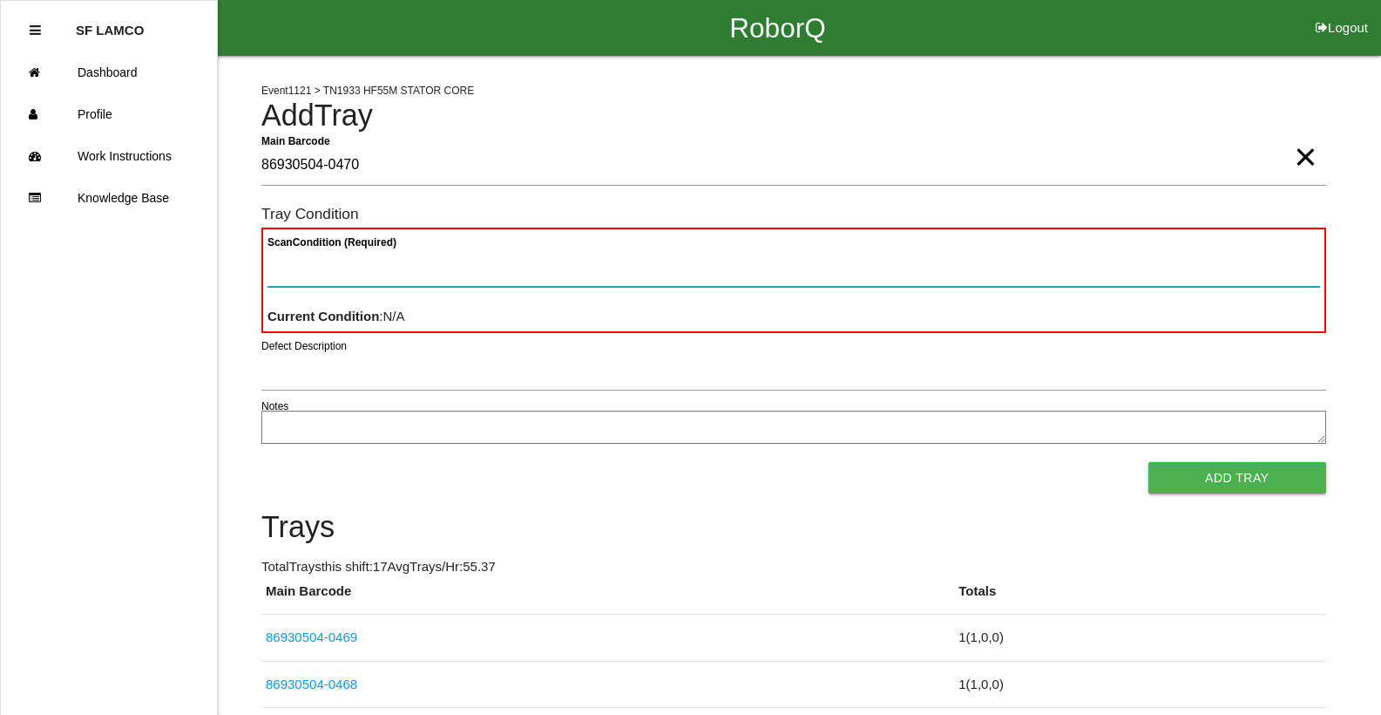
paste Condition "text"
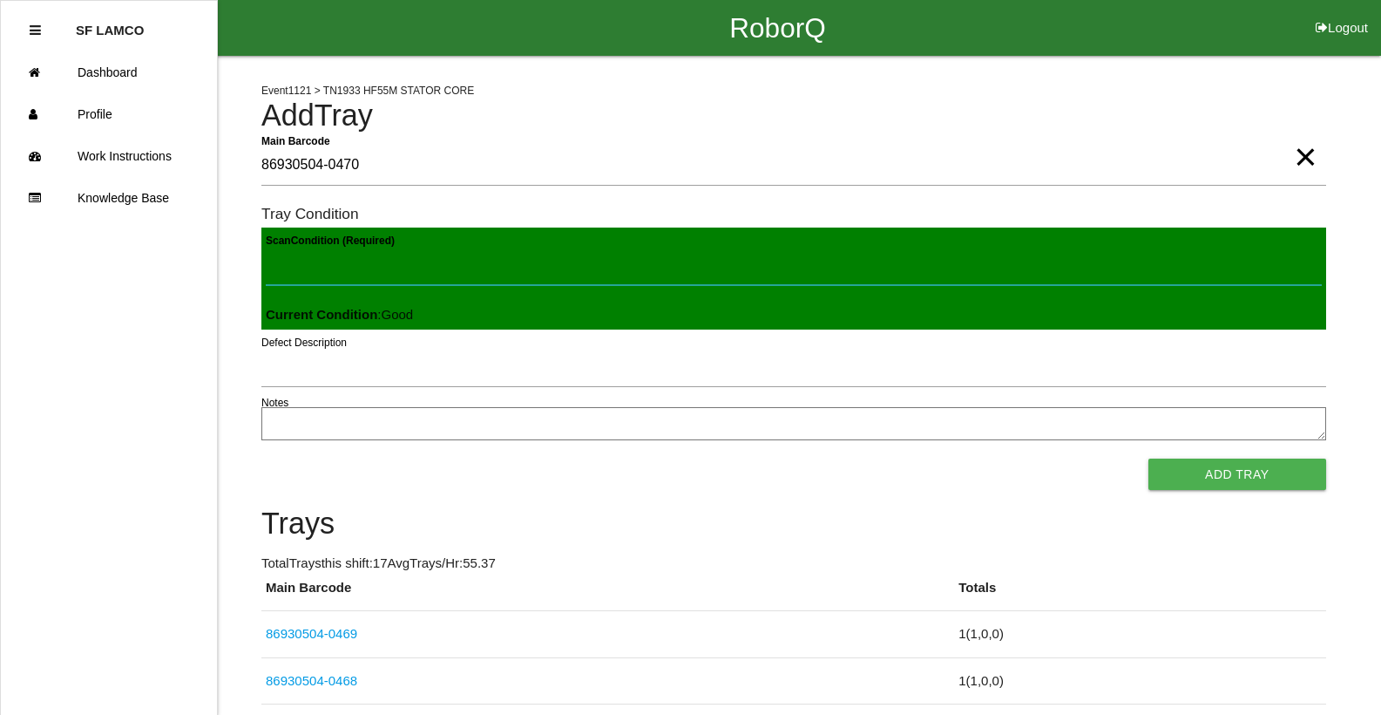
click at [1149, 458] on button "Add Tray" at bounding box center [1238, 473] width 178 height 31
